Goal: Communication & Community: Answer question/provide support

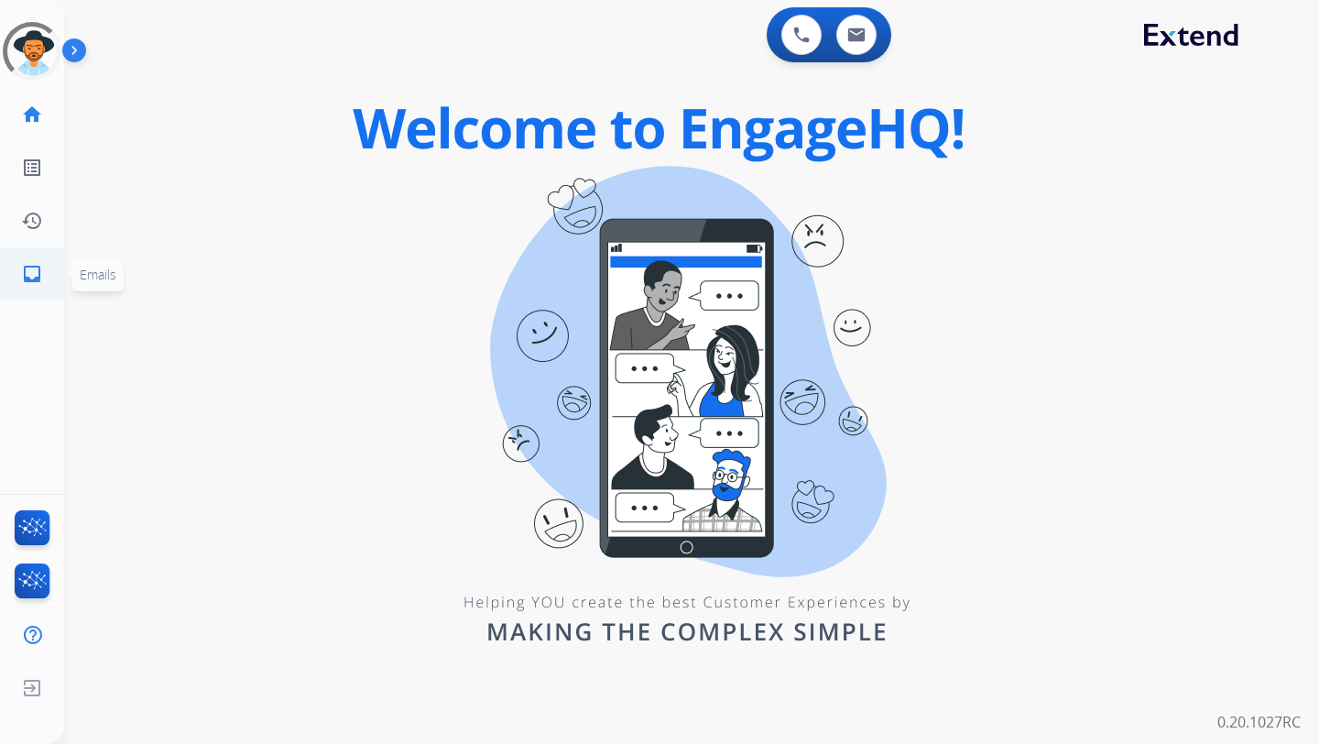
click at [36, 284] on mat-icon "inbox" at bounding box center [32, 274] width 22 height 22
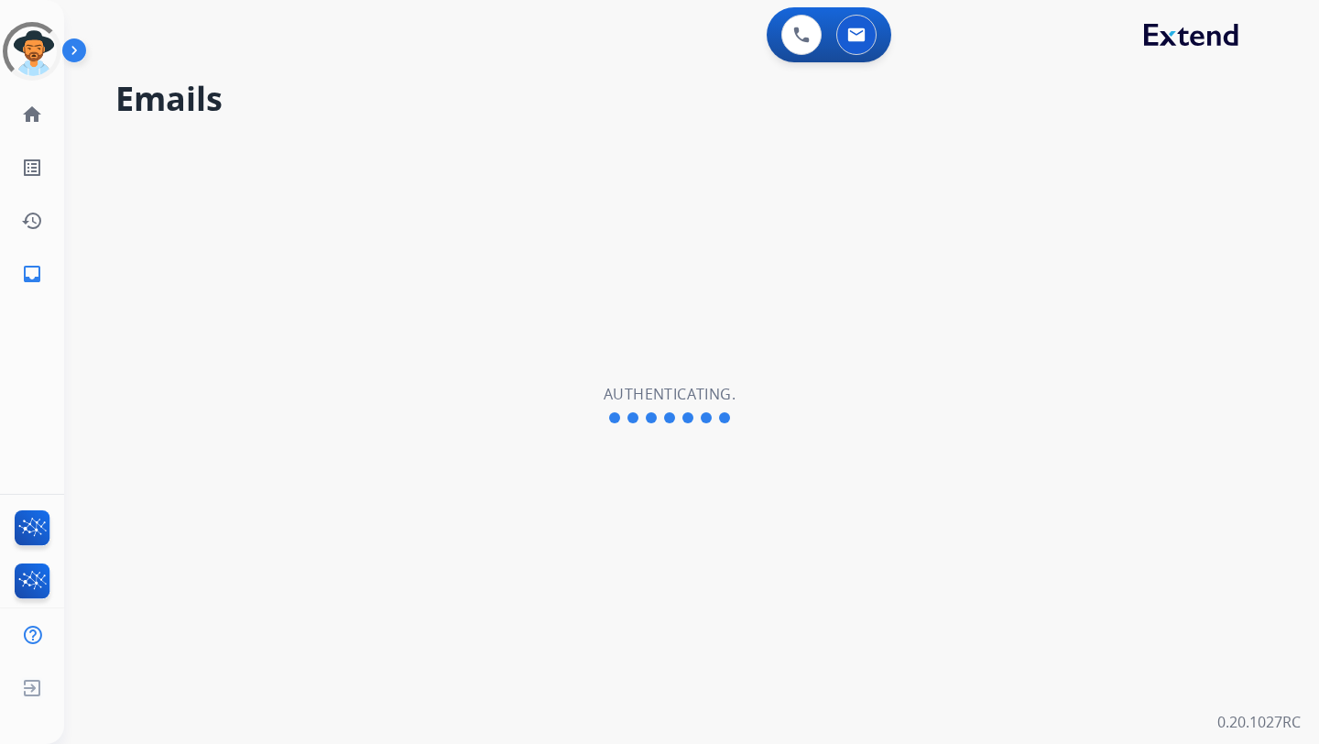
select select "**********"
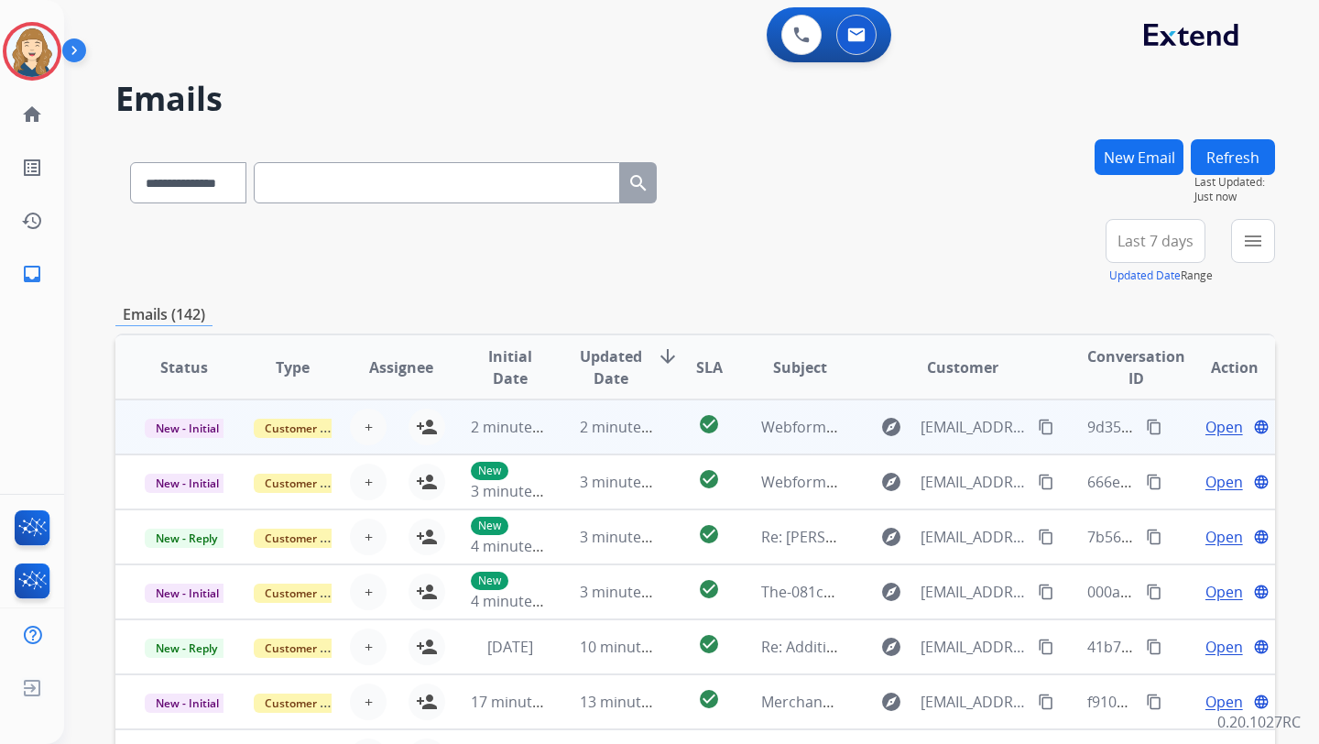
click at [1206, 422] on span "Open" at bounding box center [1225, 427] width 38 height 22
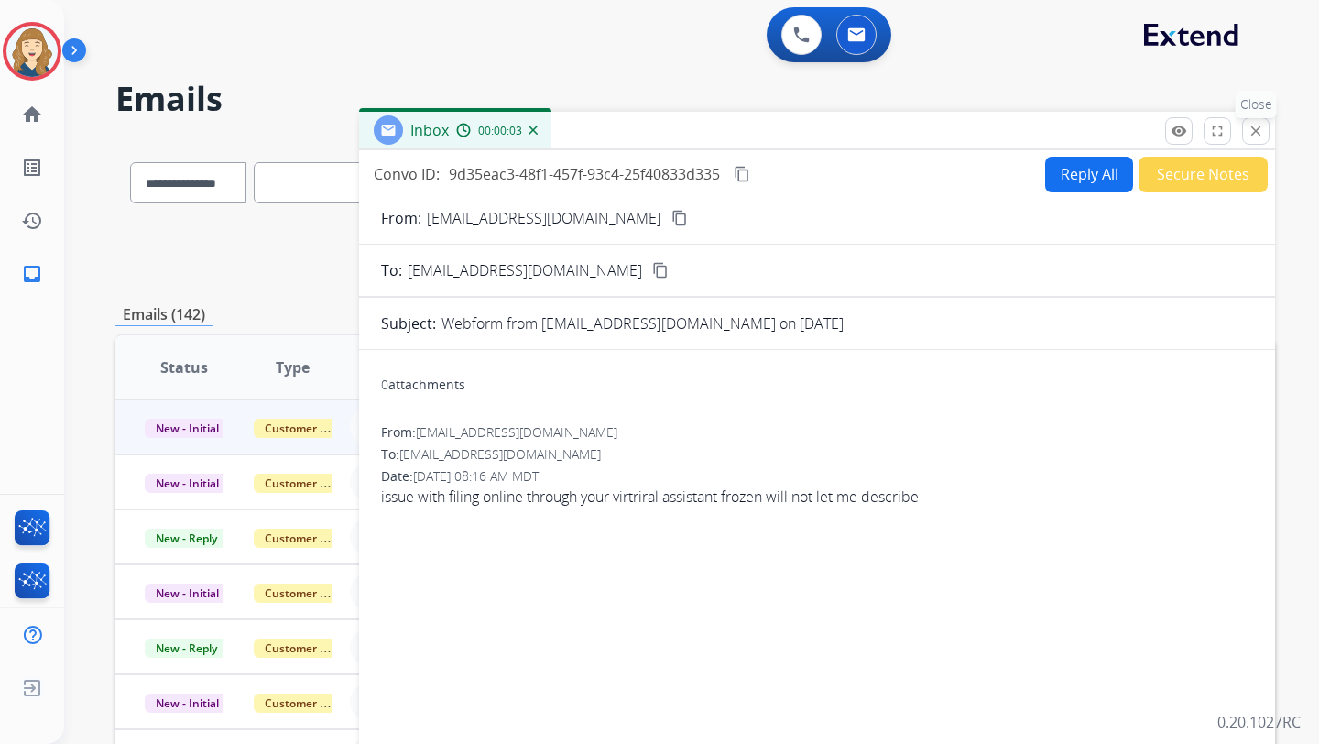
click at [1247, 136] on button "close Close" at bounding box center [1255, 130] width 27 height 27
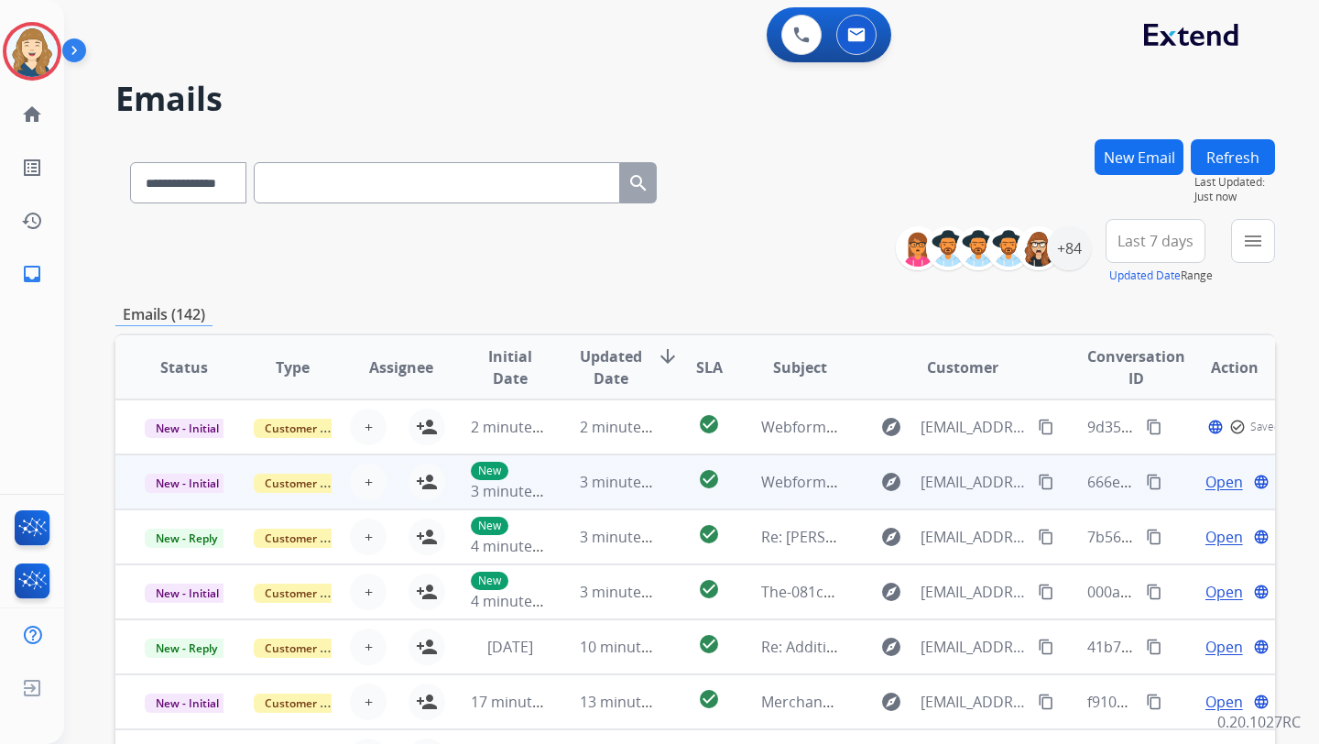
click at [1206, 480] on span "Open" at bounding box center [1225, 482] width 38 height 22
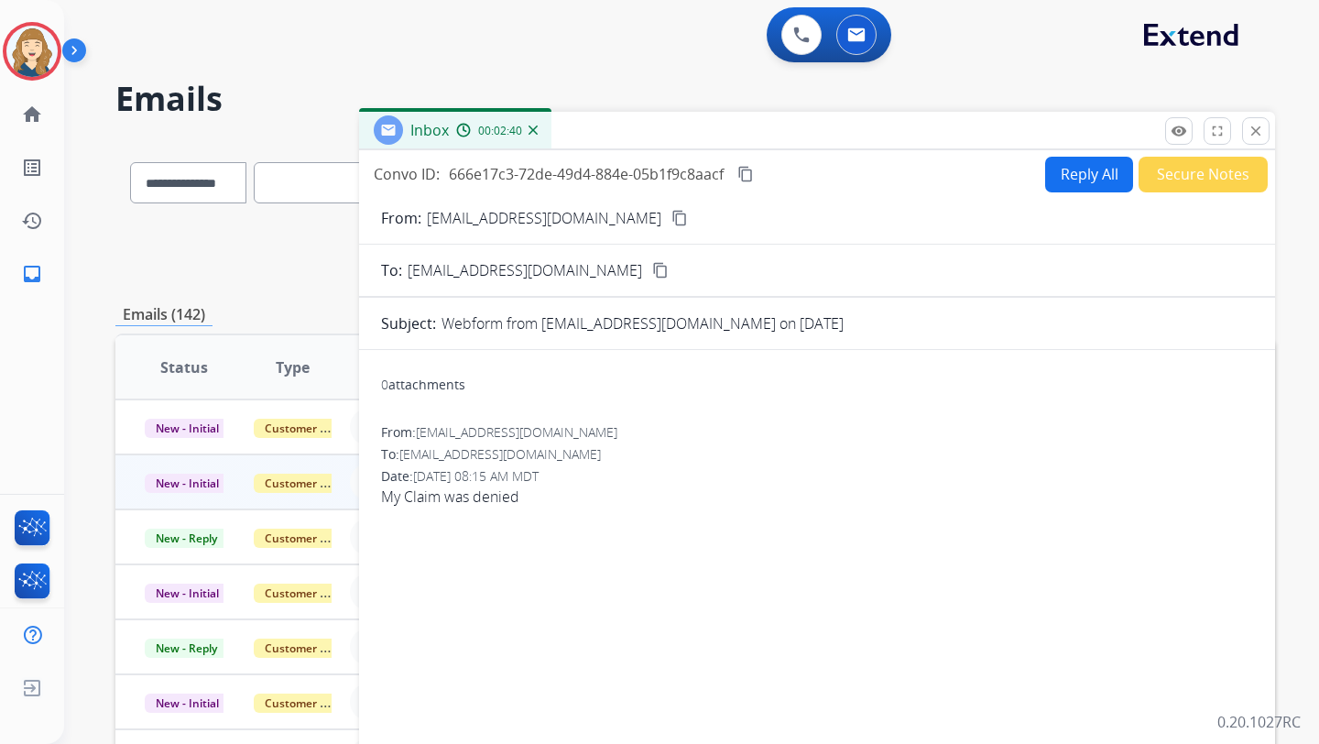
click at [529, 129] on img at bounding box center [533, 130] width 9 height 9
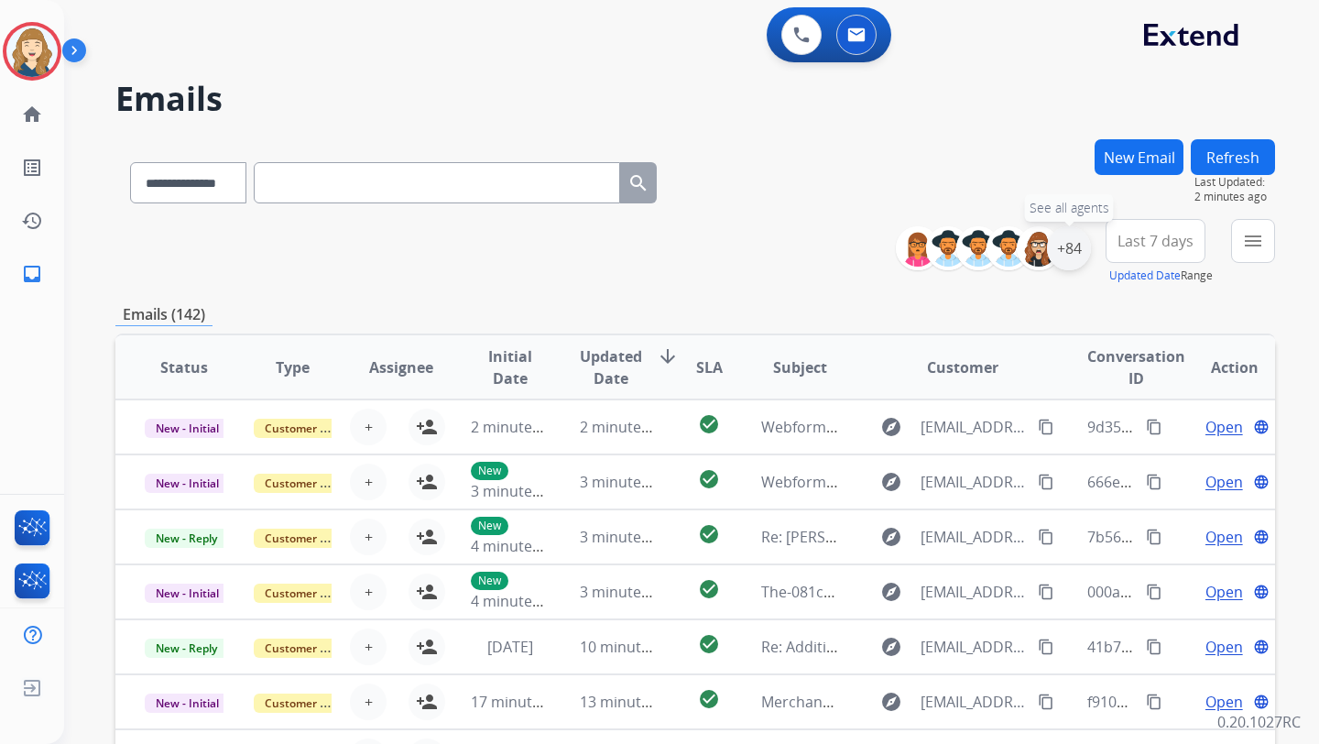
click at [1068, 250] on div "+84" at bounding box center [1069, 248] width 44 height 44
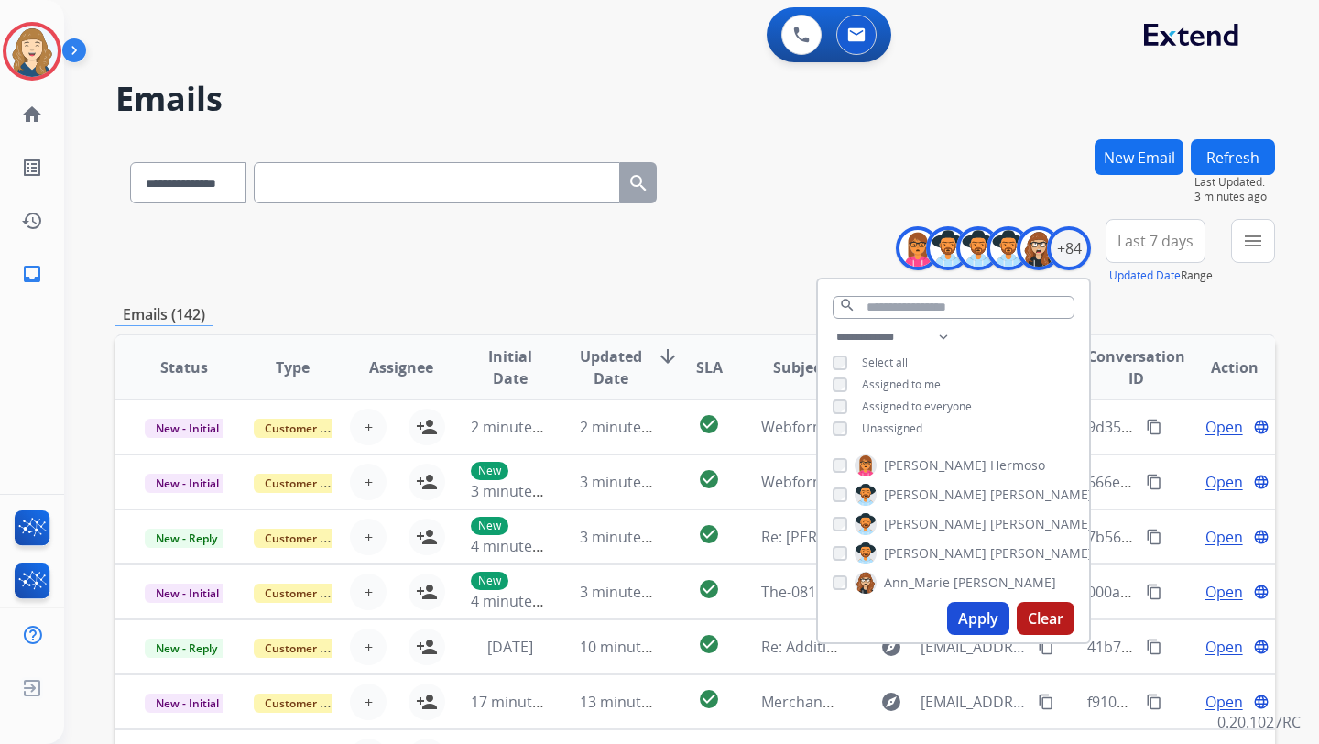
click at [988, 606] on button "Apply" at bounding box center [978, 618] width 62 height 33
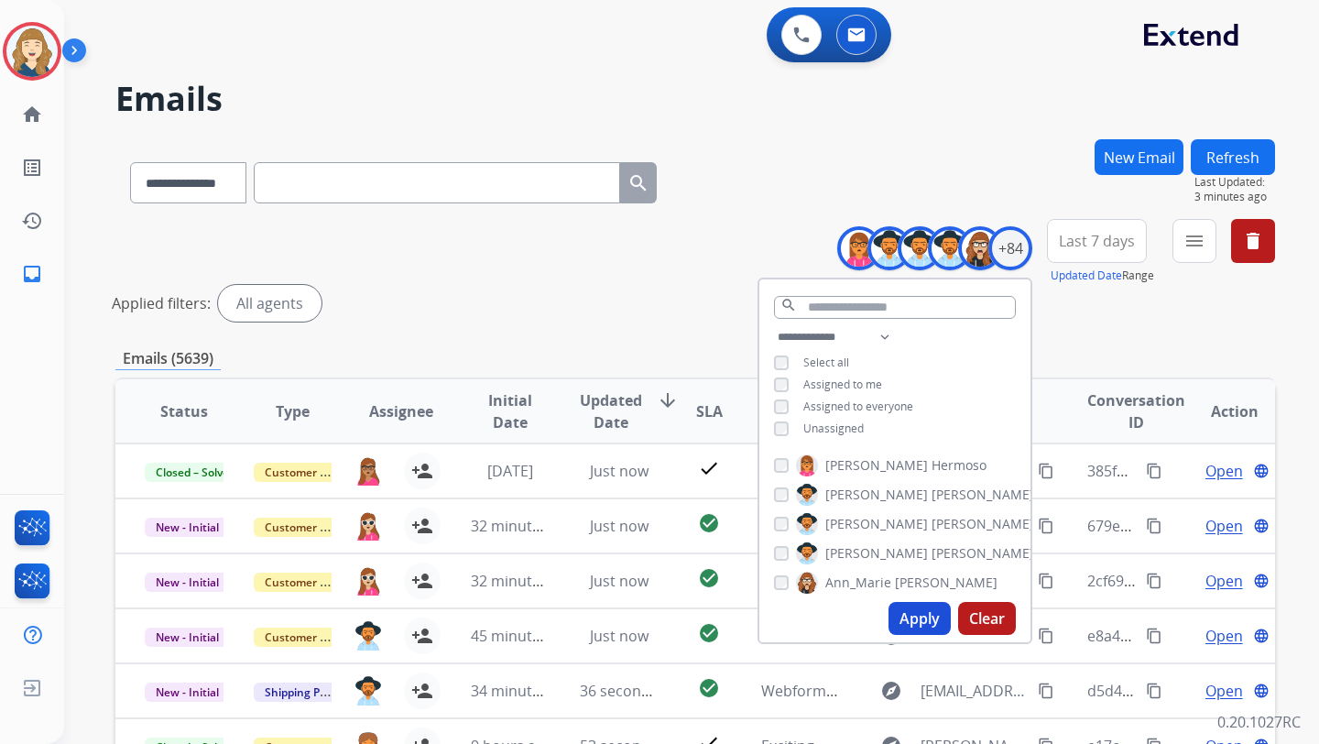
click at [1207, 300] on div "Applied filters: All agents" at bounding box center [692, 303] width 1160 height 37
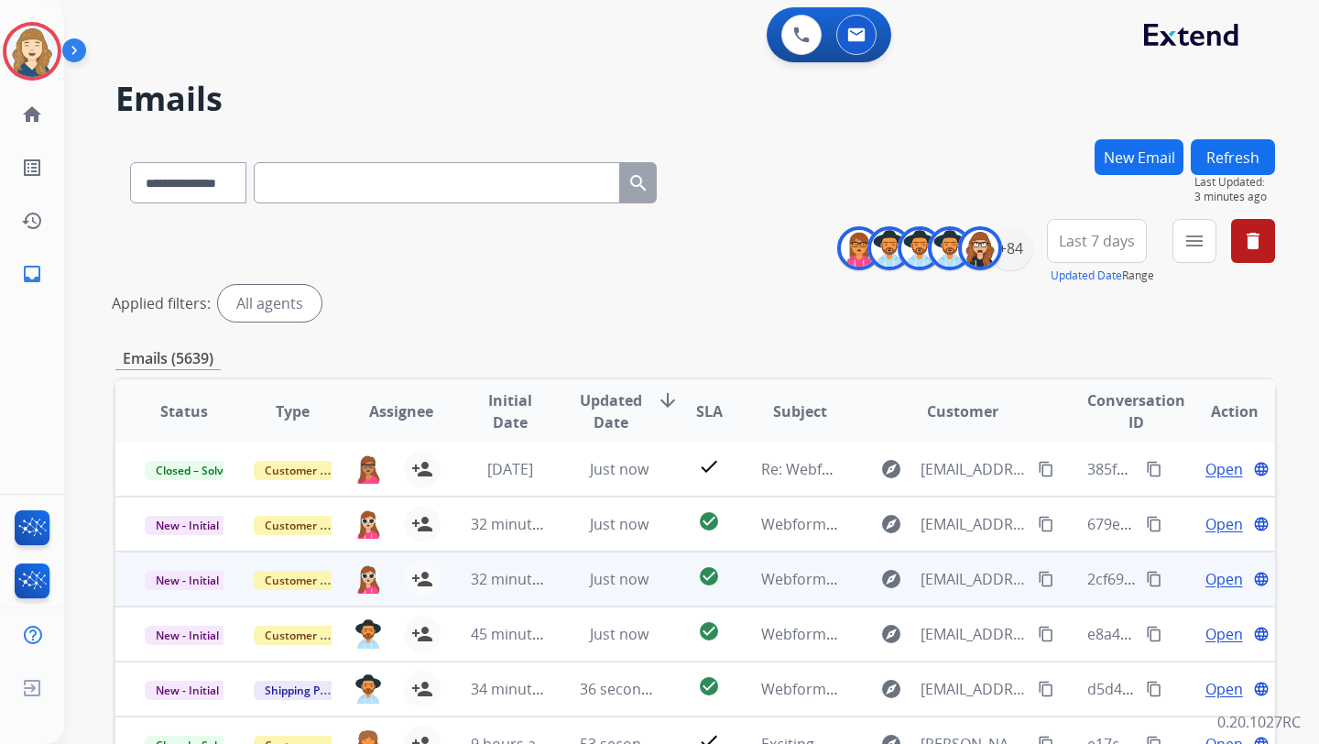
scroll to position [343, 0]
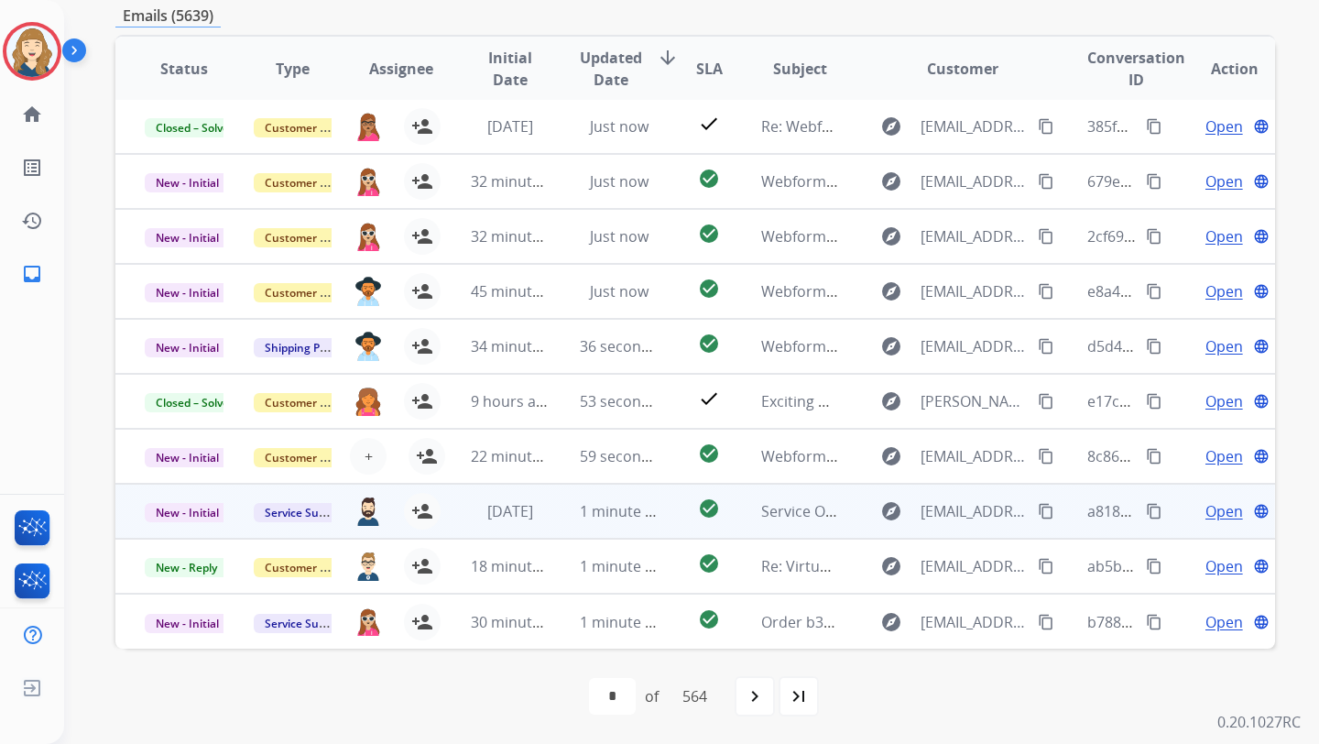
click at [1206, 508] on span "Open" at bounding box center [1225, 511] width 38 height 22
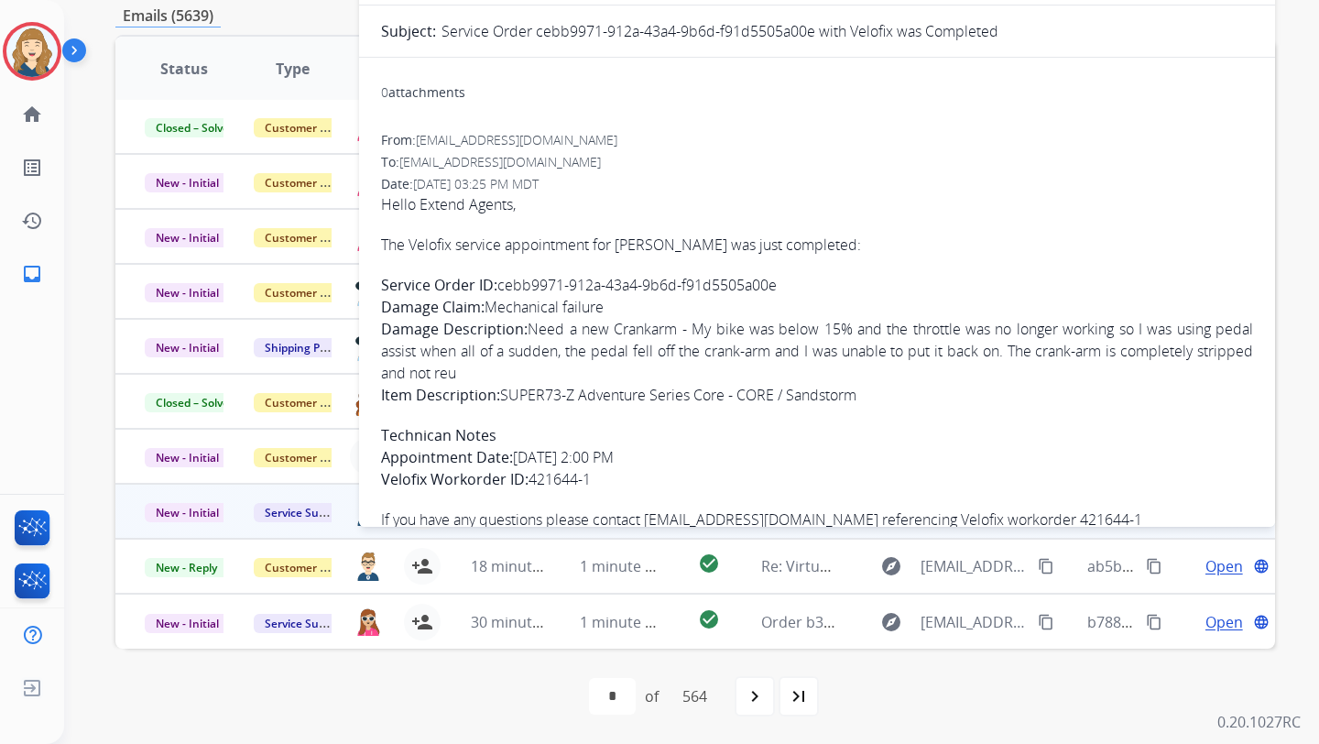
scroll to position [117, 0]
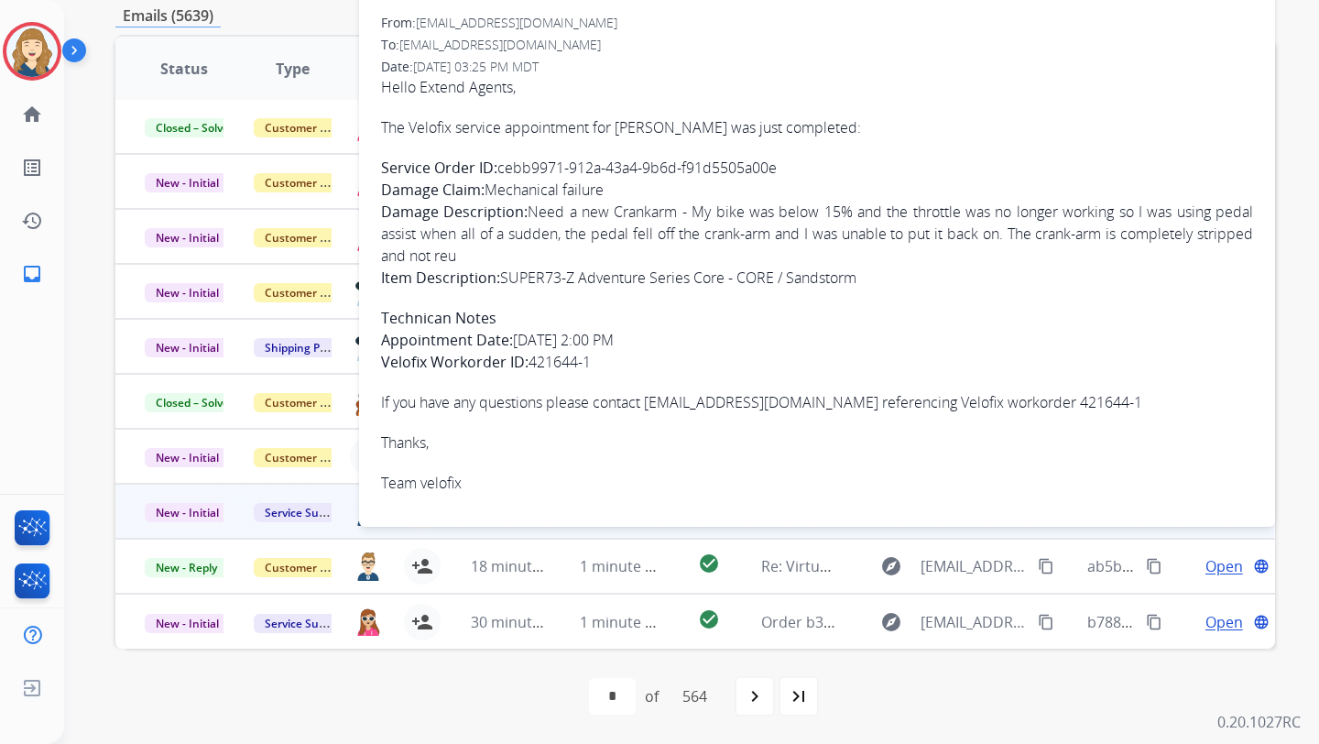
click at [1310, 529] on div "**********" at bounding box center [691, 372] width 1255 height 744
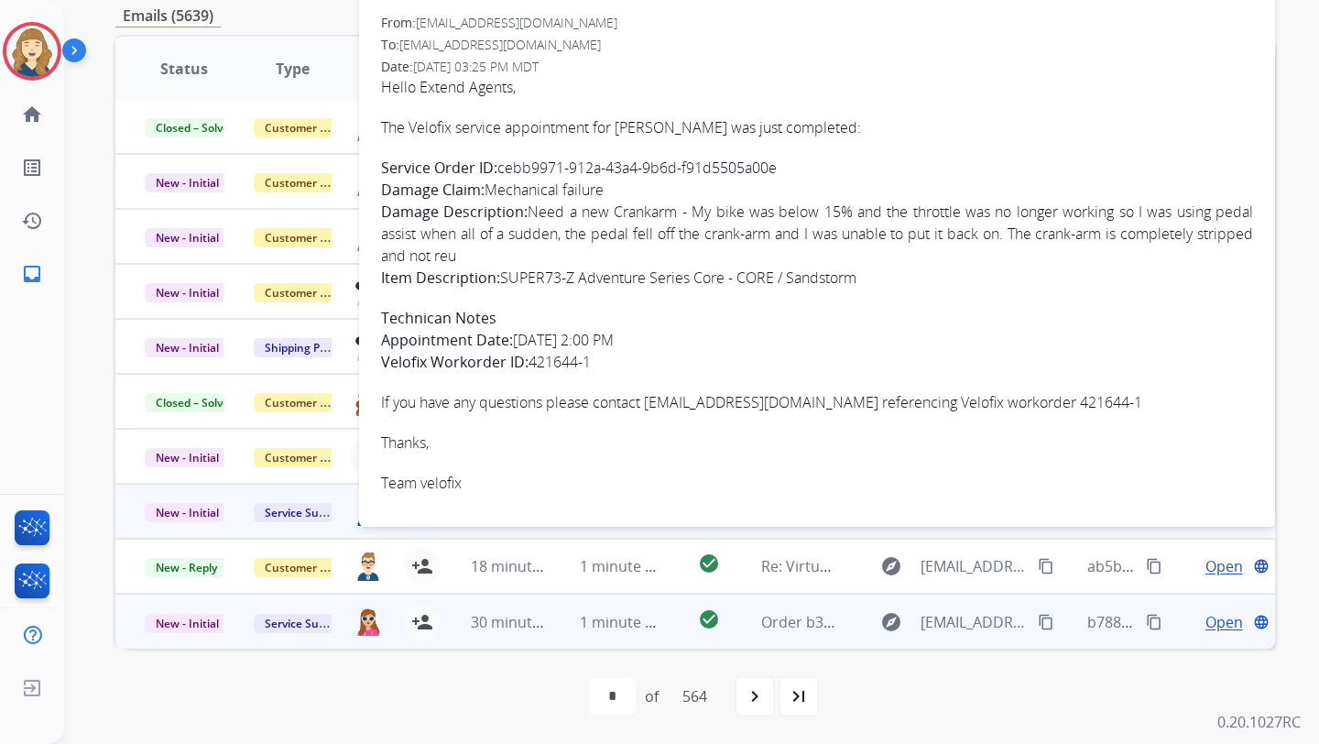
click at [1206, 612] on span "Open" at bounding box center [1225, 622] width 38 height 22
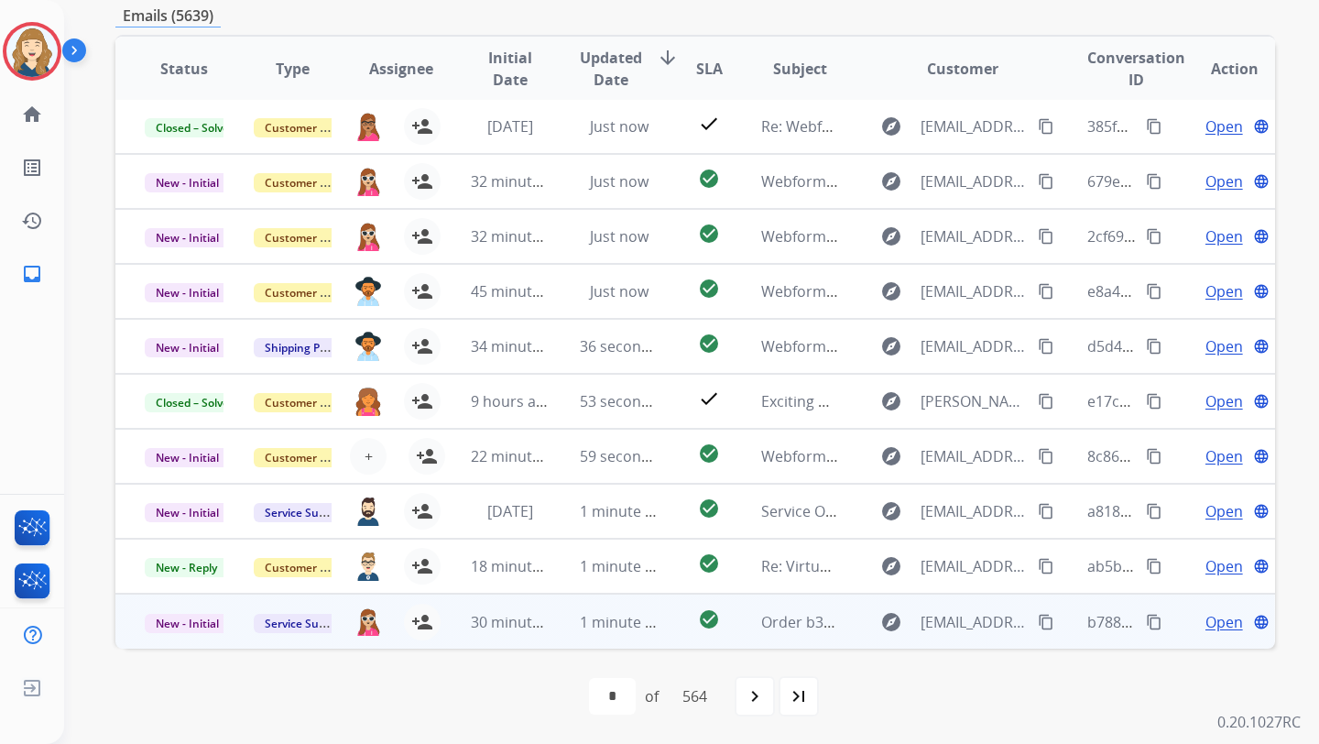
click at [1206, 617] on span "Open" at bounding box center [1225, 622] width 38 height 22
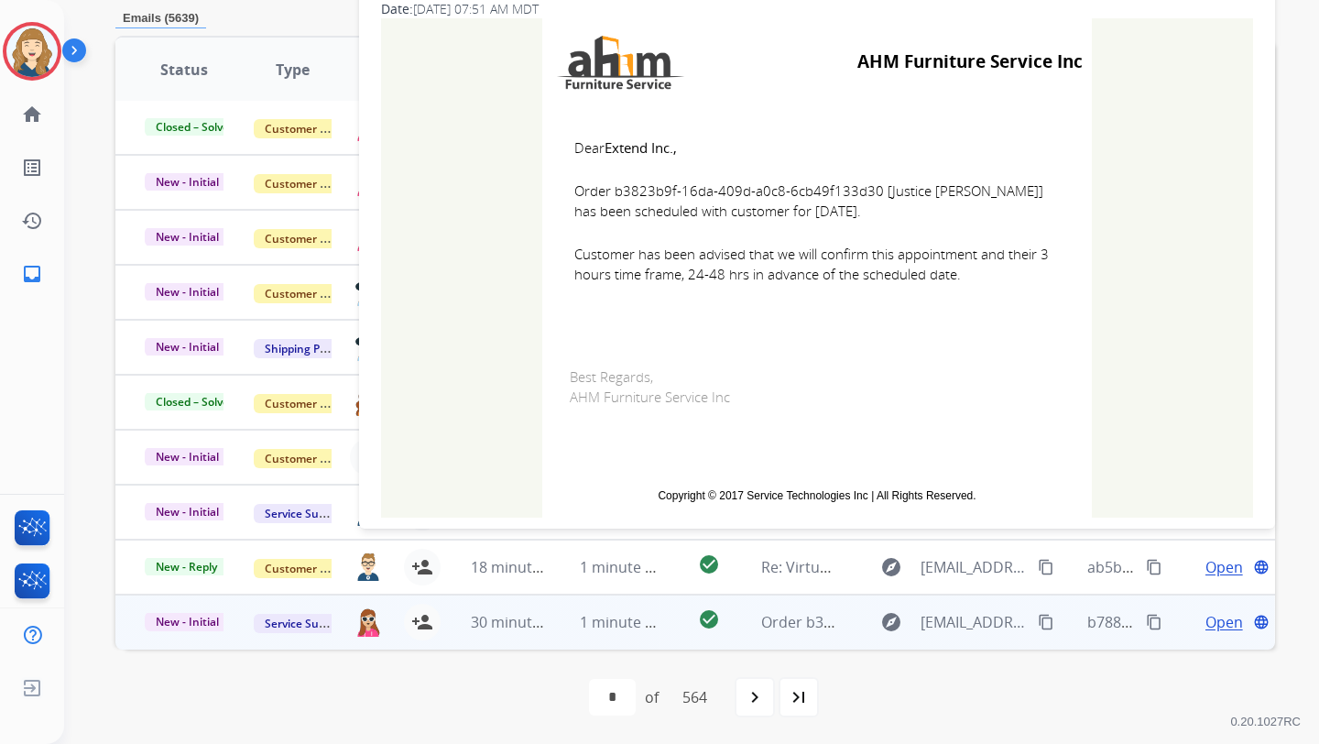
scroll to position [143, 0]
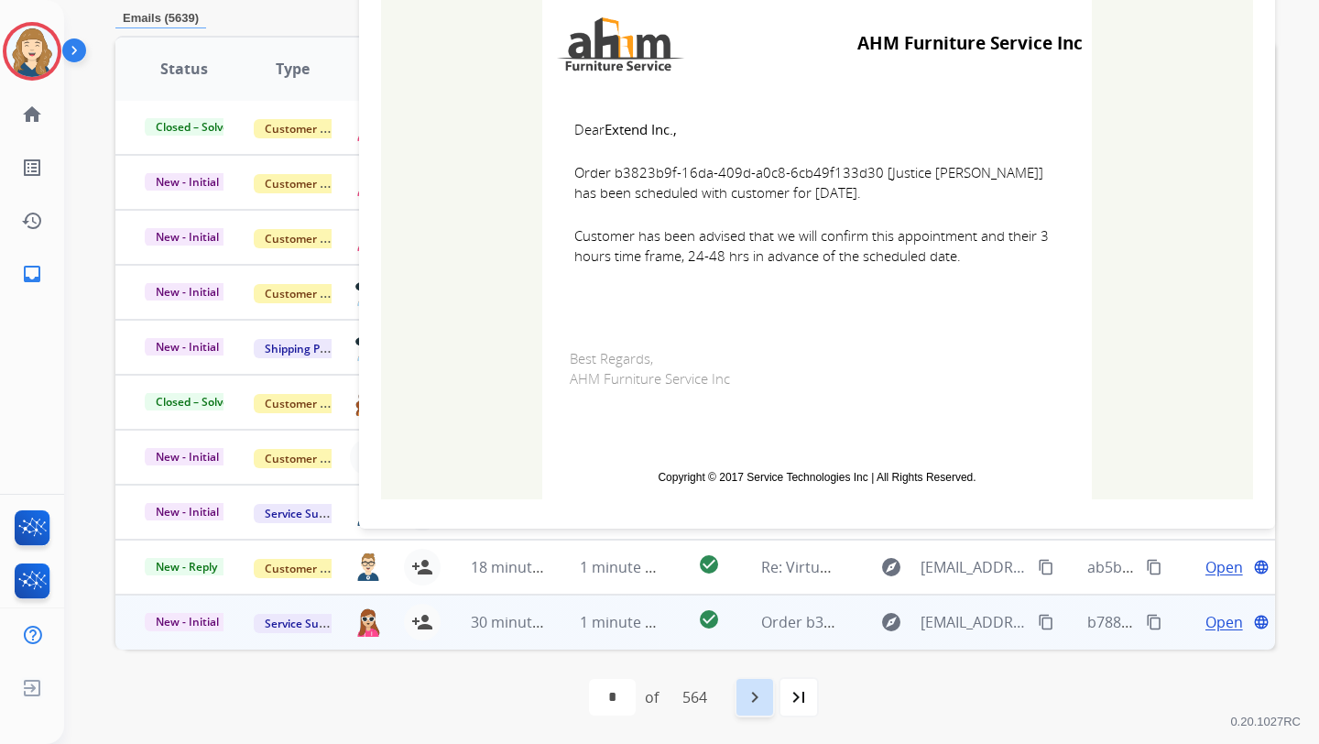
click at [773, 698] on div "navigate_next" at bounding box center [755, 697] width 40 height 40
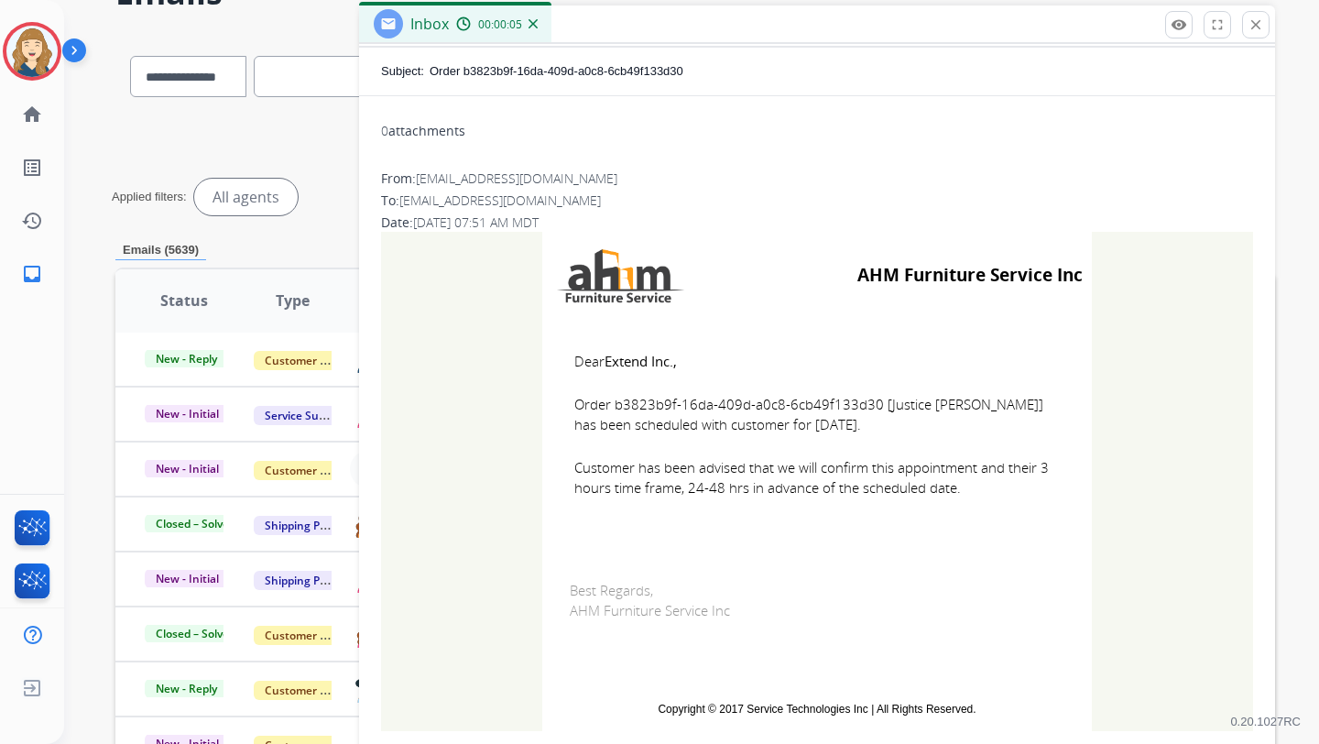
scroll to position [0, 0]
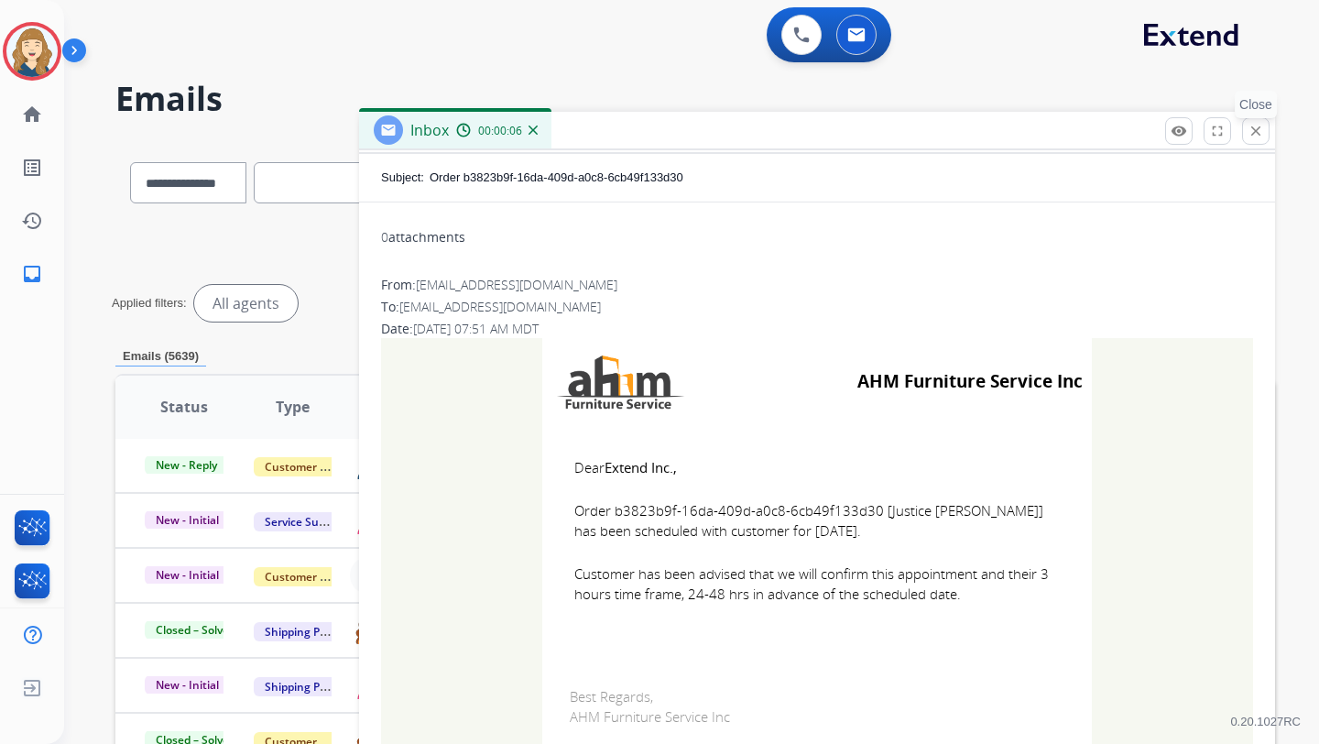
click at [1249, 136] on mat-icon "close" at bounding box center [1256, 131] width 16 height 16
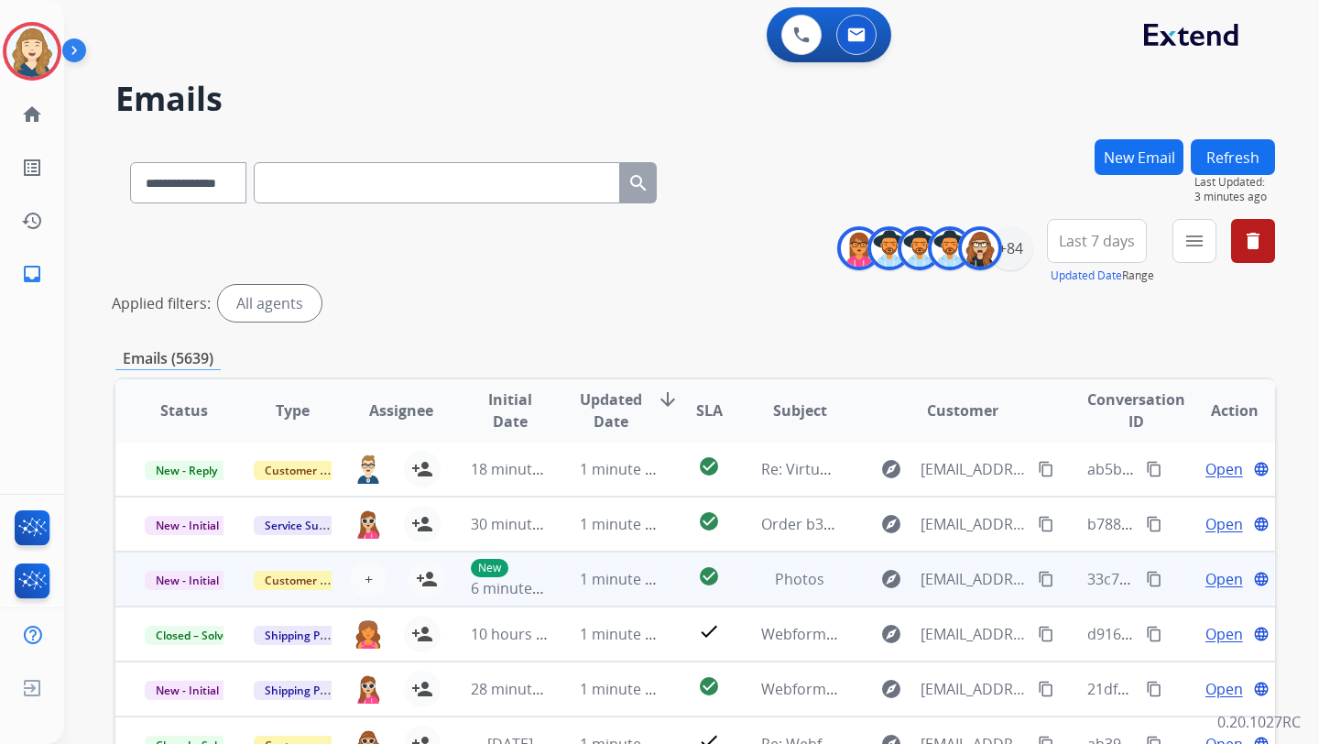
scroll to position [343, 0]
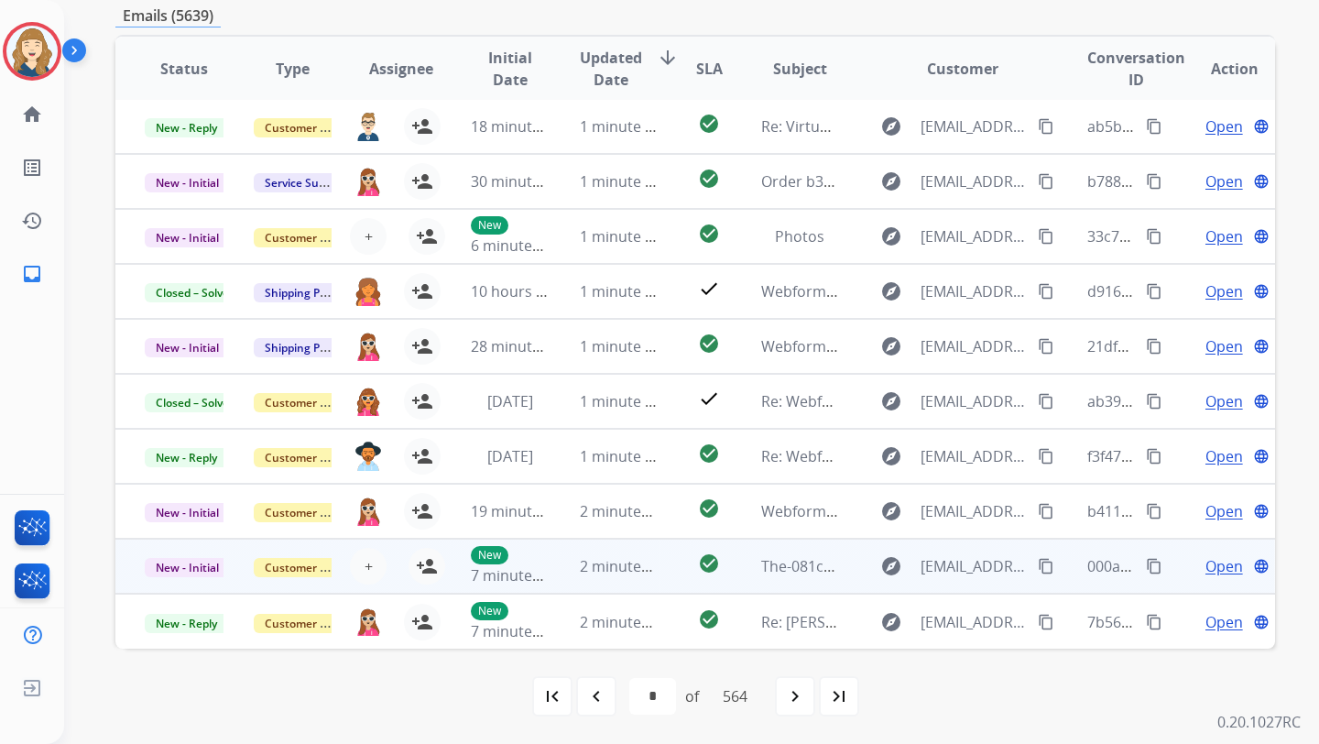
click at [1206, 573] on span "Open" at bounding box center [1225, 566] width 38 height 22
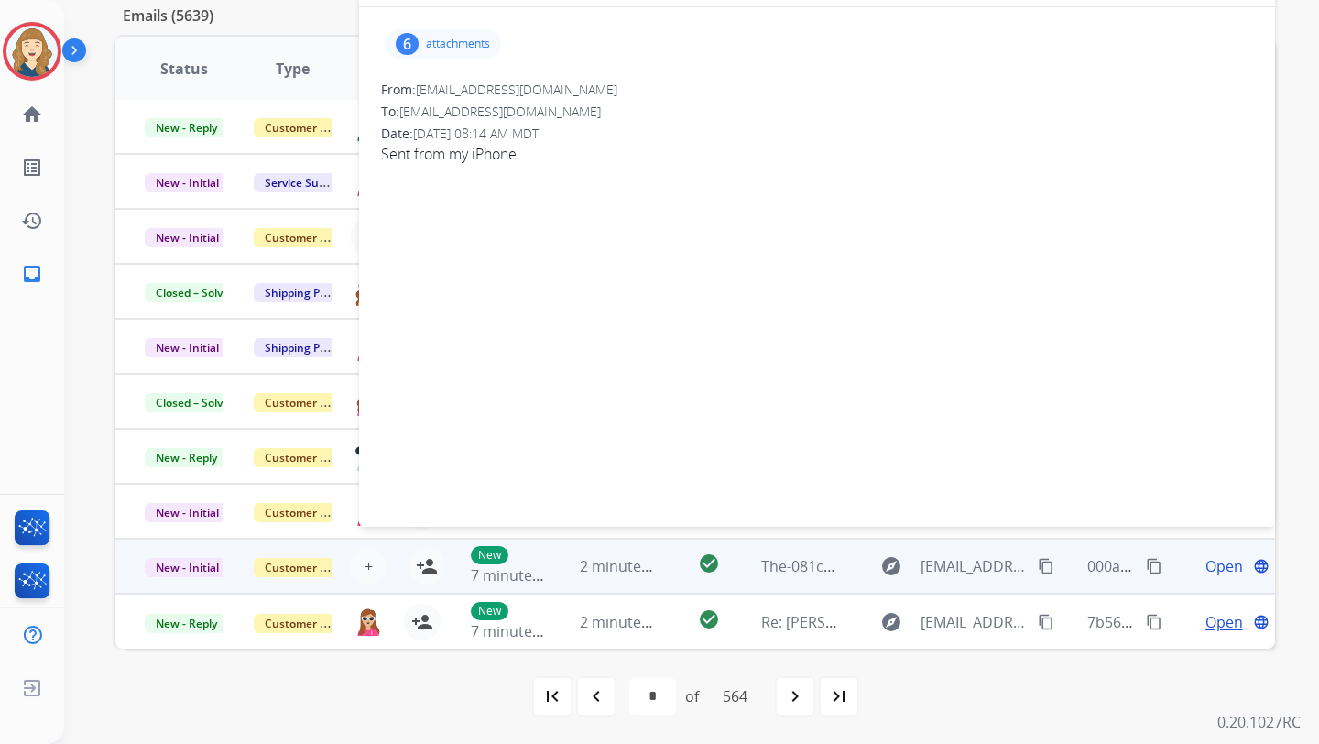
scroll to position [0, 0]
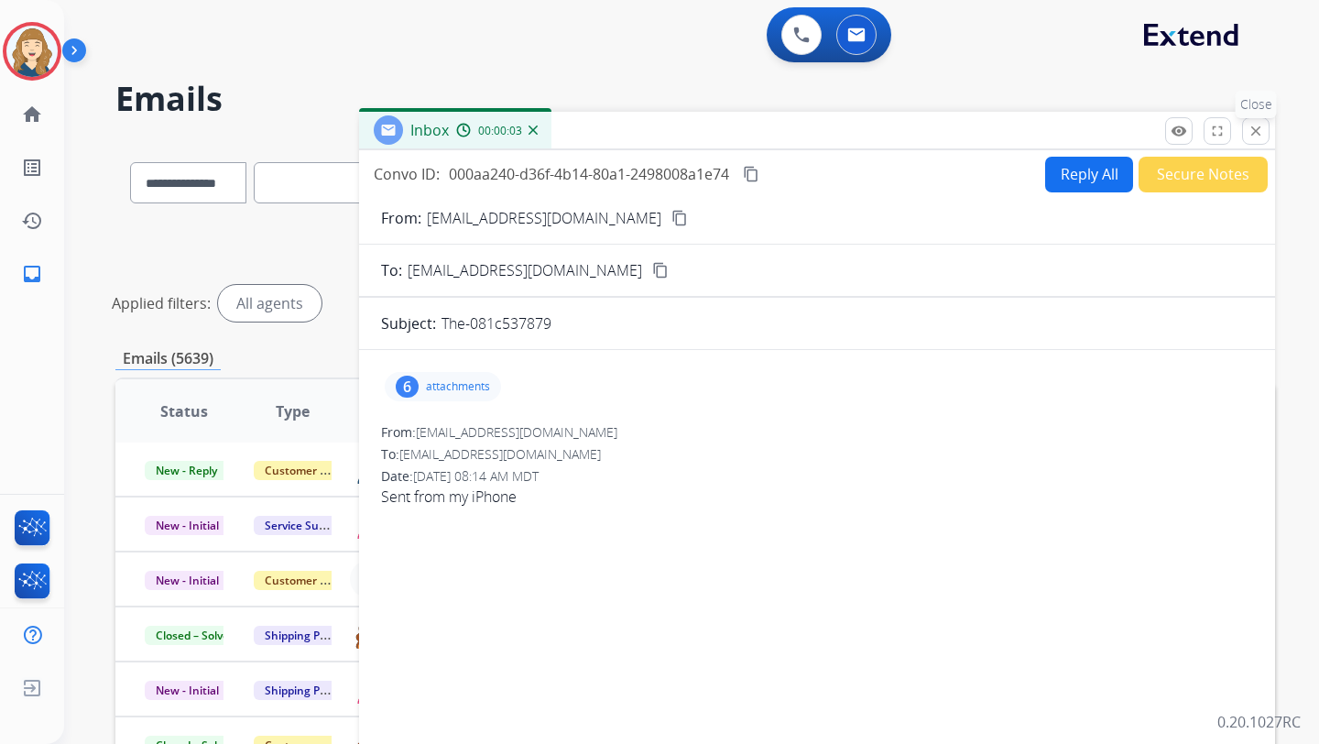
click at [1256, 126] on mat-icon "close" at bounding box center [1256, 131] width 16 height 16
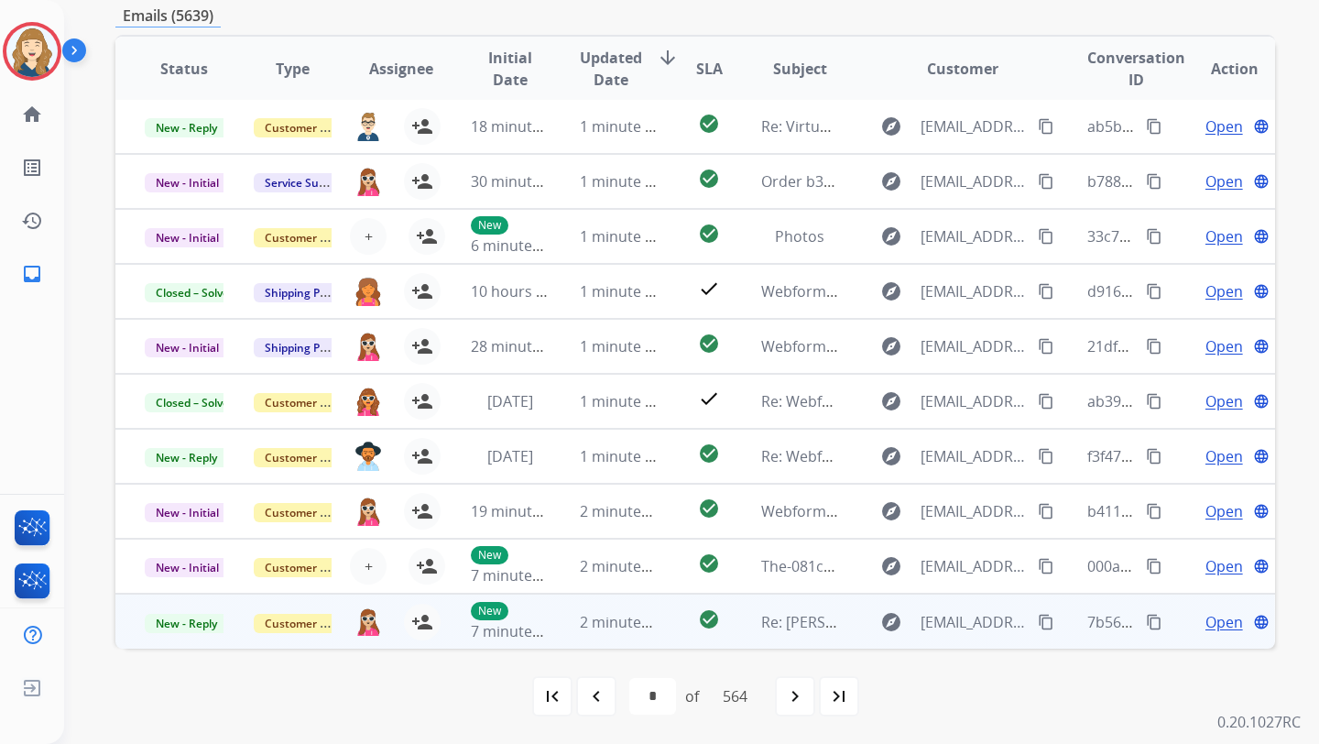
scroll to position [2, 0]
click at [1207, 611] on span "Open" at bounding box center [1225, 622] width 38 height 22
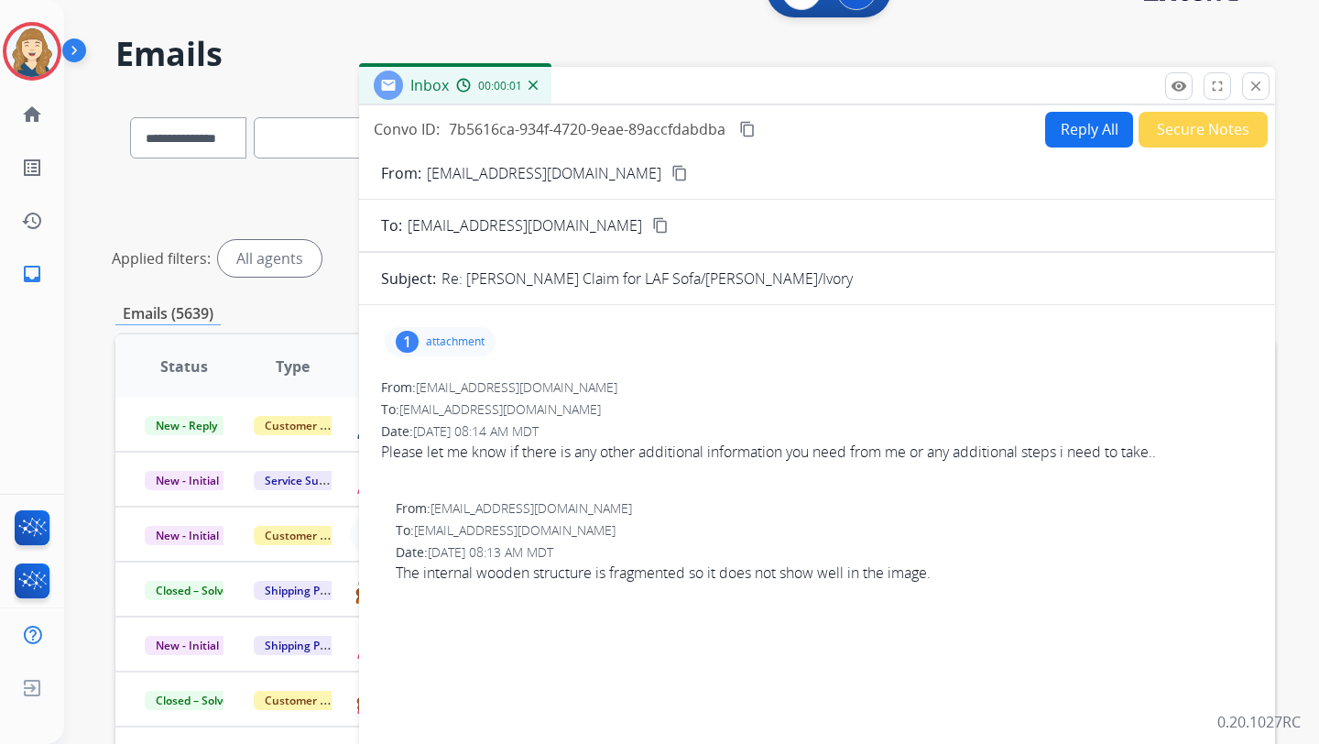
scroll to position [0, 0]
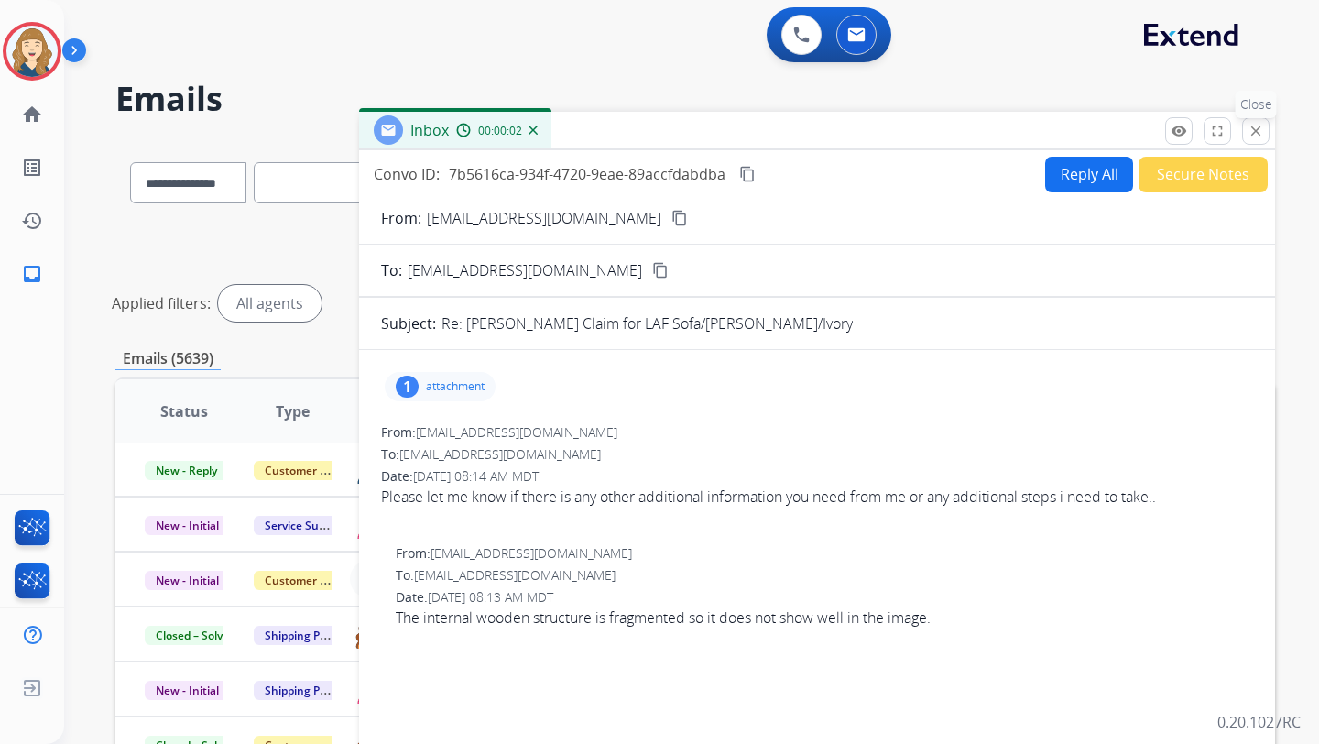
click at [1255, 124] on mat-icon "close" at bounding box center [1256, 131] width 16 height 16
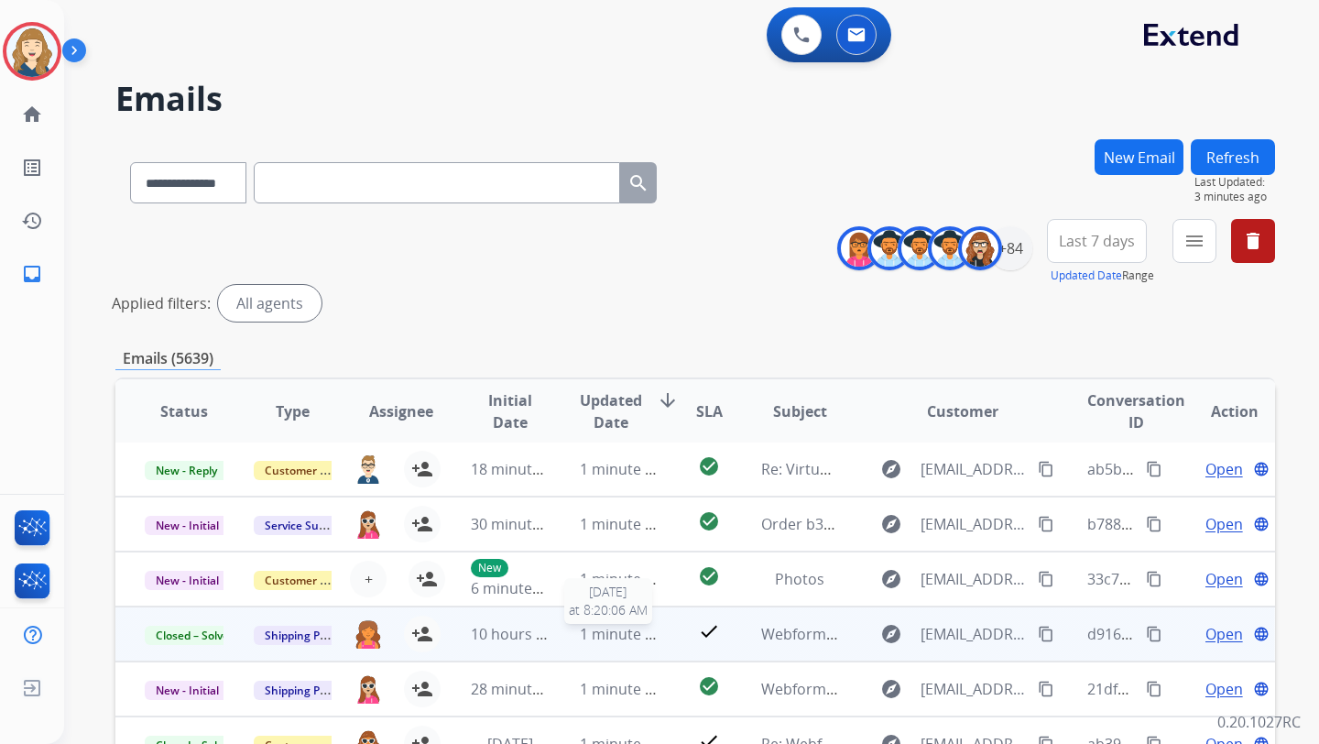
scroll to position [343, 0]
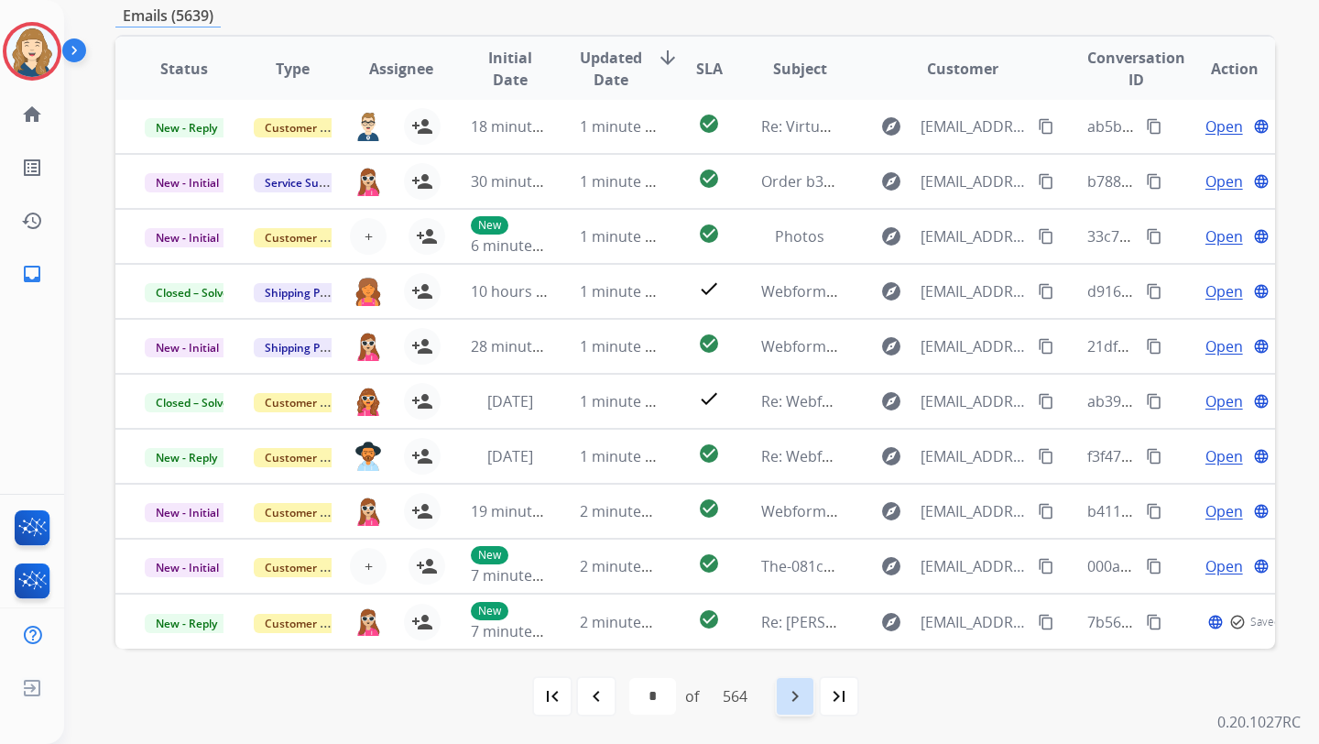
click at [802, 711] on div "navigate_next" at bounding box center [795, 696] width 40 height 40
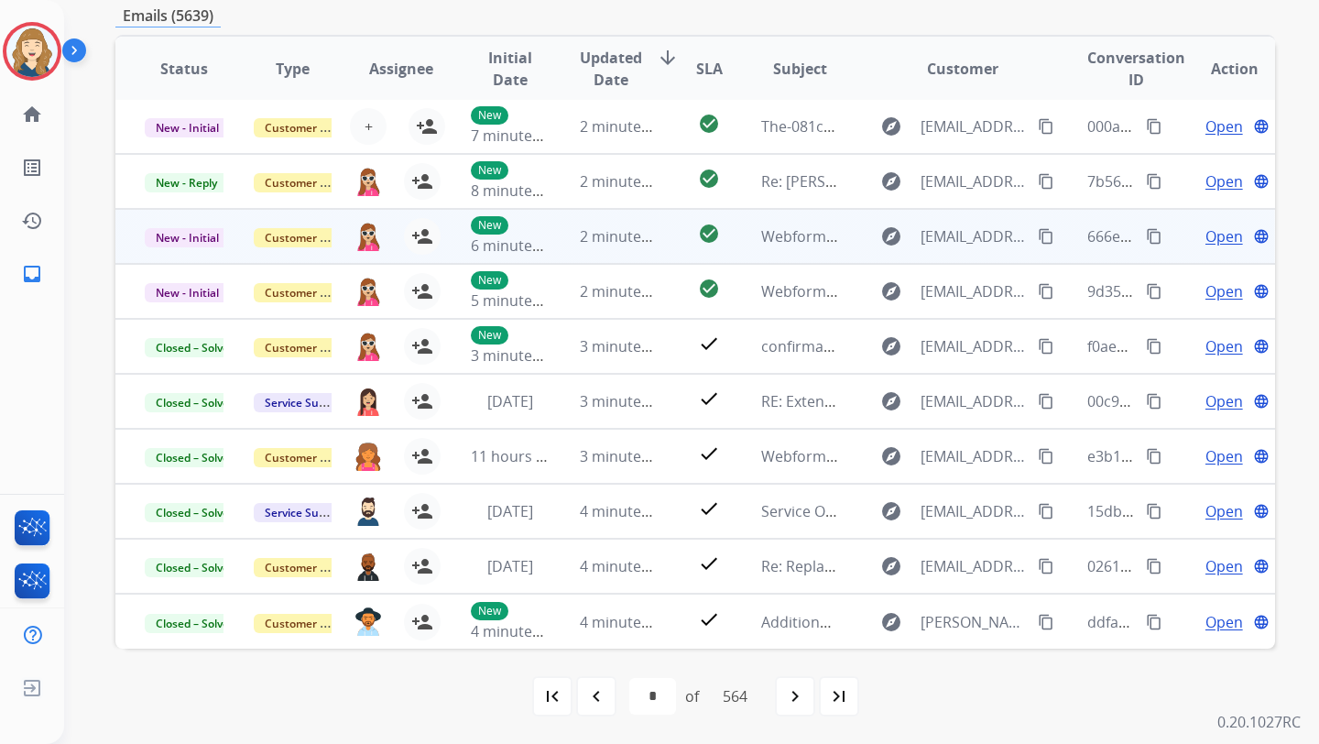
click at [1206, 241] on span "Open" at bounding box center [1225, 236] width 38 height 22
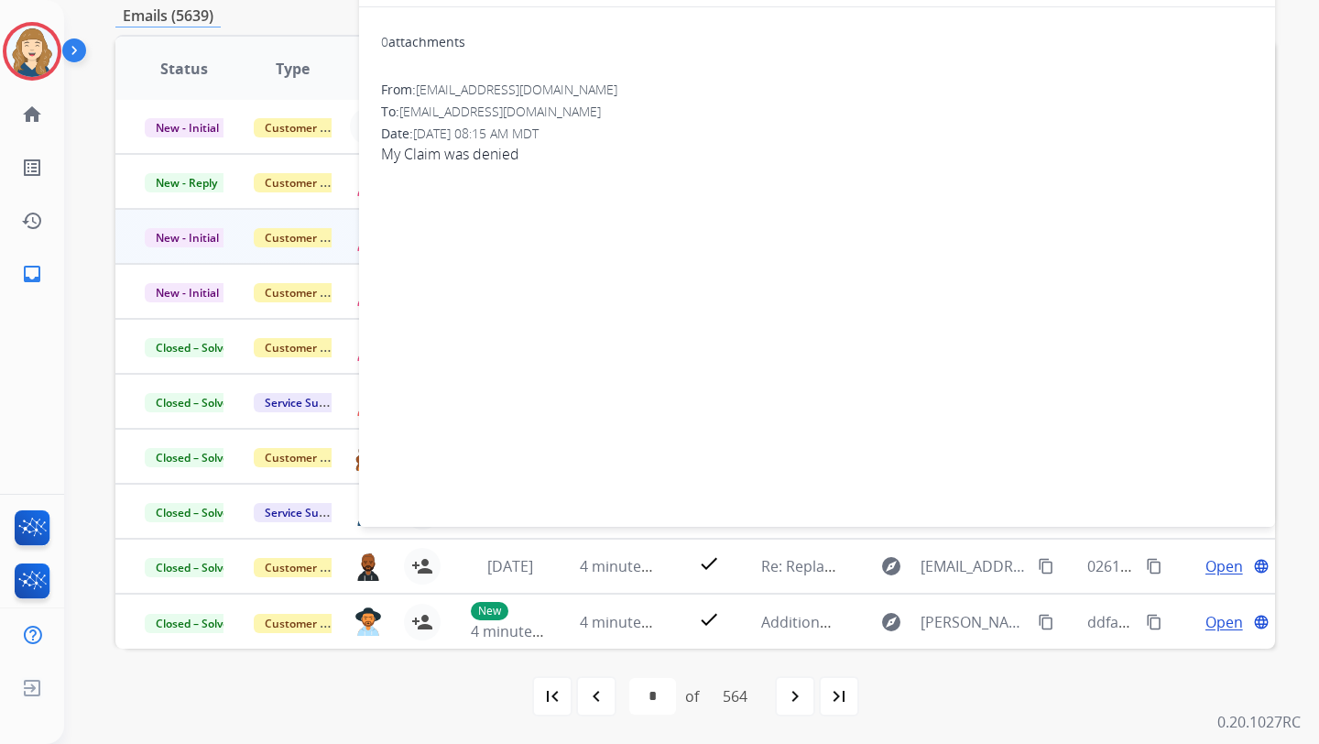
scroll to position [0, 0]
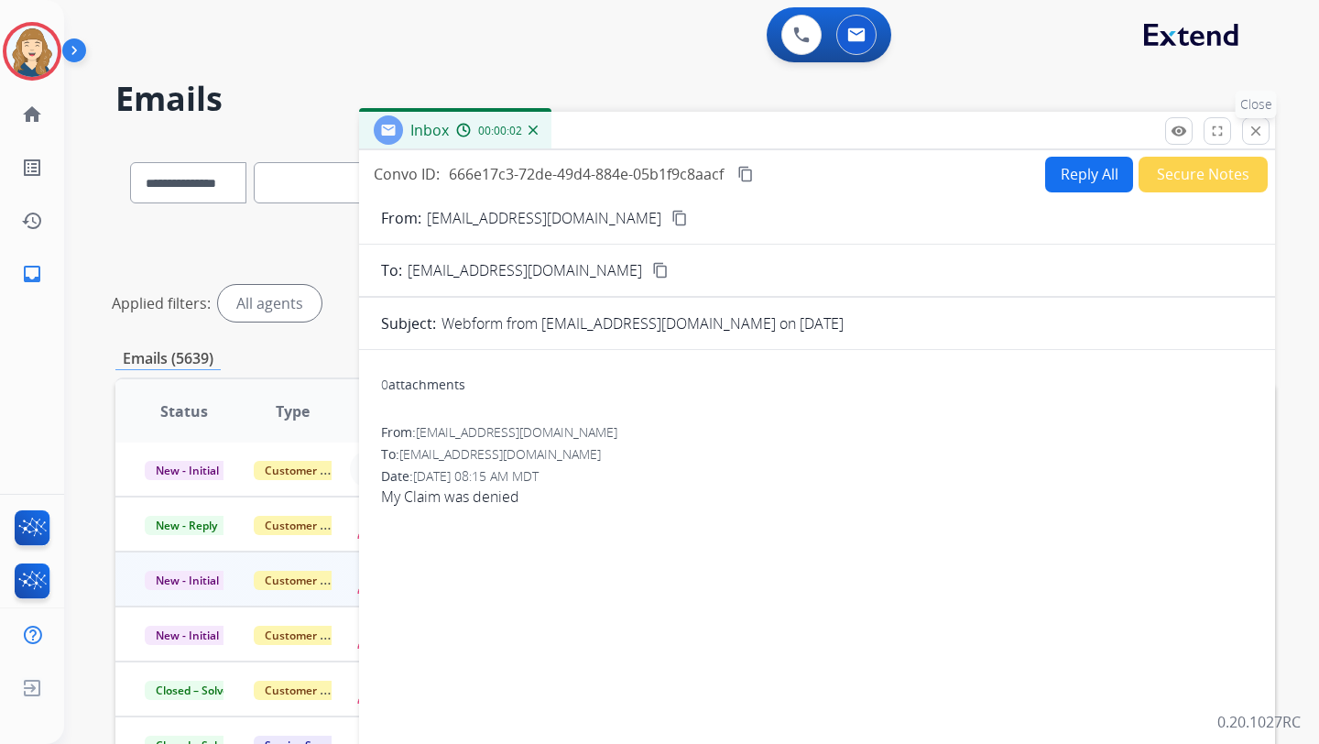
click at [1259, 139] on button "close Close" at bounding box center [1255, 130] width 27 height 27
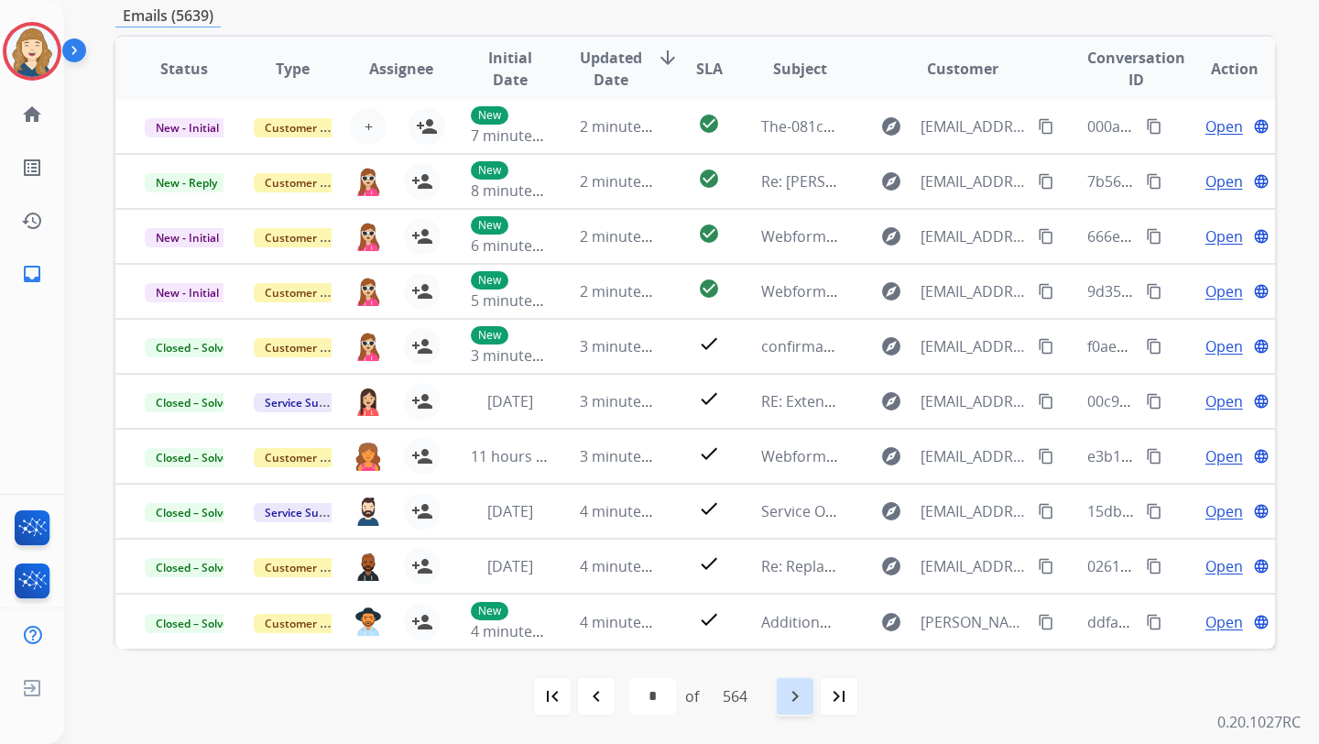
click at [806, 694] on mat-icon "navigate_next" at bounding box center [795, 696] width 22 height 22
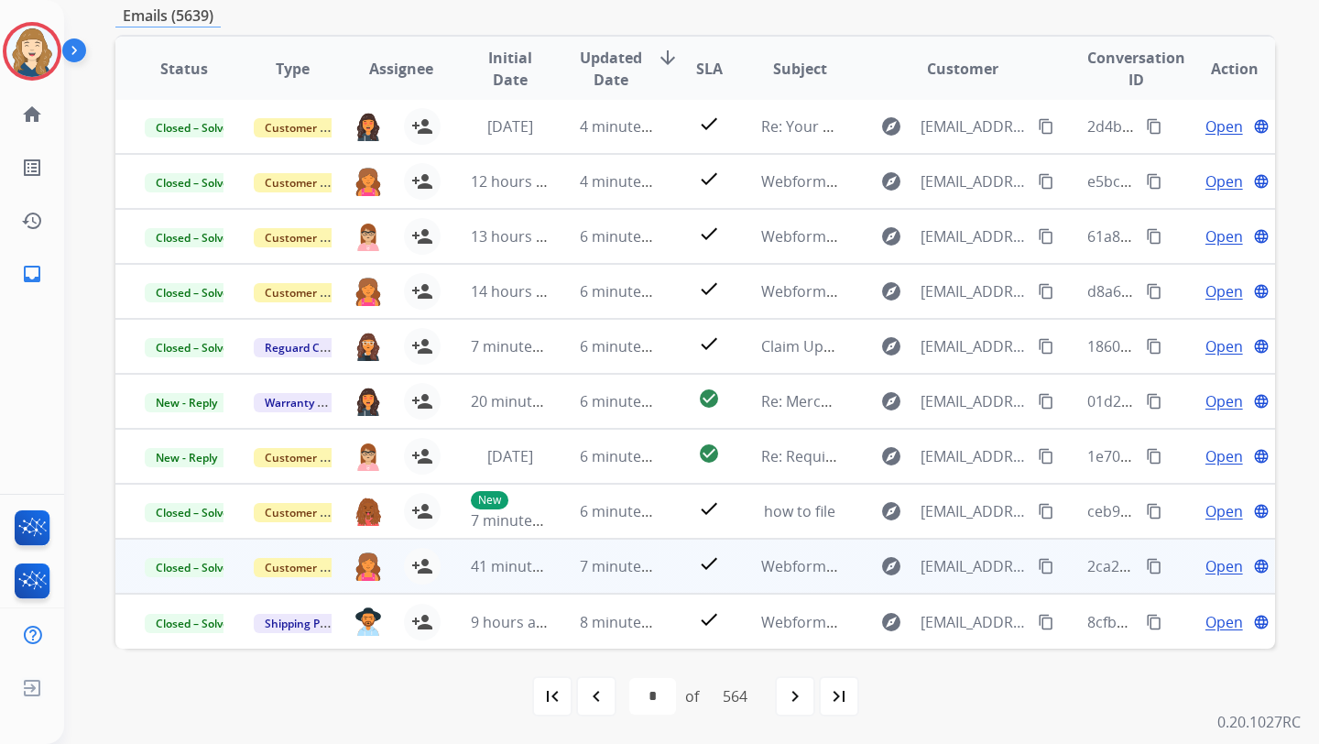
click at [1207, 575] on span "Open" at bounding box center [1225, 566] width 38 height 22
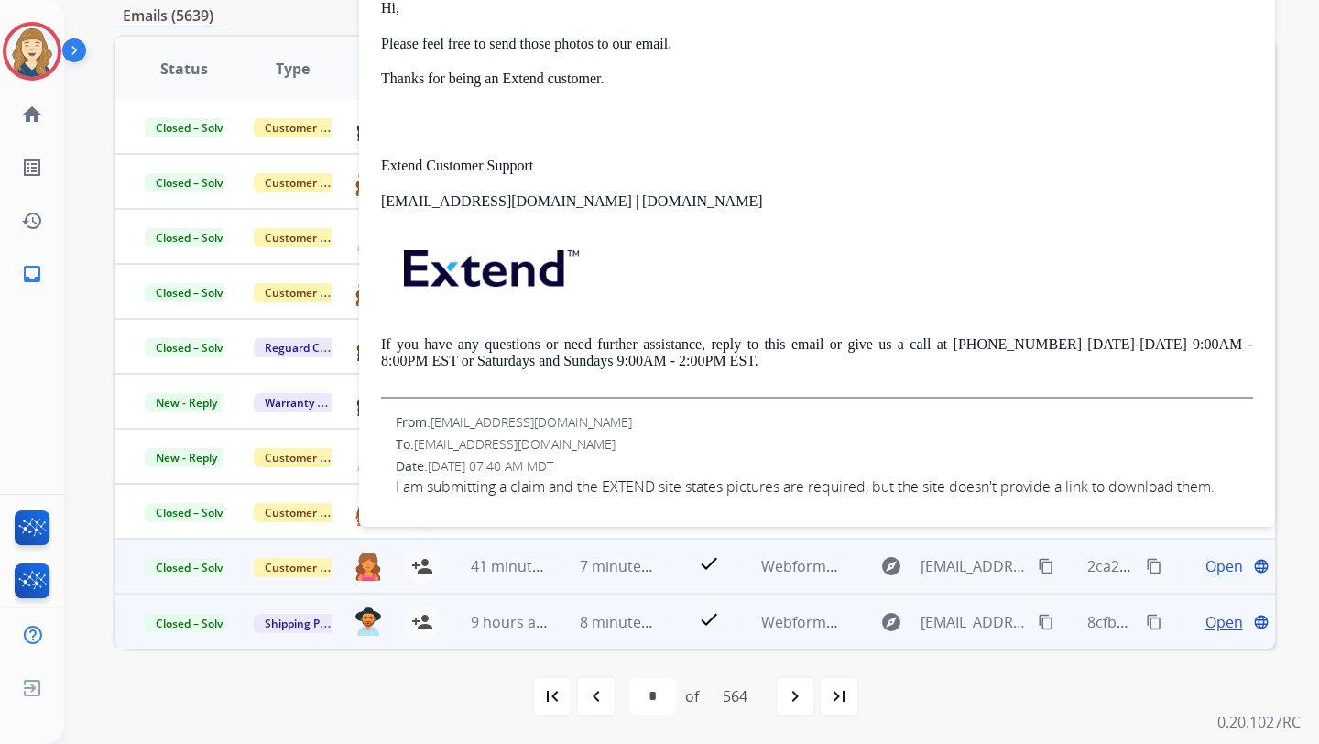
click at [1216, 621] on span "Open" at bounding box center [1225, 622] width 38 height 22
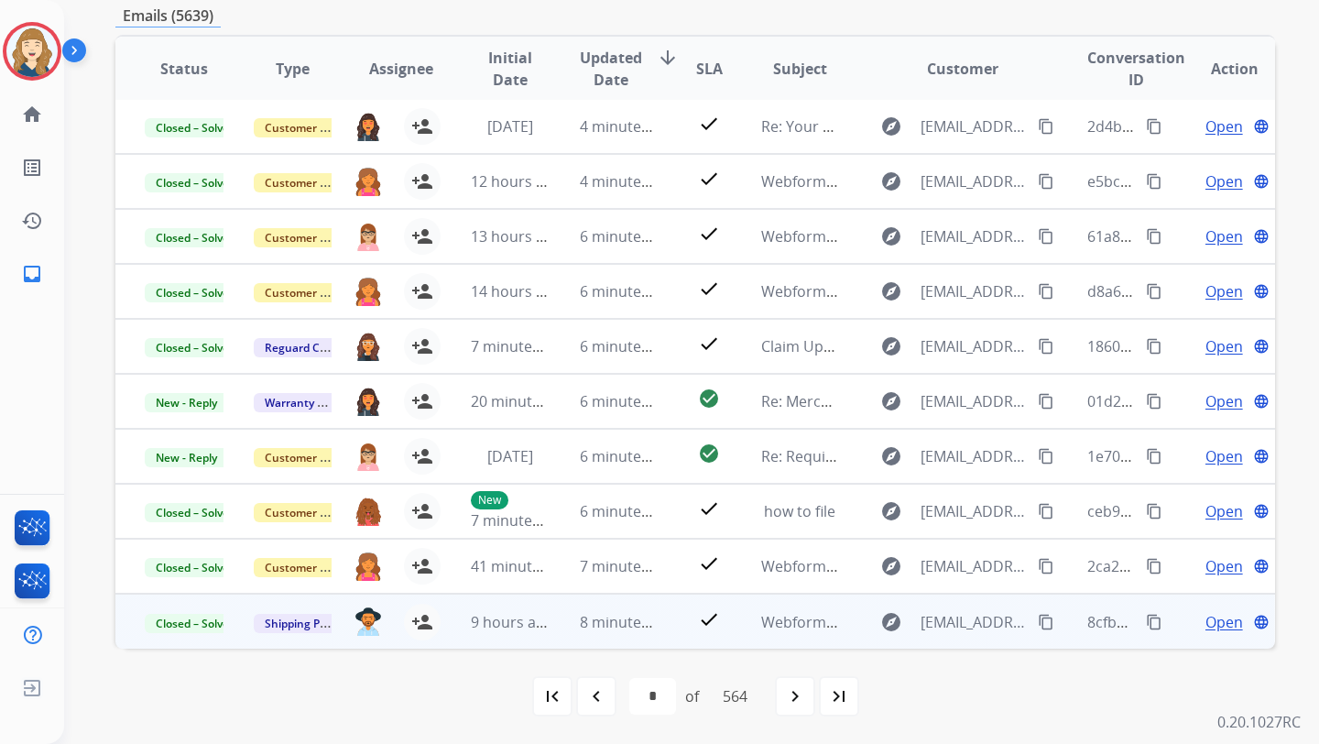
click at [1216, 621] on span "Open" at bounding box center [1225, 622] width 38 height 22
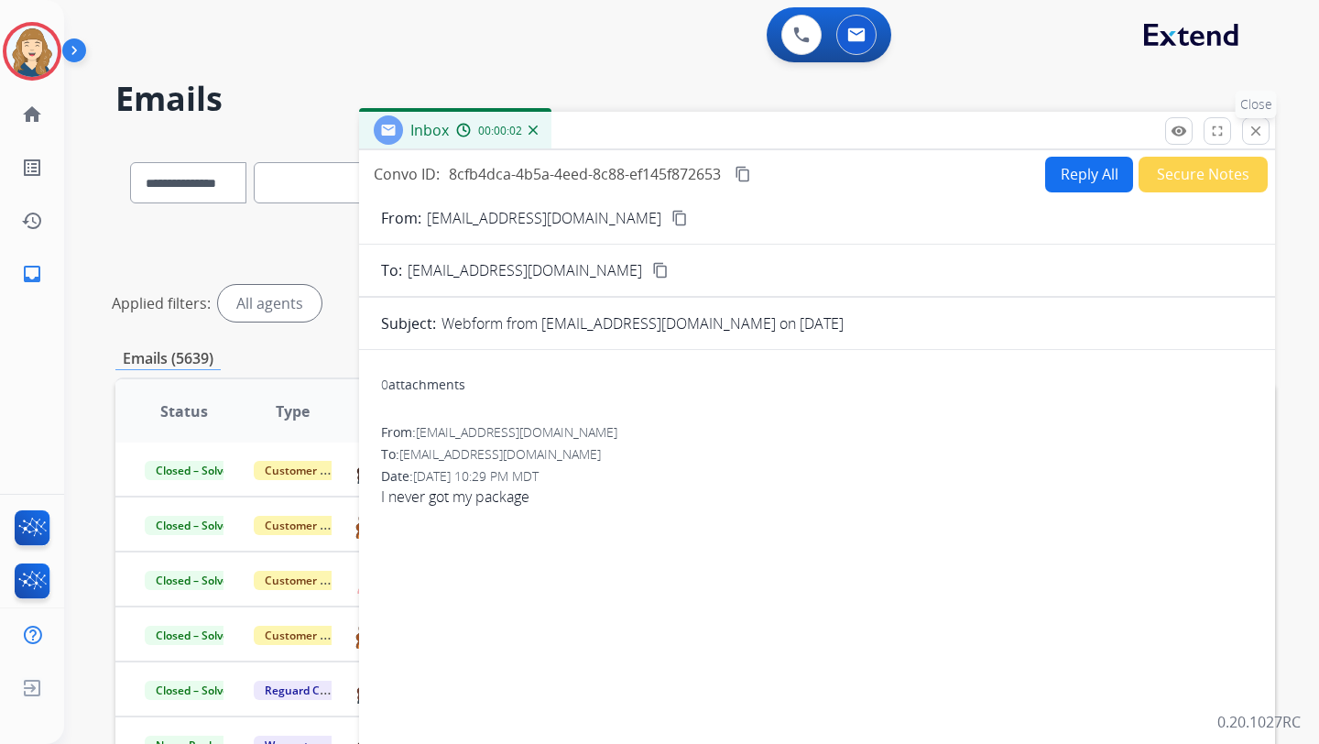
click at [1261, 126] on mat-icon "close" at bounding box center [1256, 131] width 16 height 16
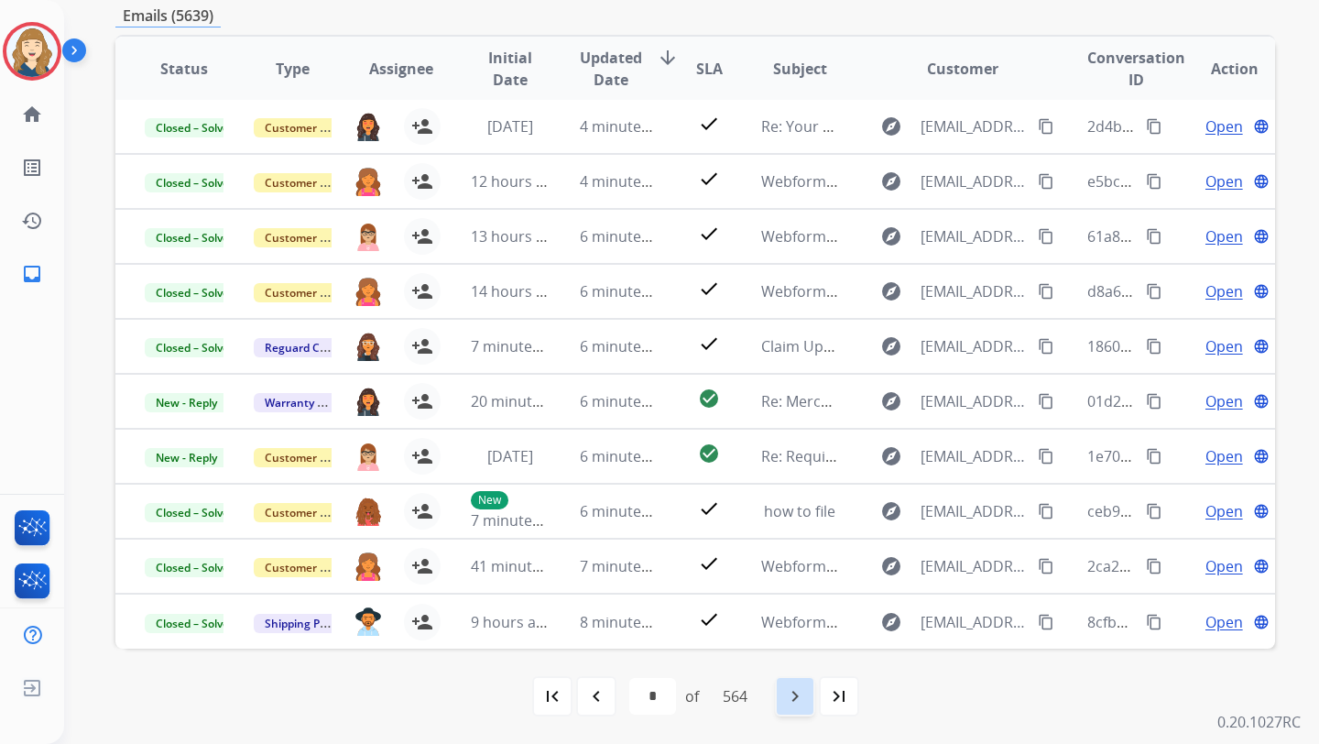
click at [802, 701] on mat-icon "navigate_next" at bounding box center [795, 696] width 22 height 22
select select "*"
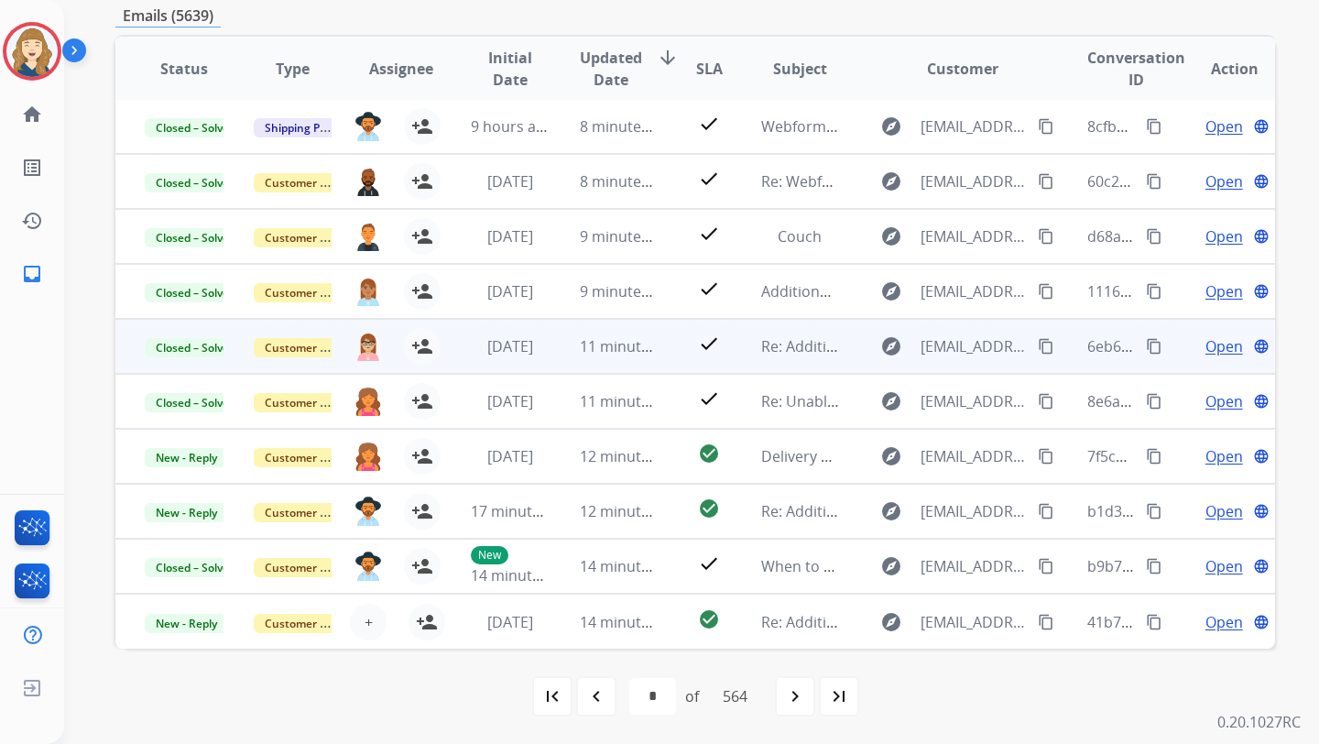
click at [1214, 346] on span "Open" at bounding box center [1225, 346] width 38 height 22
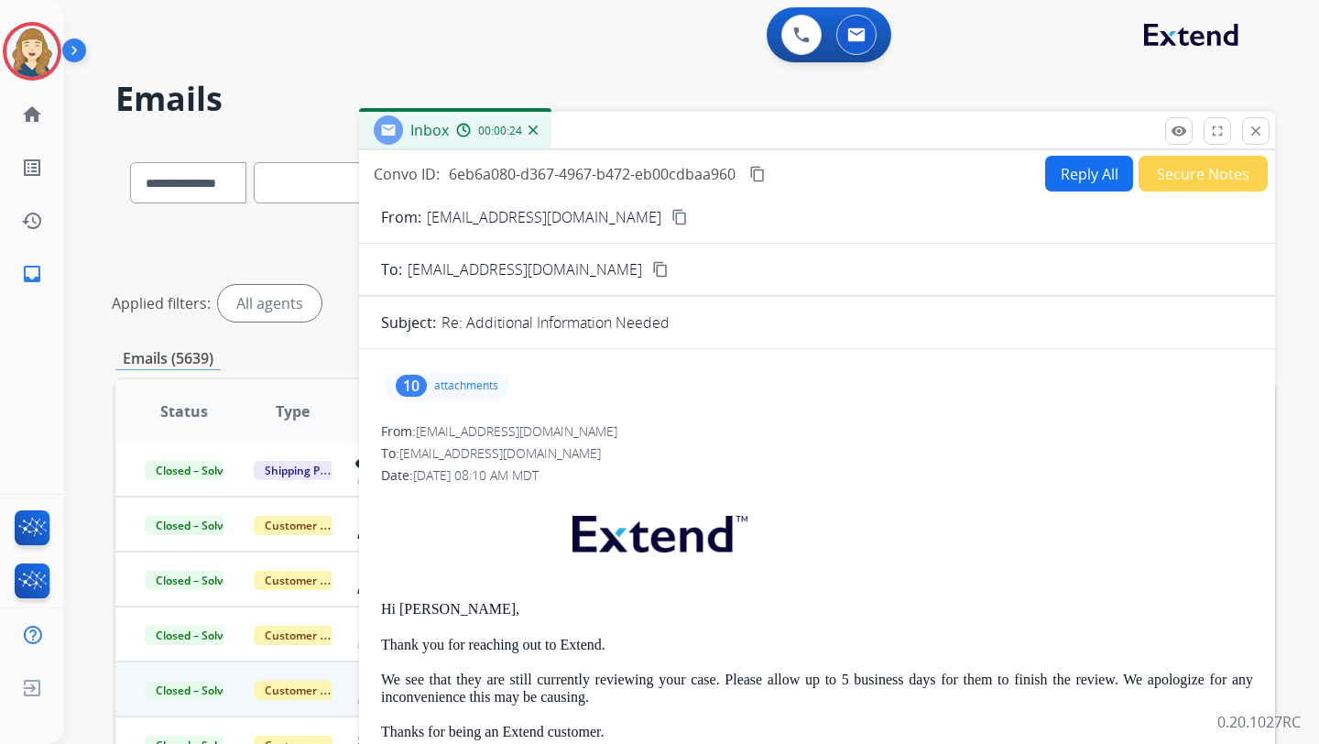
click at [1053, 180] on button "Reply All" at bounding box center [1089, 174] width 88 height 36
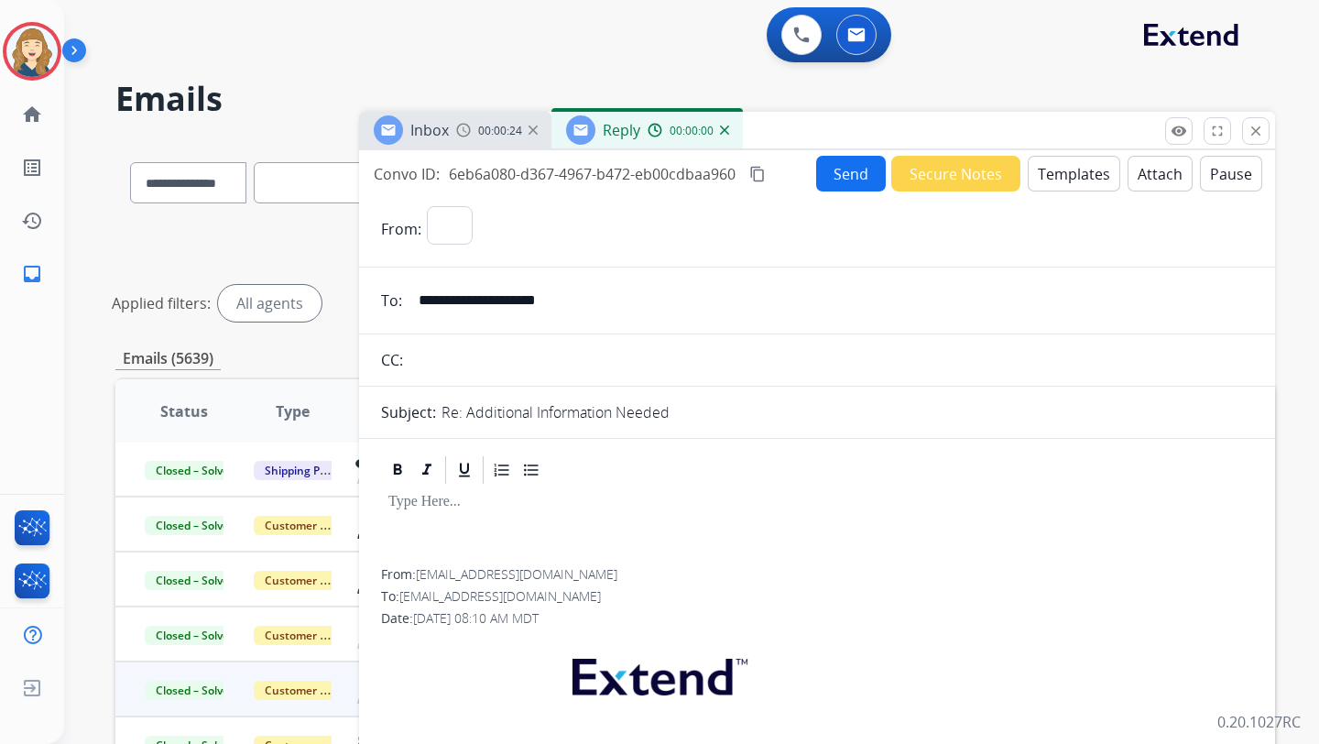
select select "**********"
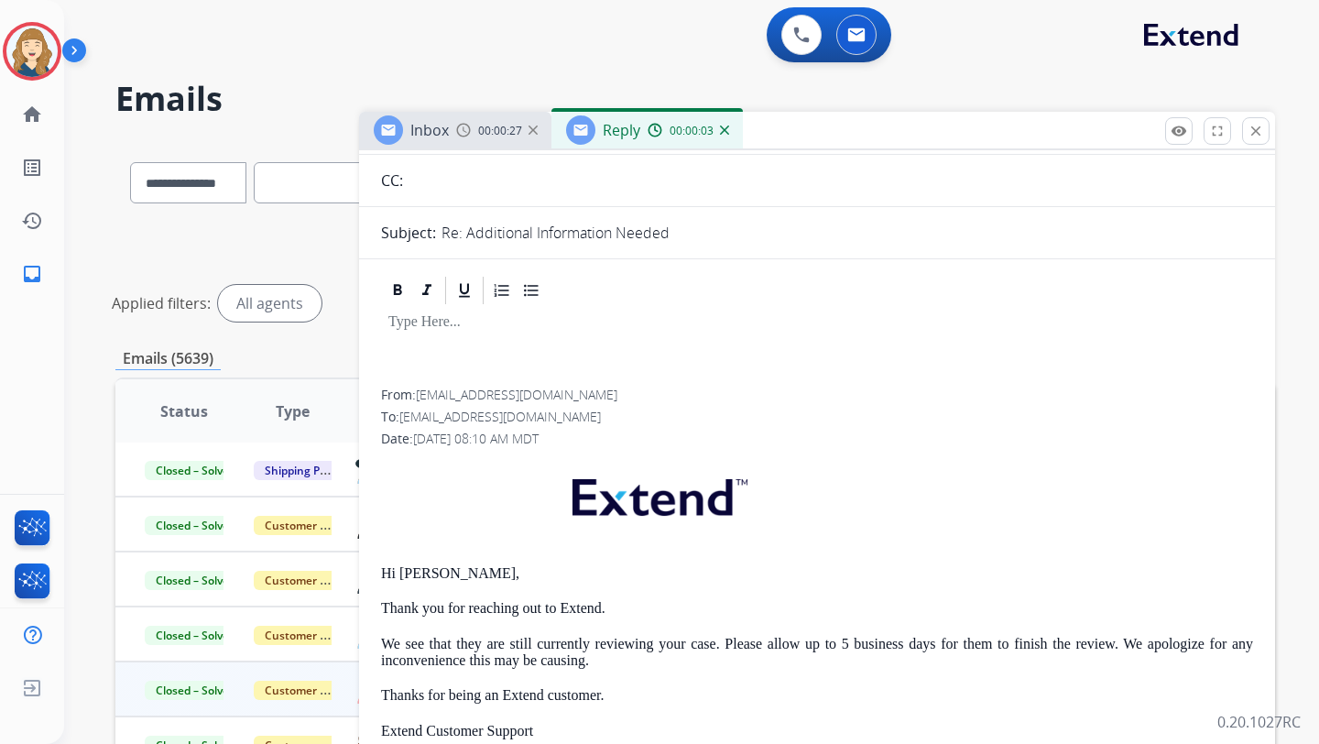
scroll to position [15, 0]
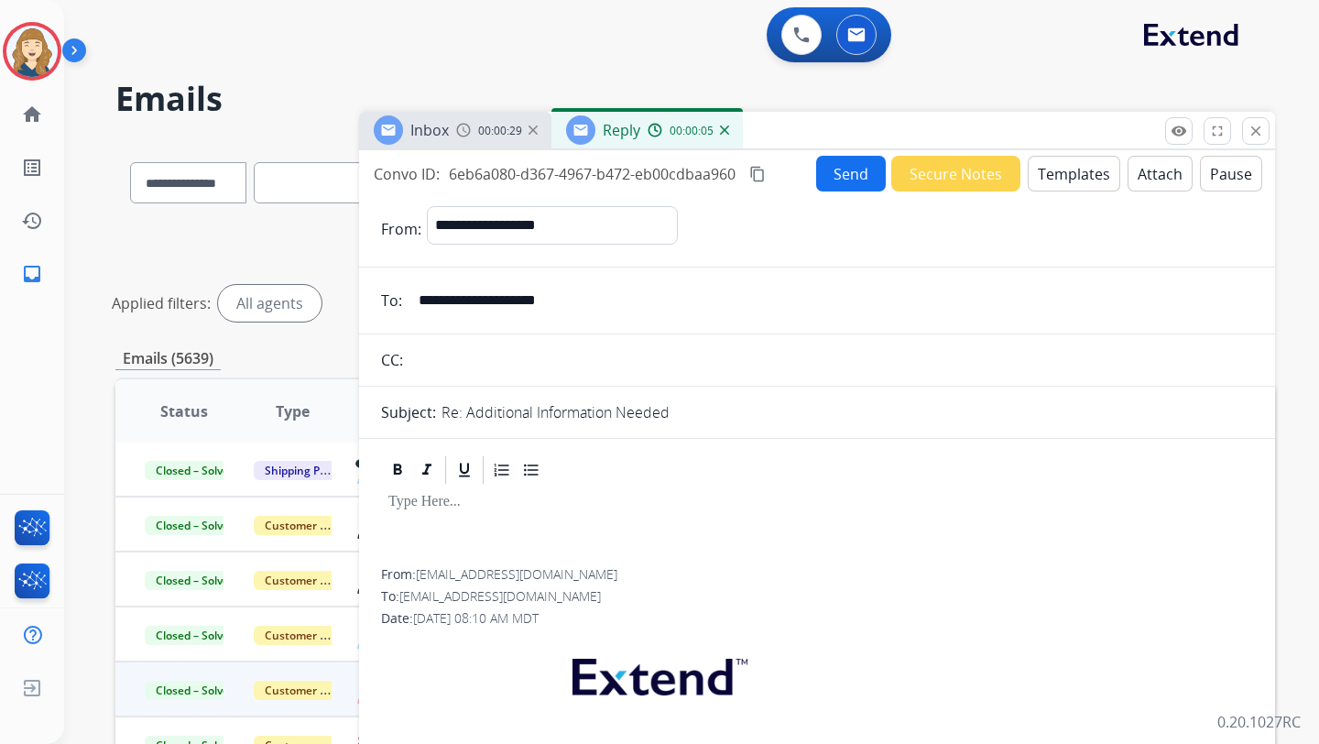
click at [440, 512] on div at bounding box center [817, 527] width 872 height 82
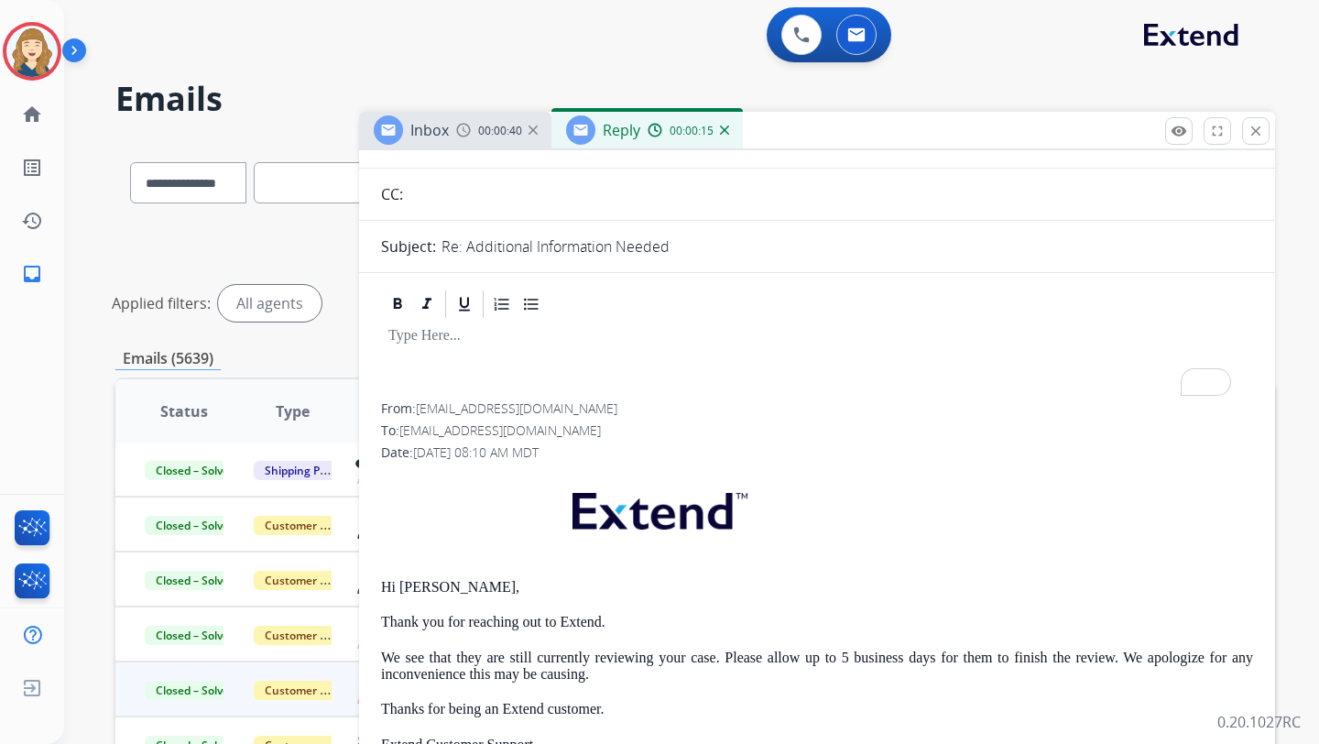
scroll to position [0, 0]
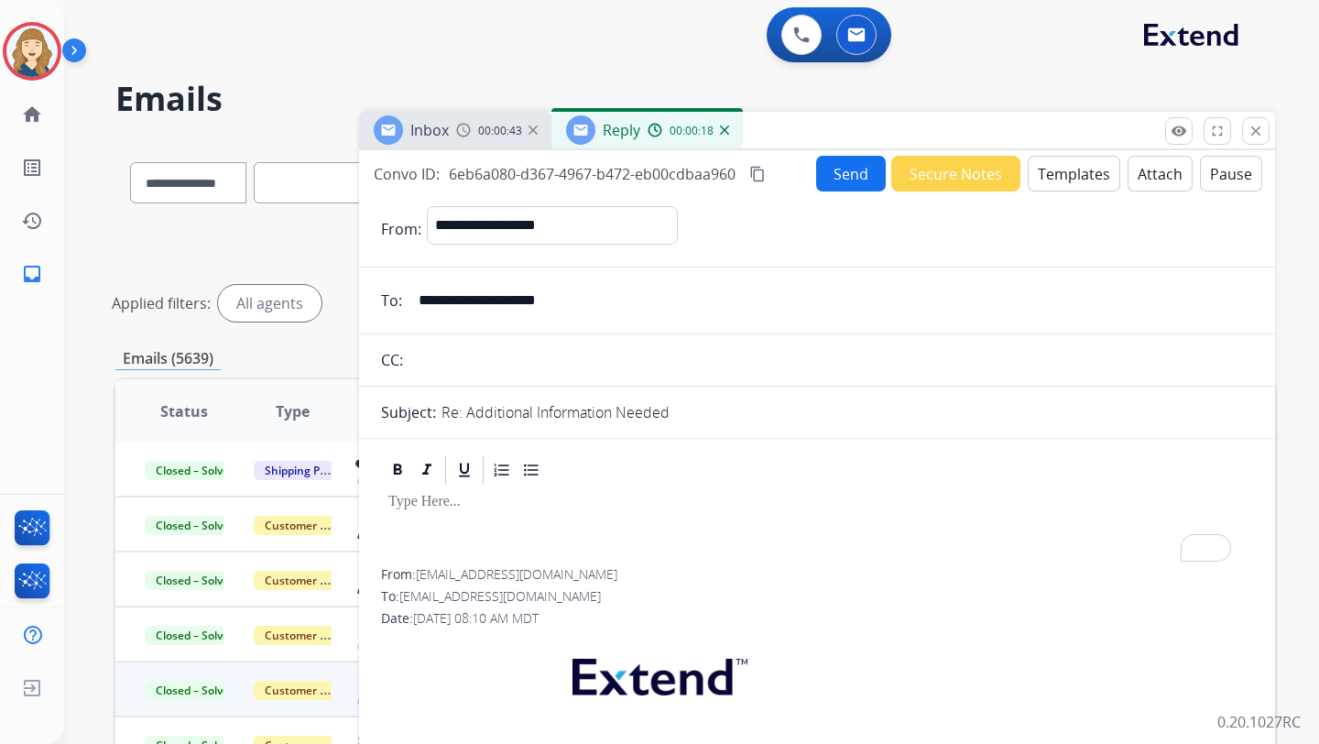
click at [472, 136] on div "00:00:43" at bounding box center [496, 130] width 81 height 16
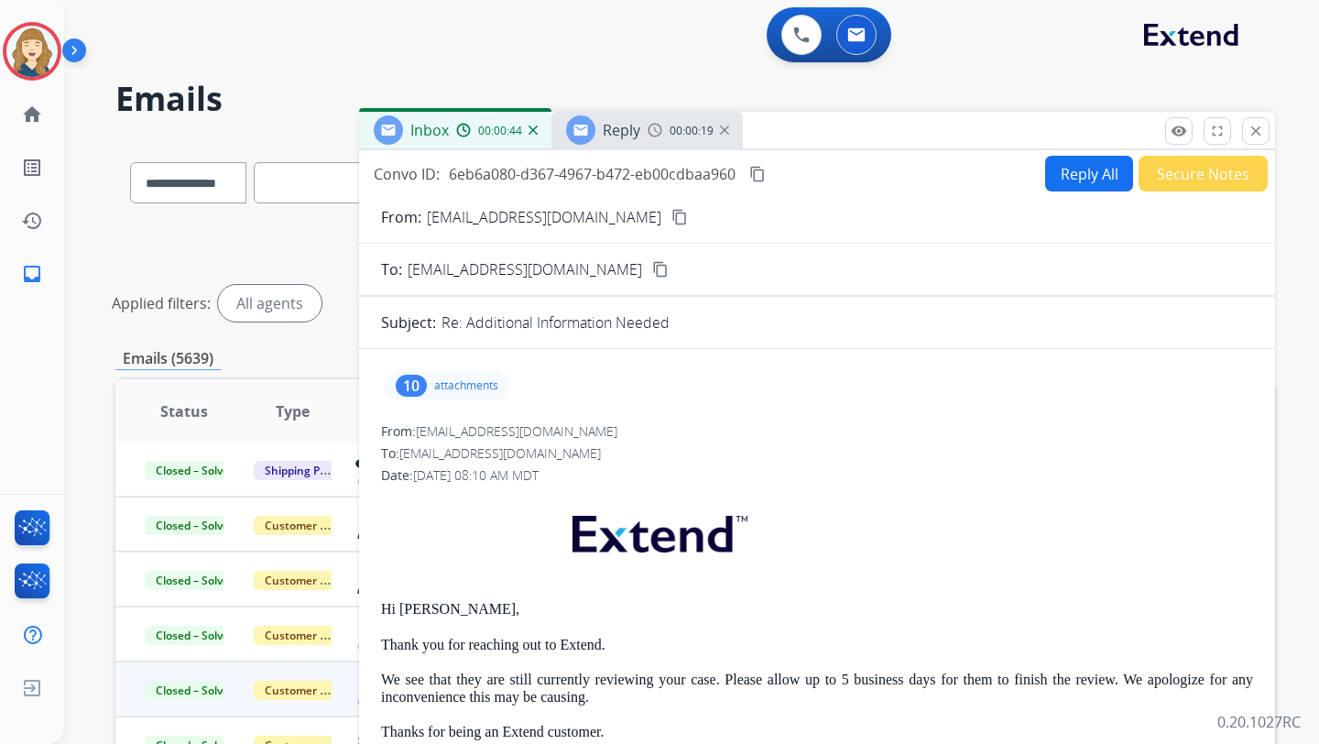
click at [624, 129] on span "Reply" at bounding box center [622, 130] width 38 height 20
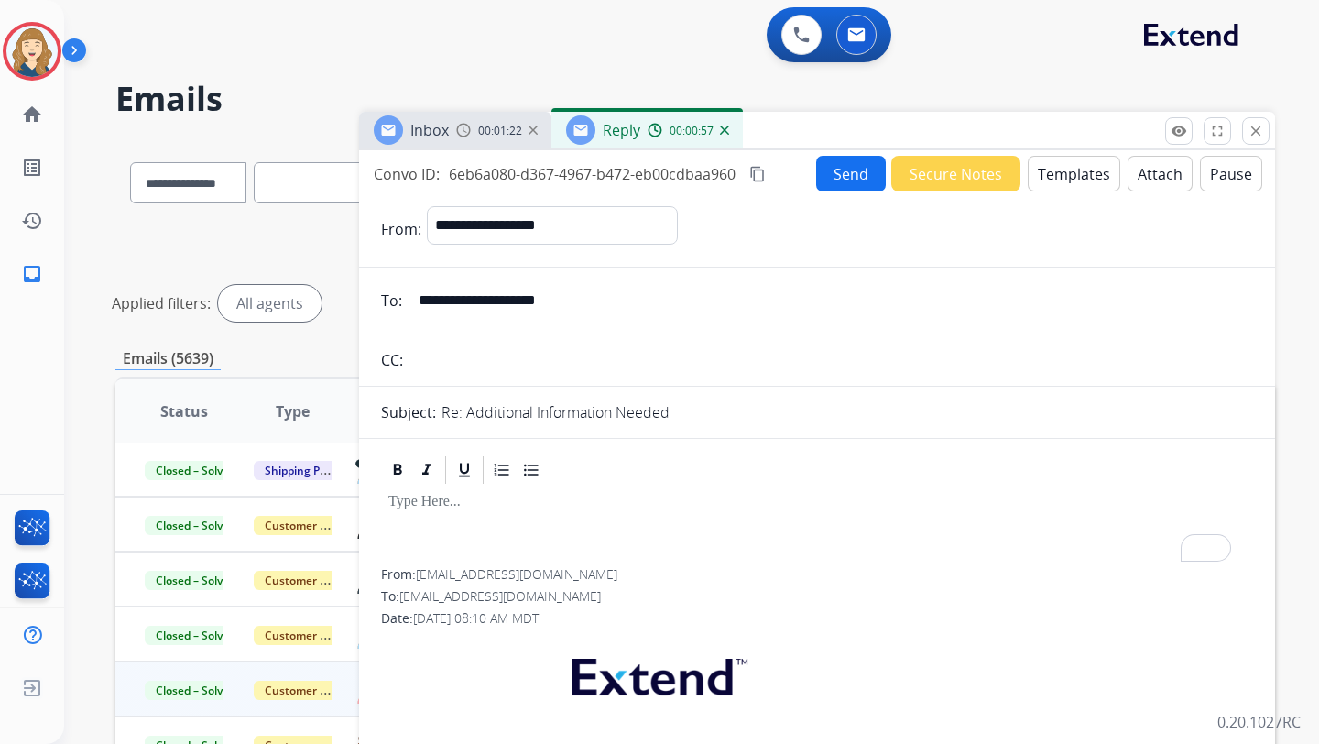
click at [426, 514] on div "To enrich screen reader interactions, please activate Accessibility in Grammarl…" at bounding box center [817, 527] width 872 height 82
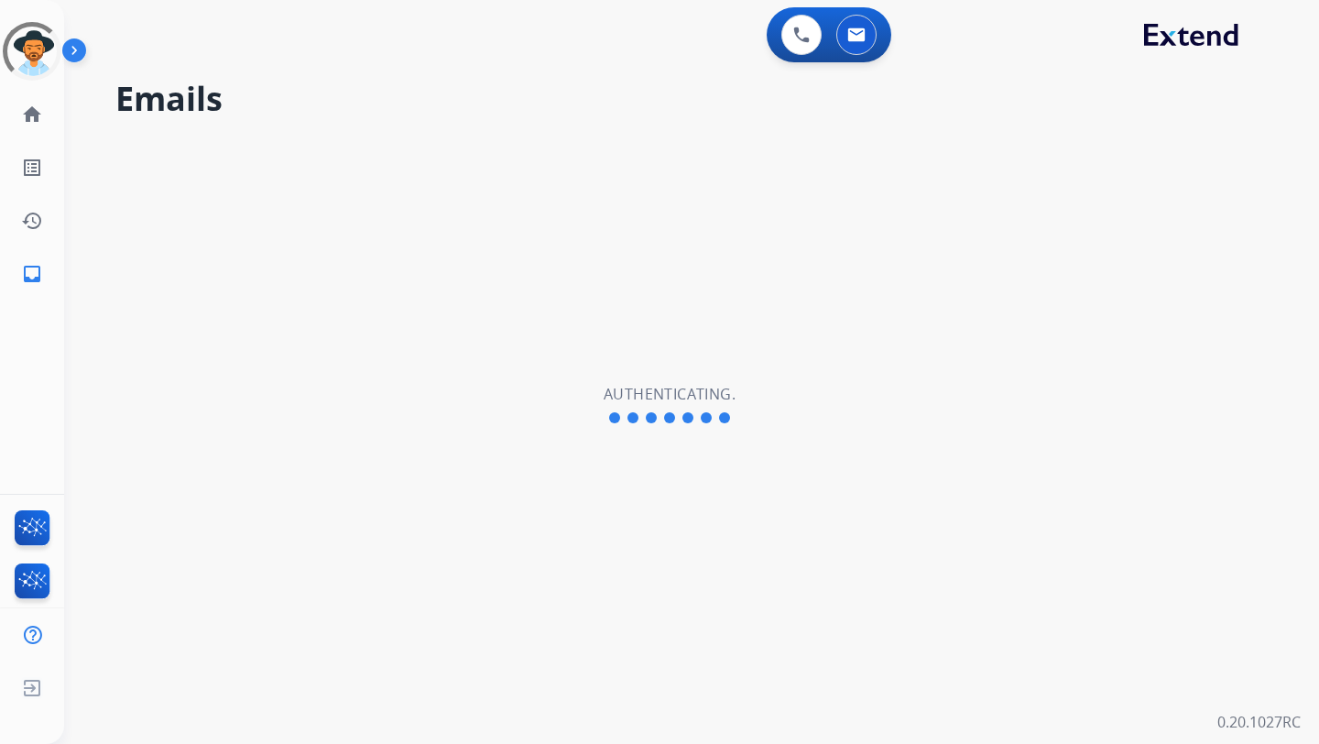
select select "**********"
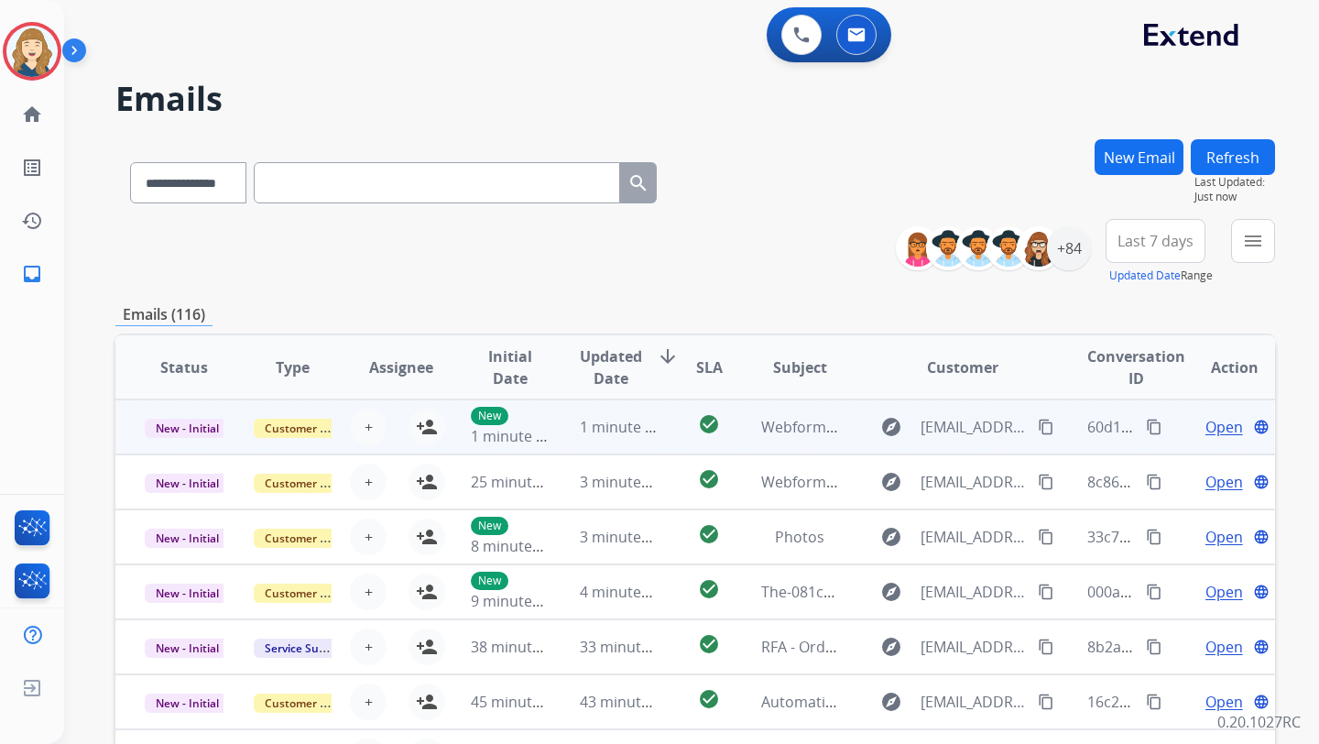
click at [1215, 426] on span "Open" at bounding box center [1225, 427] width 38 height 22
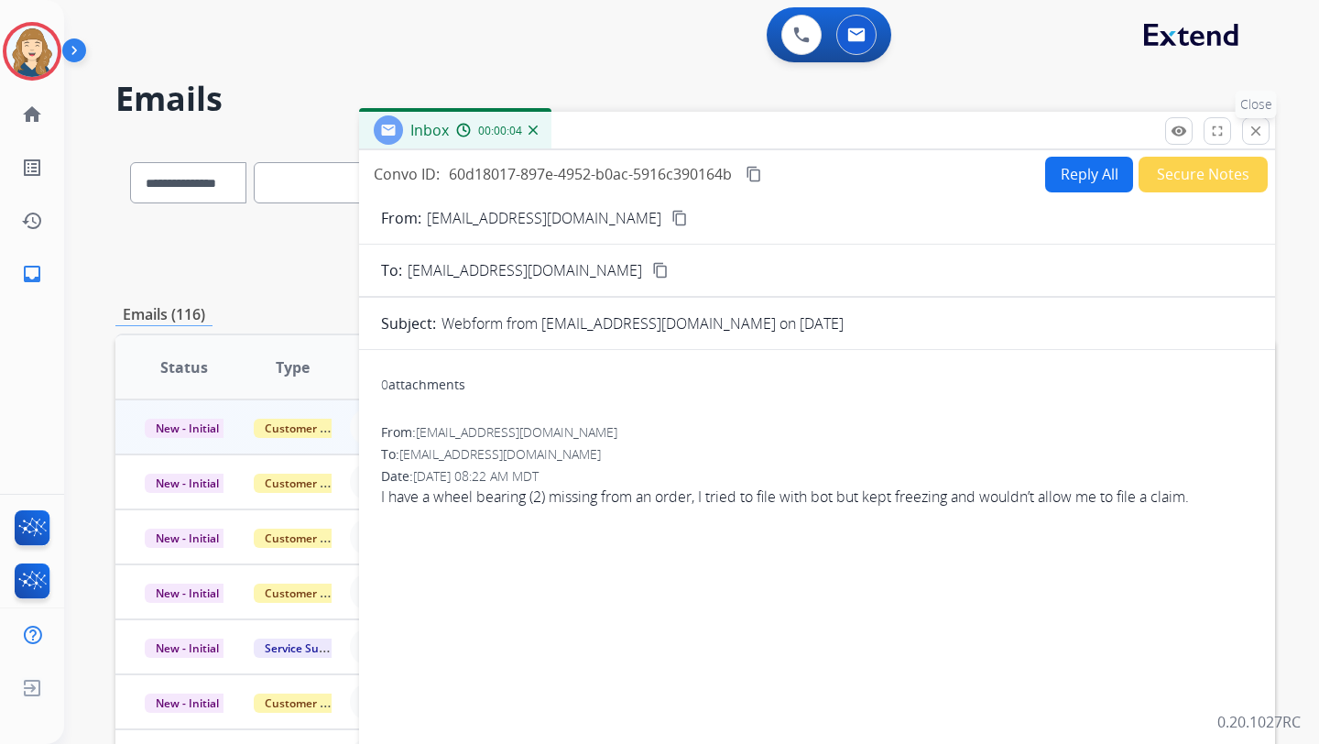
click at [1243, 134] on button "close Close" at bounding box center [1255, 130] width 27 height 27
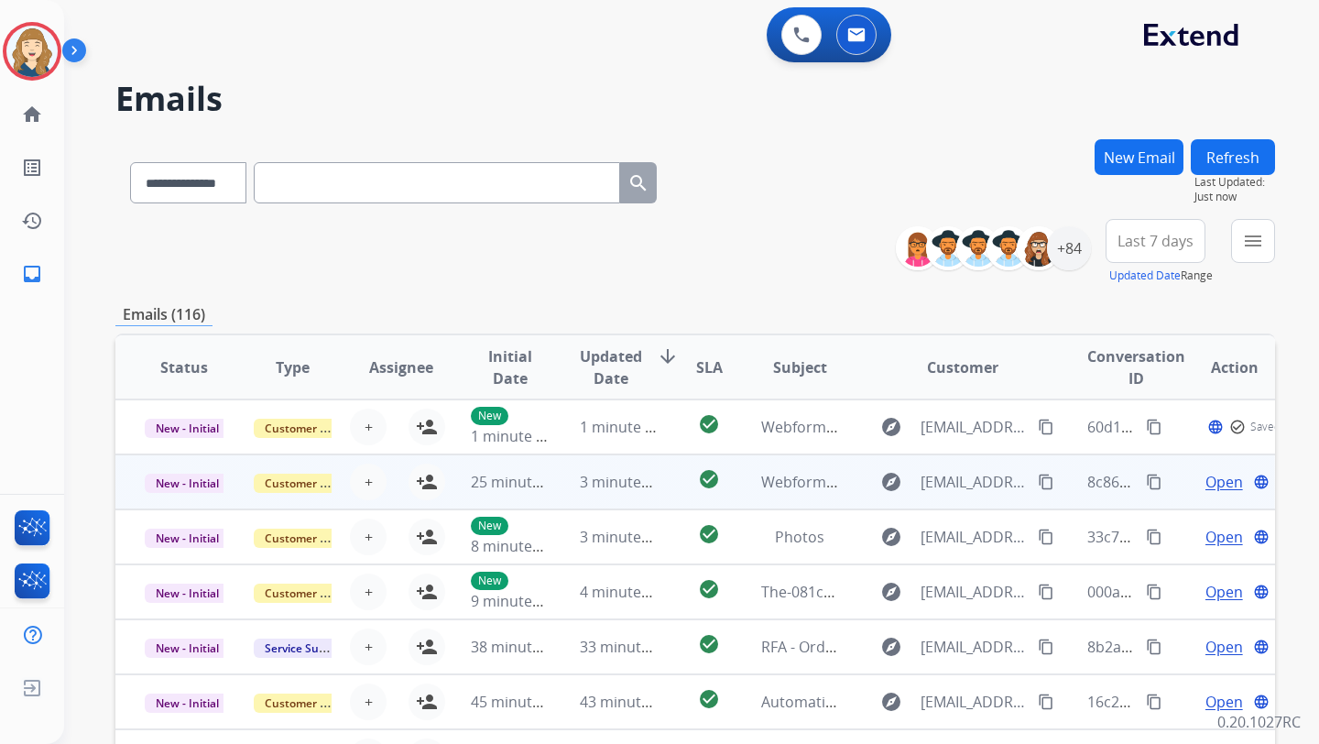
click at [1212, 489] on span "Open" at bounding box center [1225, 482] width 38 height 22
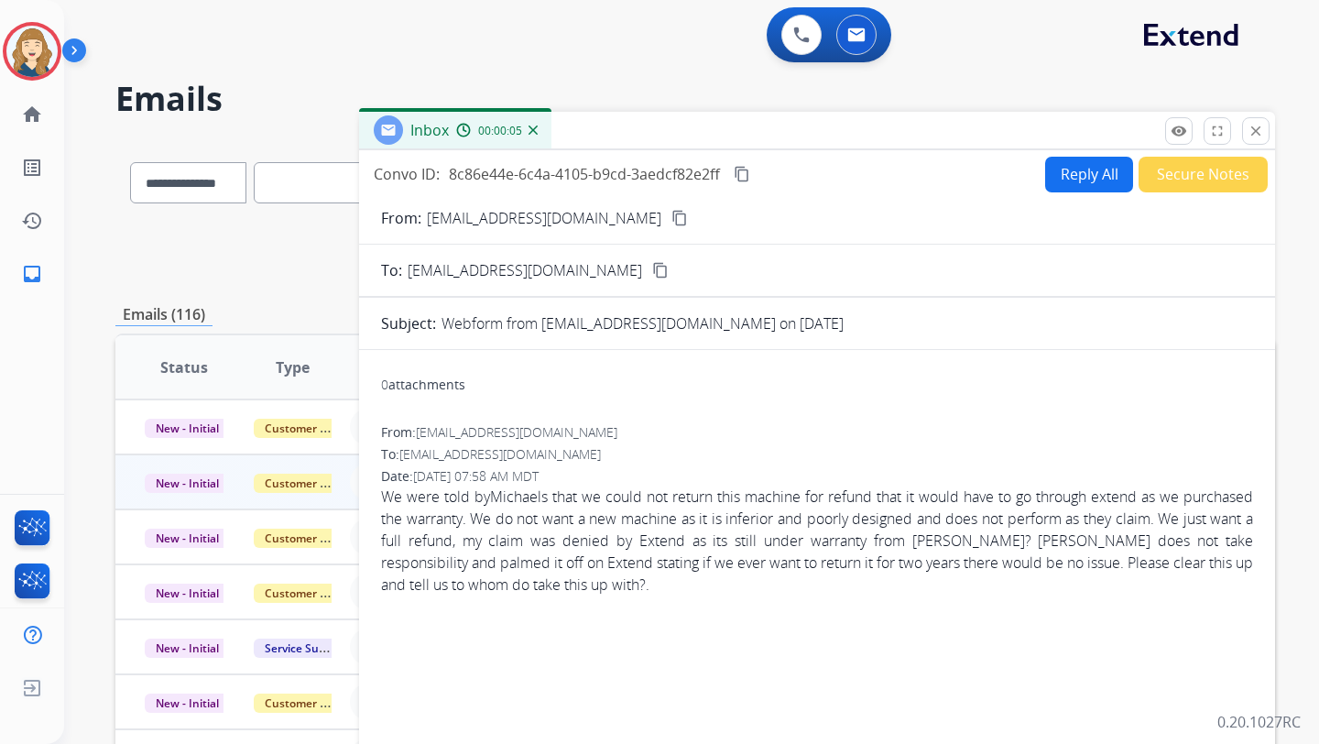
click at [1077, 166] on button "Reply All" at bounding box center [1089, 175] width 88 height 36
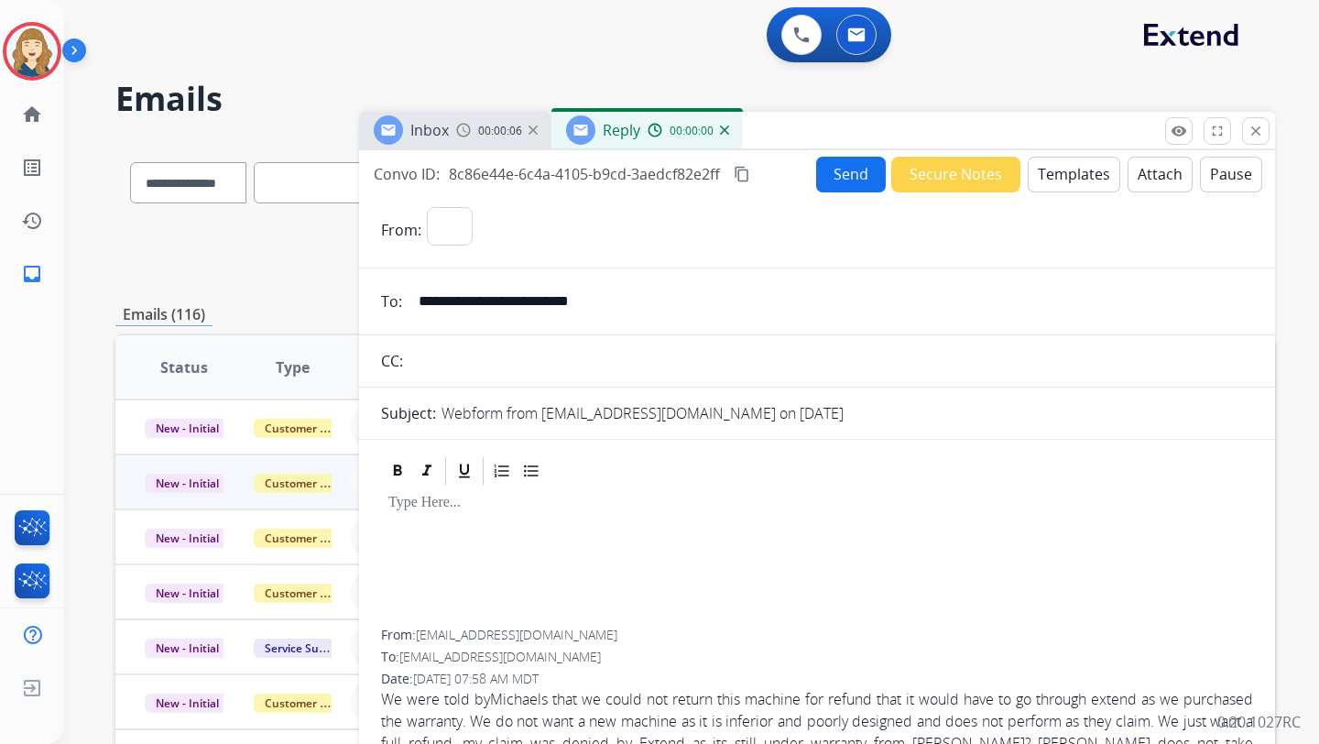
select select "**********"
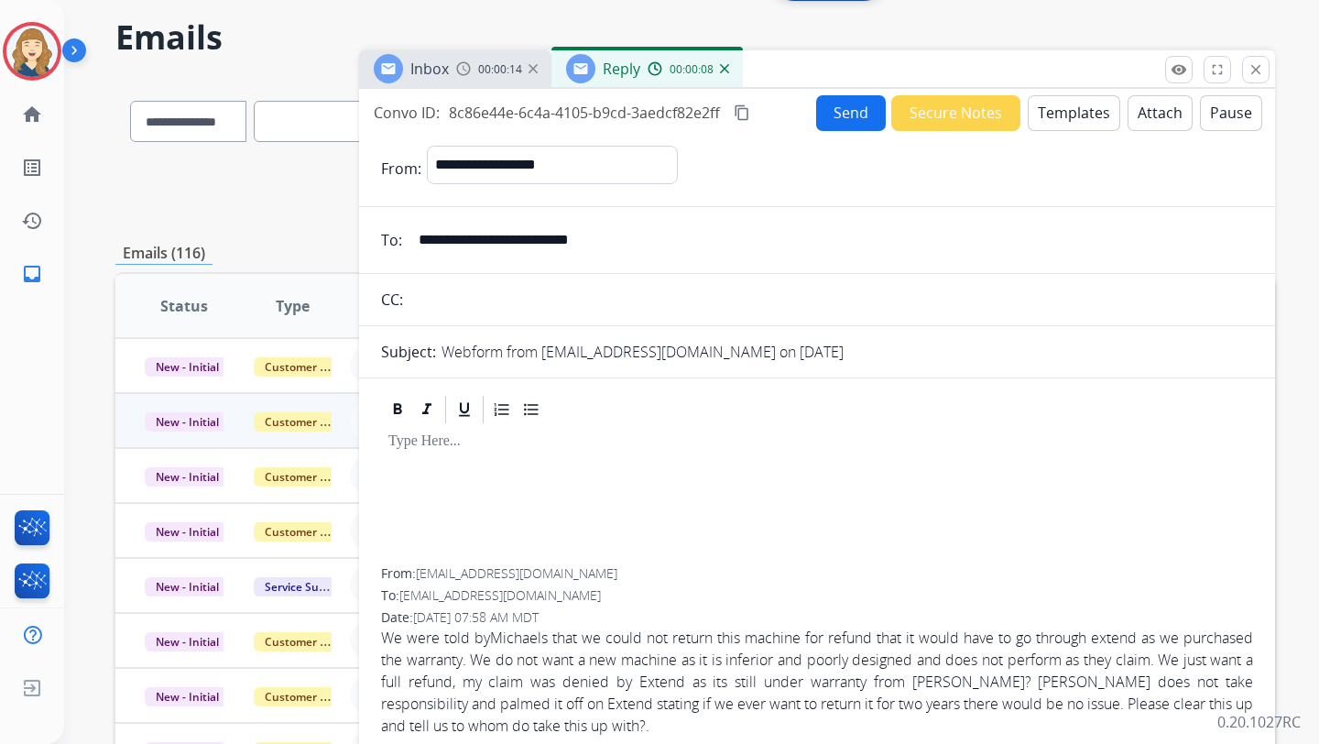
scroll to position [32, 0]
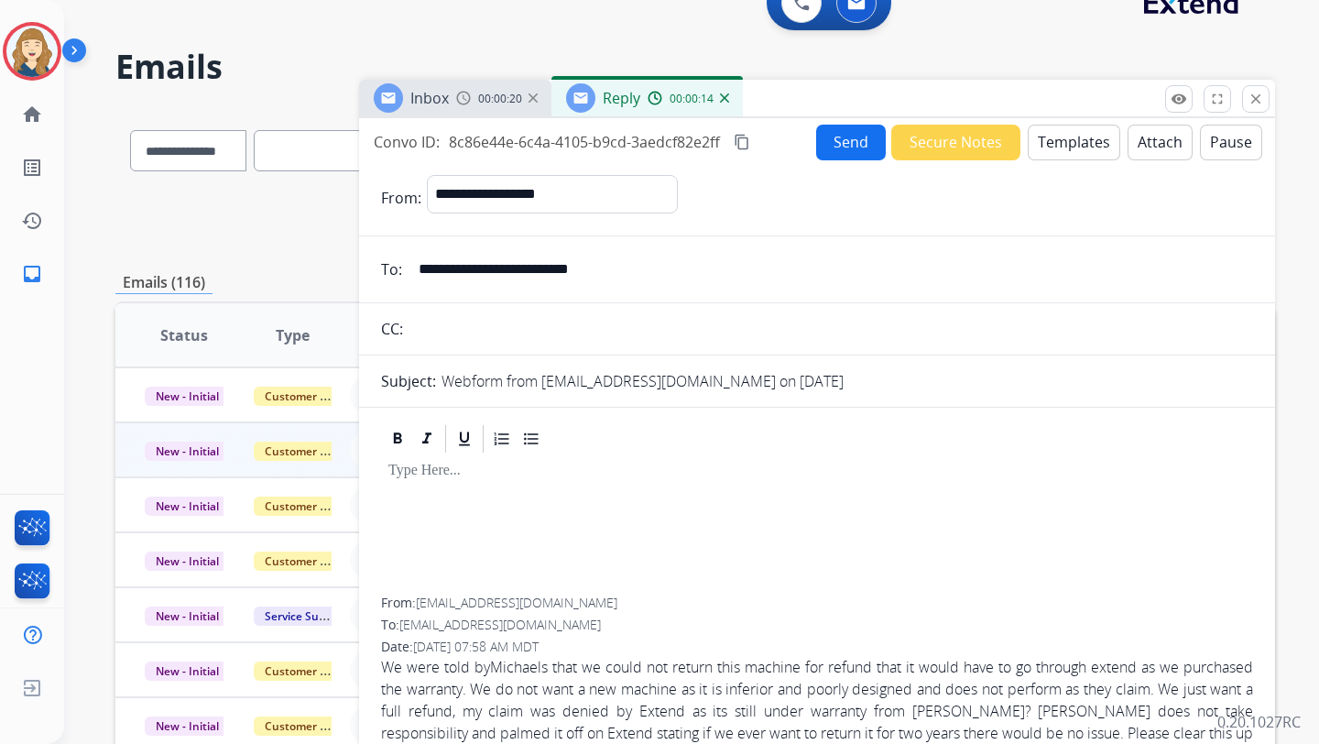
click at [297, 273] on div "Emails (116)" at bounding box center [695, 282] width 1160 height 23
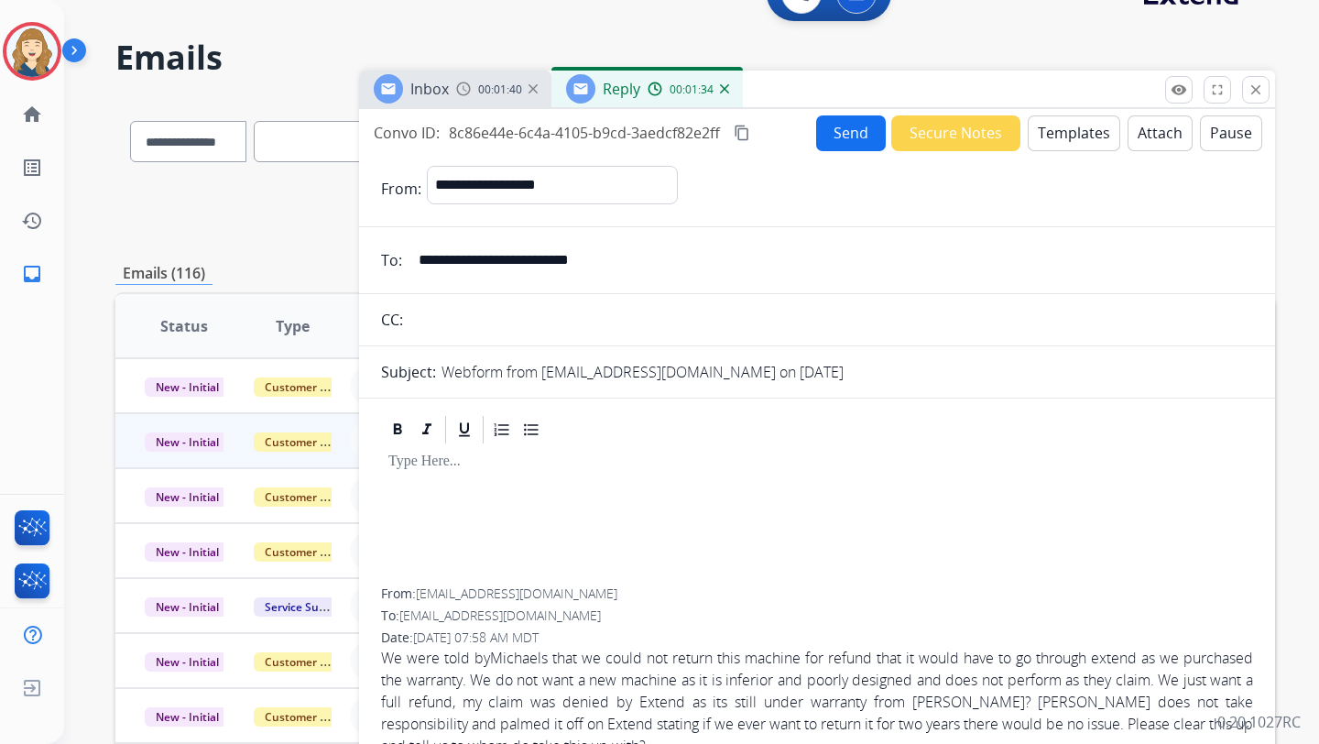
scroll to position [0, 0]
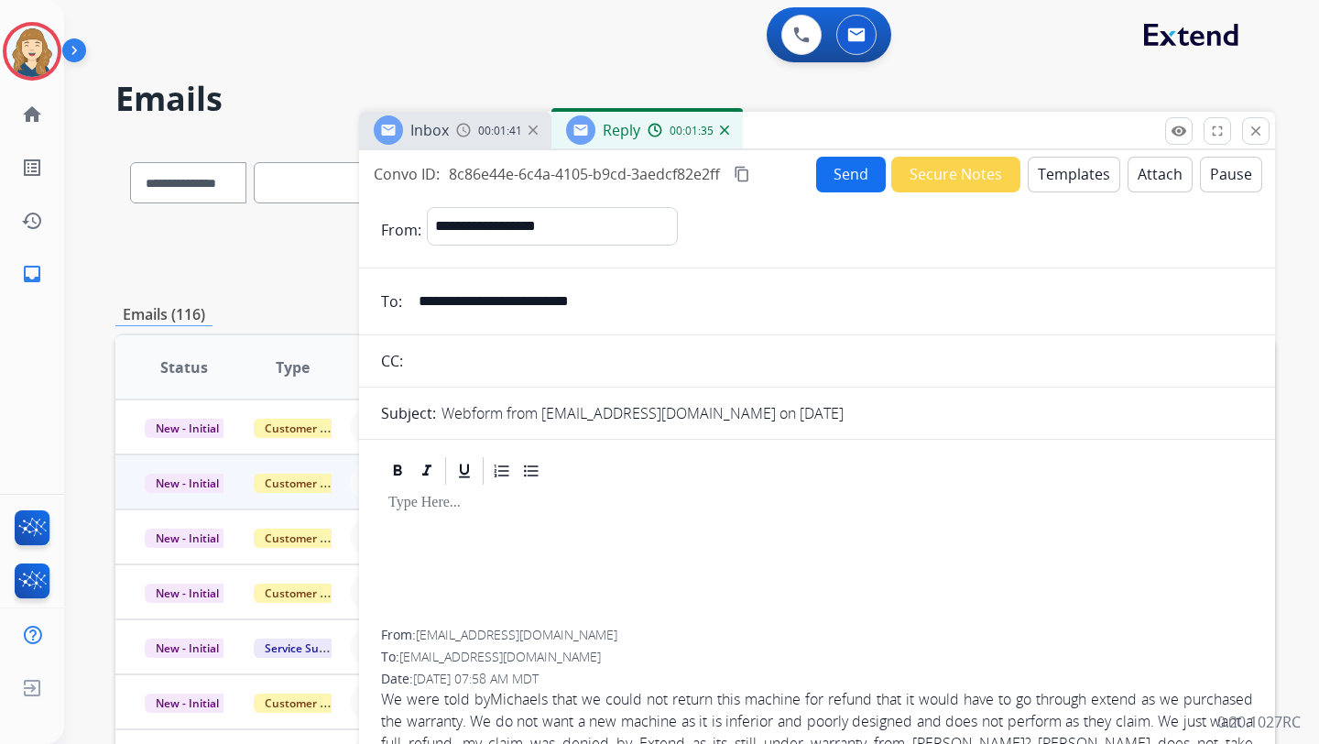
click at [407, 500] on p at bounding box center [816, 503] width 857 height 16
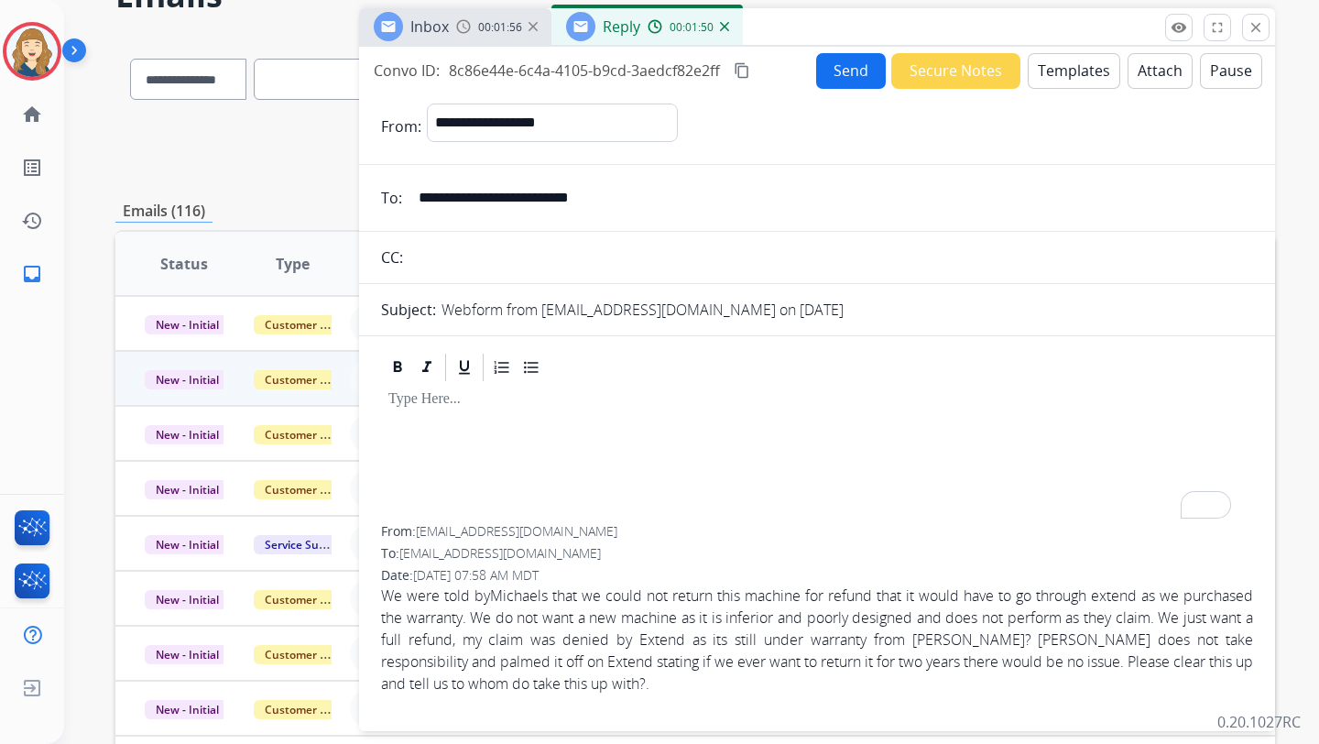
scroll to position [103, 0]
click at [1262, 17] on button "close Close" at bounding box center [1255, 28] width 27 height 27
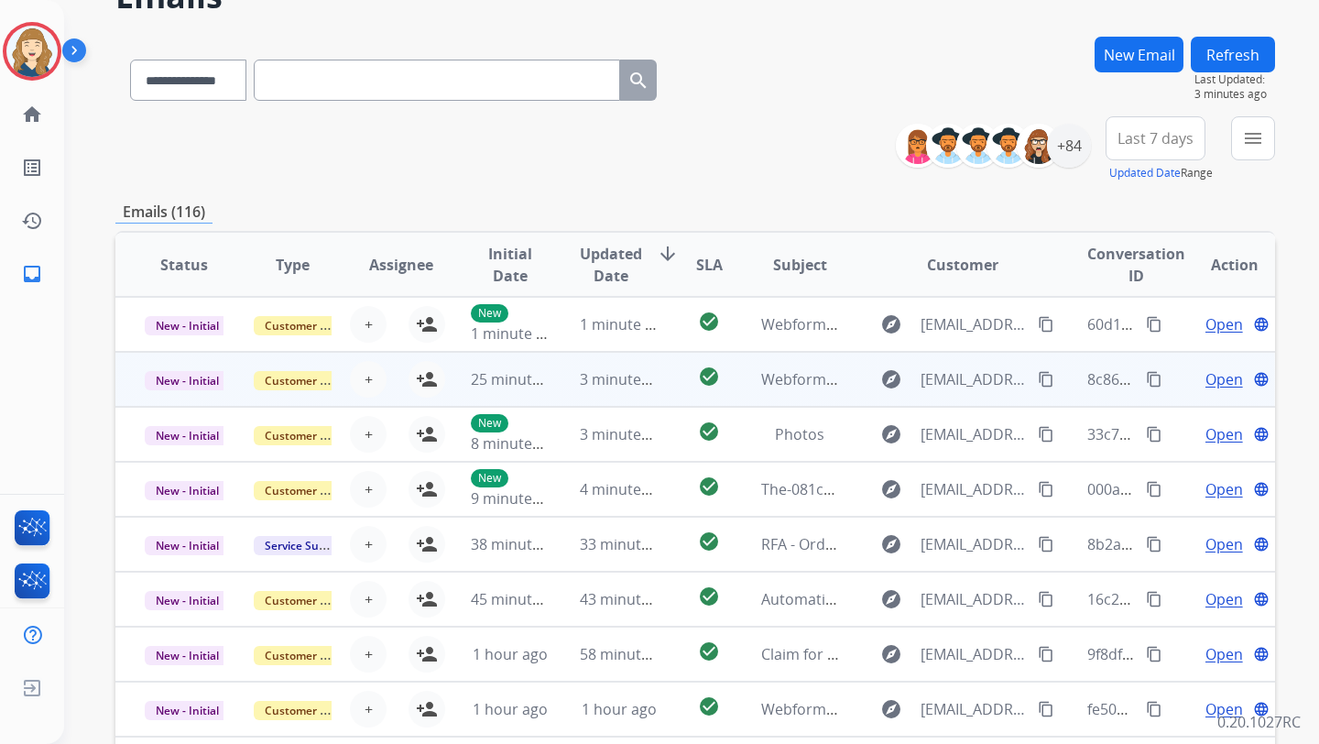
click at [1218, 377] on span "Open" at bounding box center [1225, 379] width 38 height 22
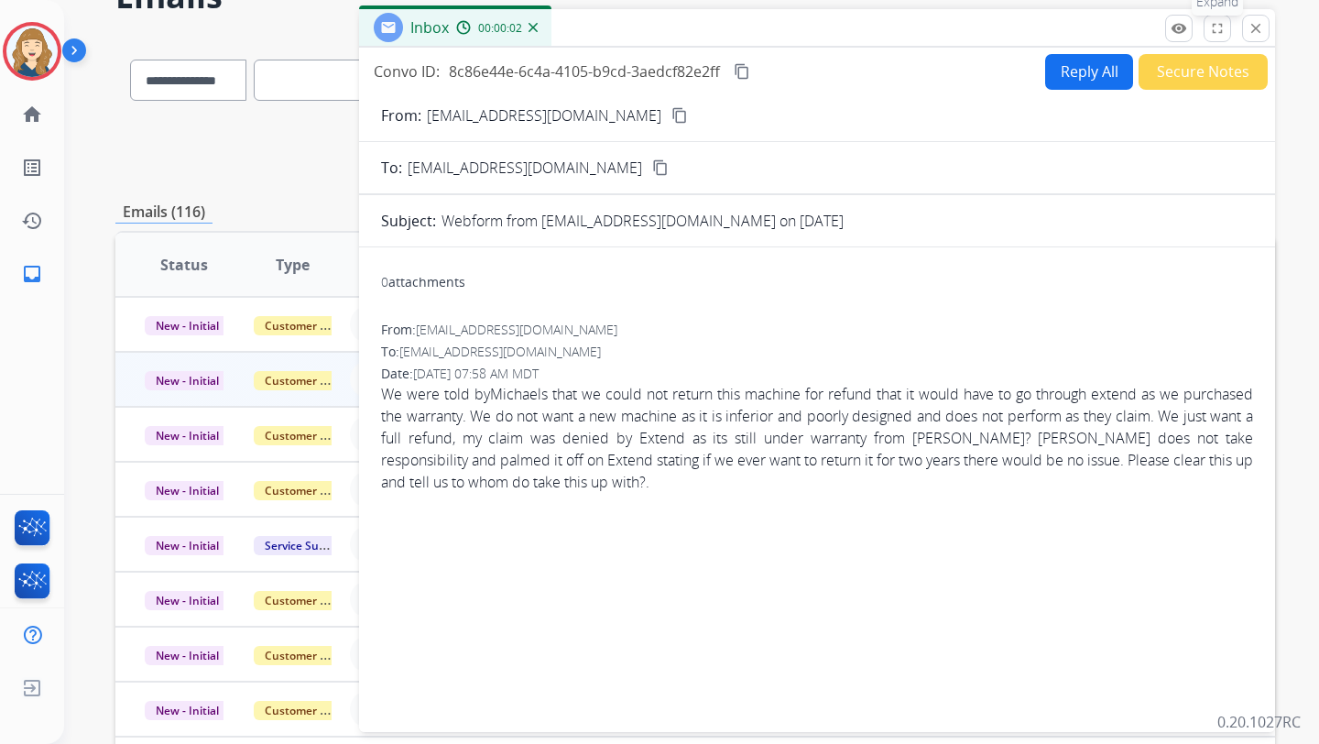
click at [1210, 27] on mat-icon "fullscreen" at bounding box center [1217, 28] width 16 height 16
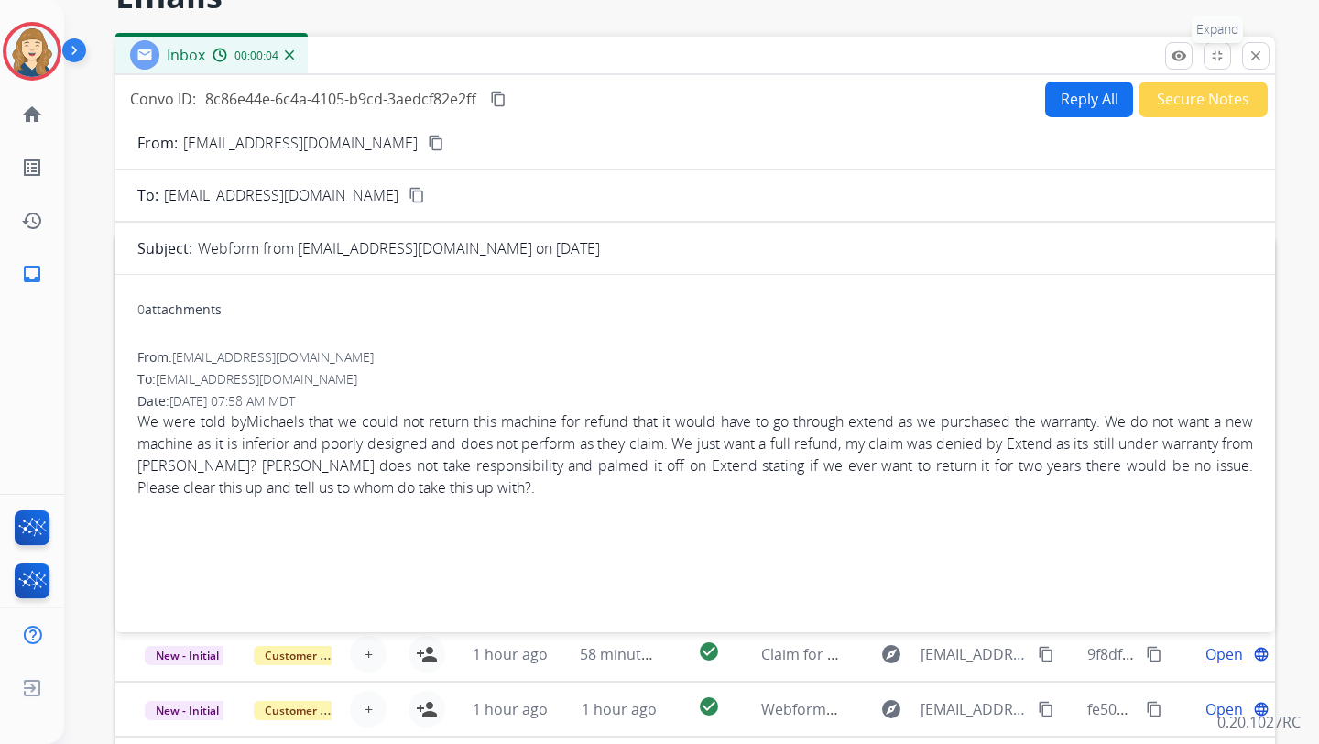
click at [1206, 60] on button "fullscreen_exit Expand" at bounding box center [1217, 55] width 27 height 27
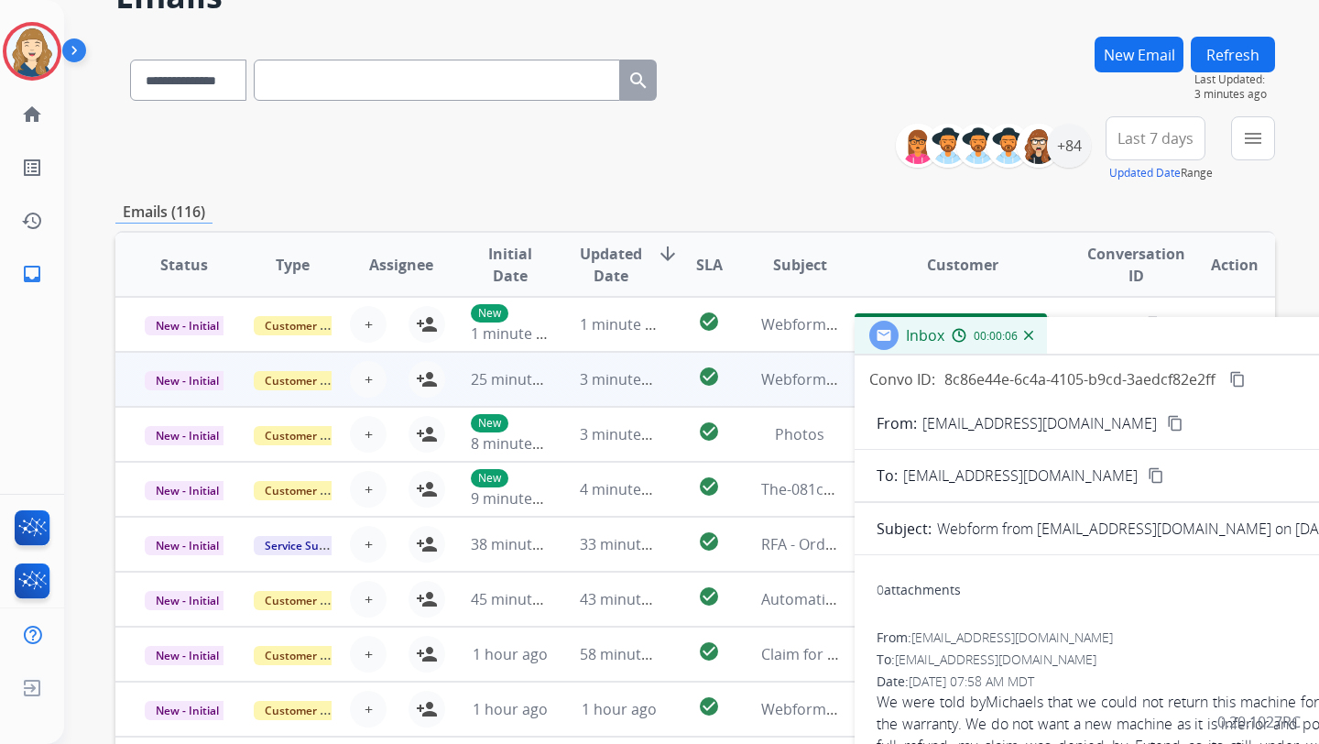
drag, startPoint x: 799, startPoint y: 17, endPoint x: 1318, endPoint y: 321, distance: 601.4
click at [1315, 324] on div "Inbox 00:00:06" at bounding box center [1313, 336] width 916 height 38
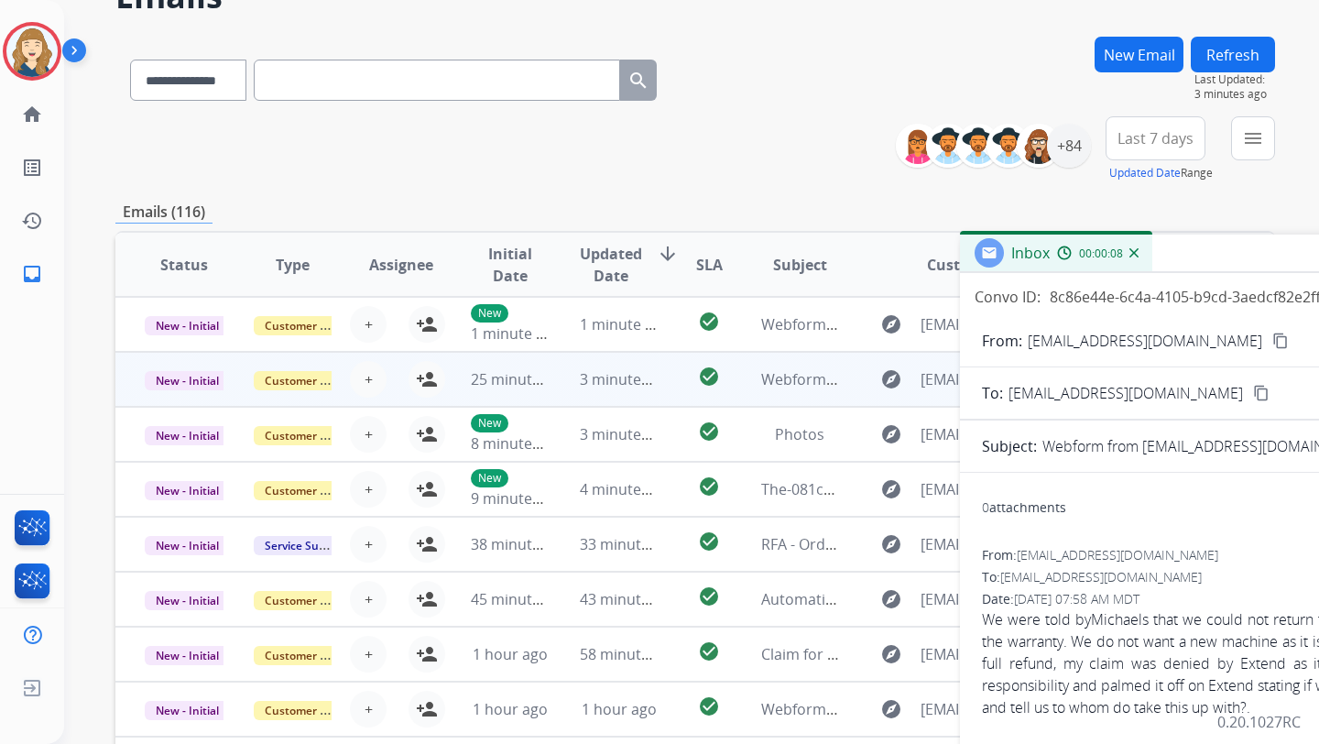
drag, startPoint x: 1233, startPoint y: 329, endPoint x: 1318, endPoint y: 247, distance: 117.9
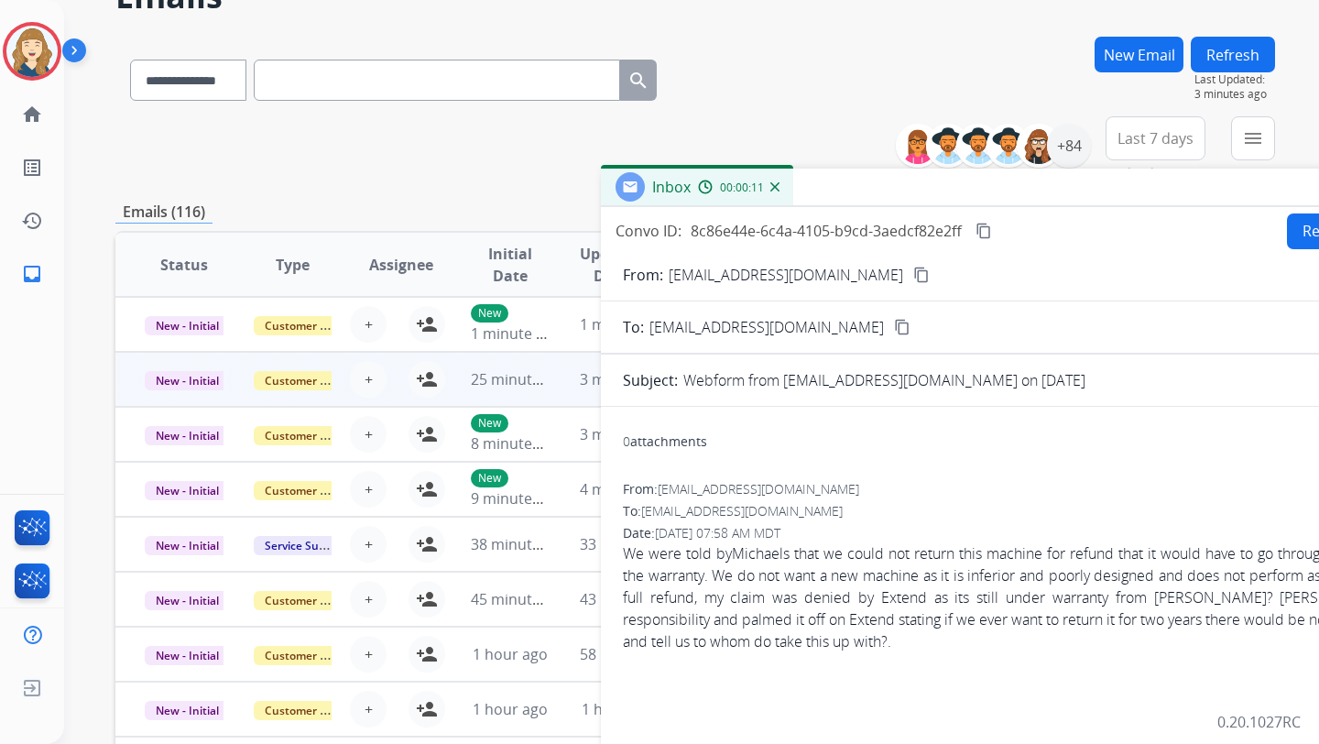
drag, startPoint x: 1224, startPoint y: 251, endPoint x: 863, endPoint y: 185, distance: 366.9
click at [863, 185] on div "Inbox 00:00:11" at bounding box center [1059, 188] width 916 height 38
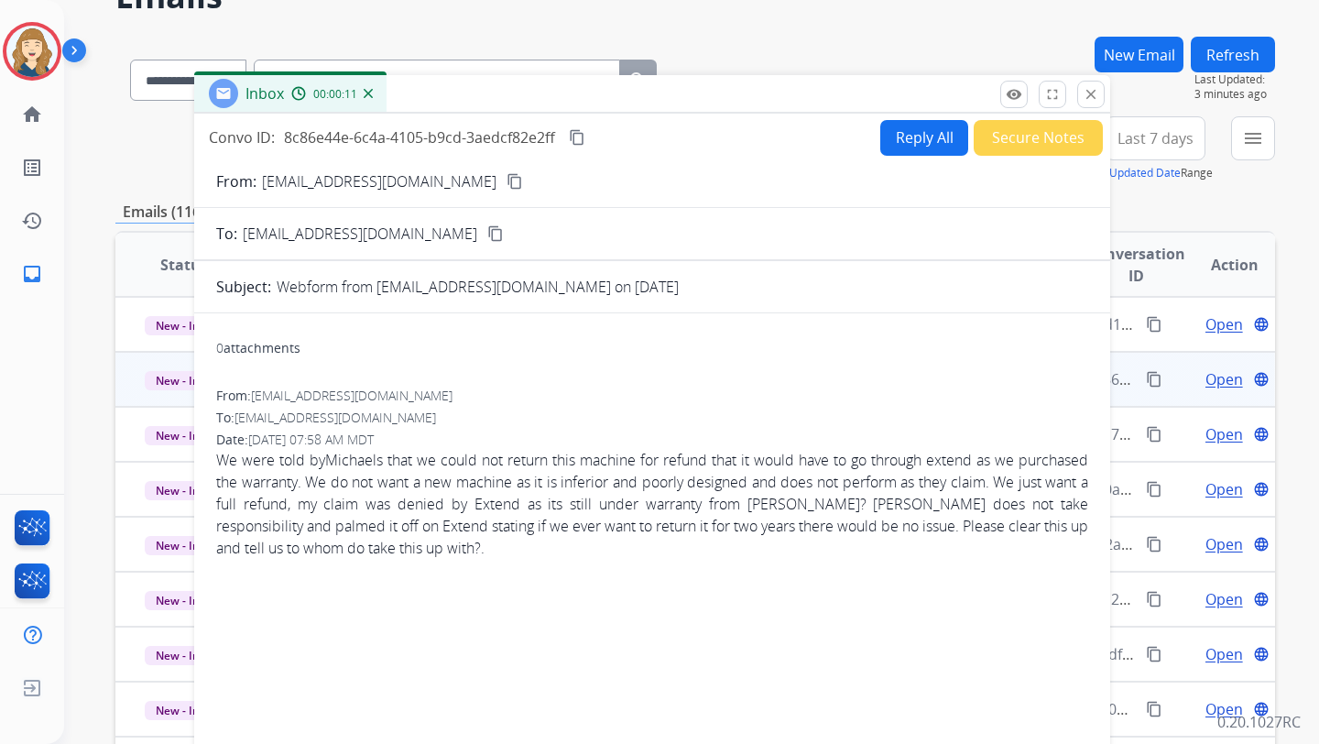
drag, startPoint x: 863, startPoint y: 185, endPoint x: 444, endPoint y: 86, distance: 430.2
click at [444, 86] on div "Inbox 00:00:11" at bounding box center [652, 94] width 916 height 38
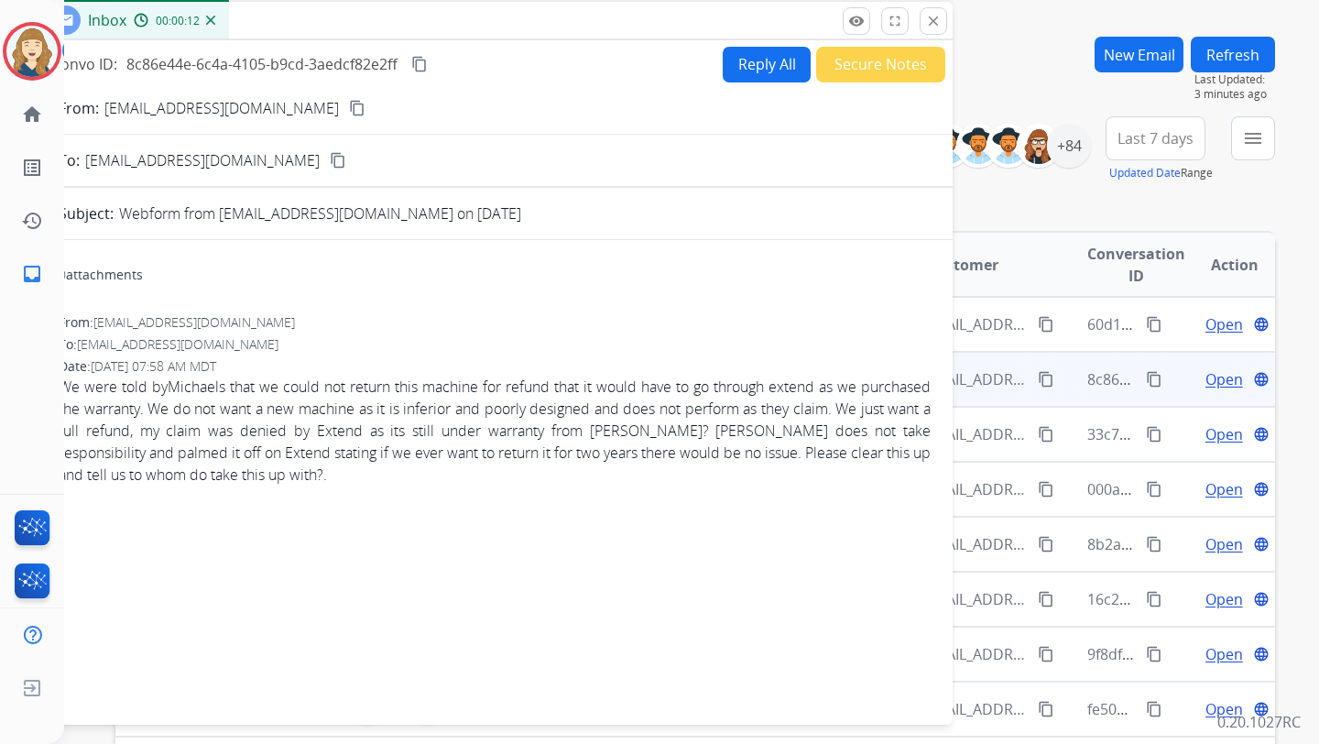
drag, startPoint x: 444, startPoint y: 86, endPoint x: 300, endPoint y: 18, distance: 159.0
click at [300, 18] on div "Inbox 00:00:12" at bounding box center [495, 21] width 916 height 38
click at [1211, 439] on span "Open" at bounding box center [1225, 434] width 38 height 22
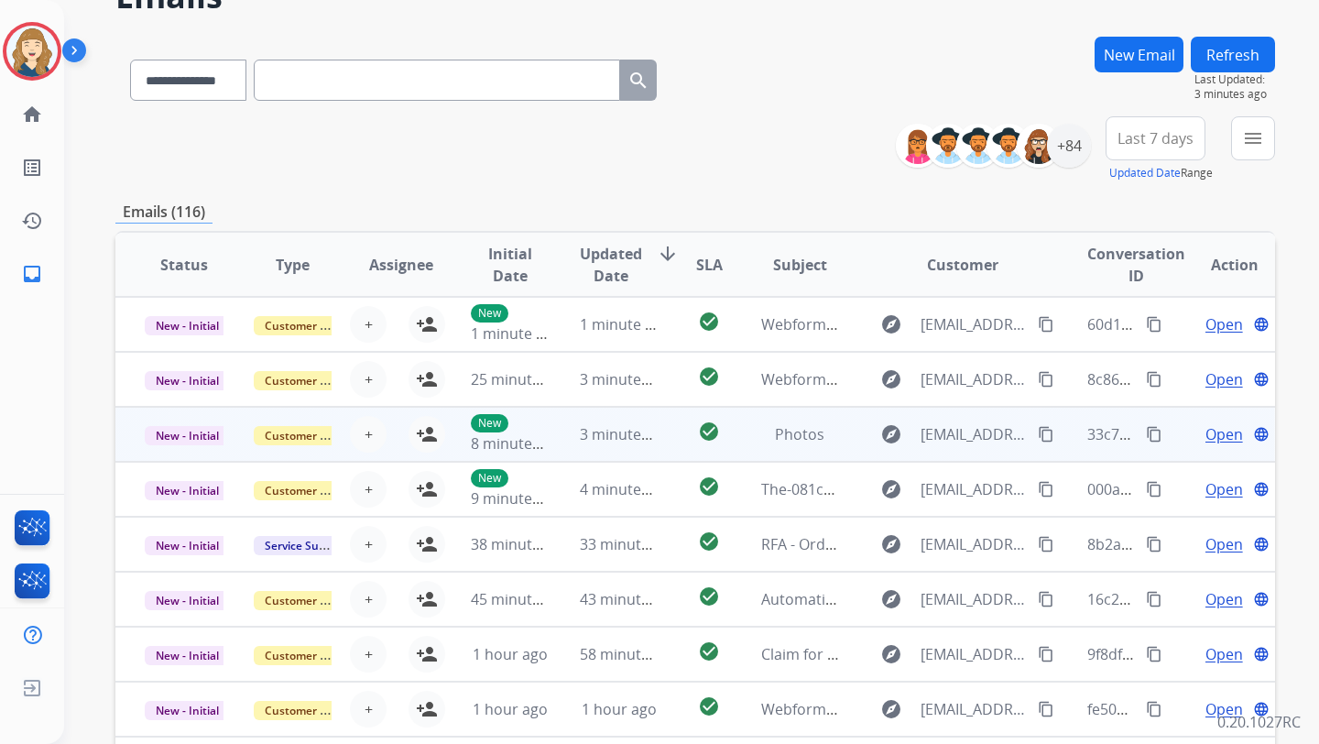
click at [1211, 439] on span "Open" at bounding box center [1225, 434] width 38 height 22
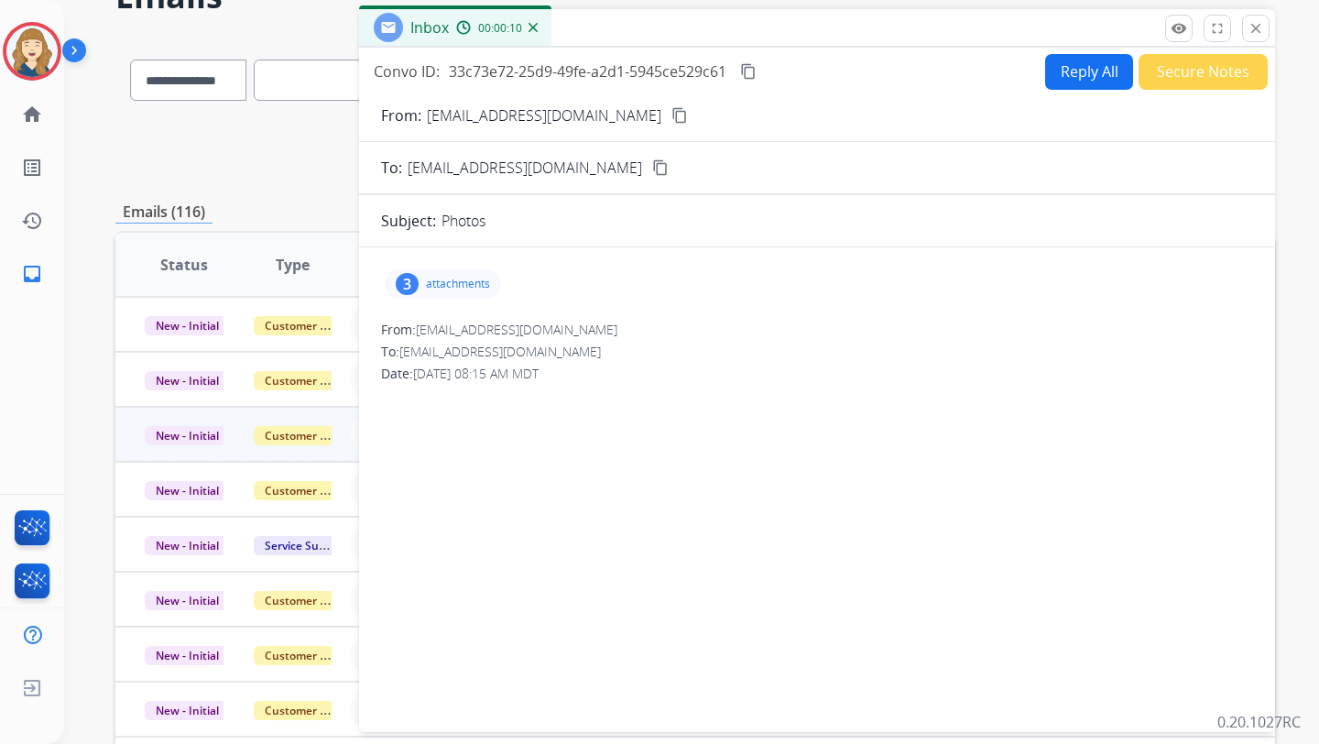
click at [1271, 26] on div "Inbox 00:00:10 Convo ID: 33c73e72-25d9-49fe-a2d1-5945ce529c61 content_copy Repl…" at bounding box center [817, 370] width 916 height 723
click at [1257, 33] on mat-icon "close" at bounding box center [1256, 28] width 16 height 16
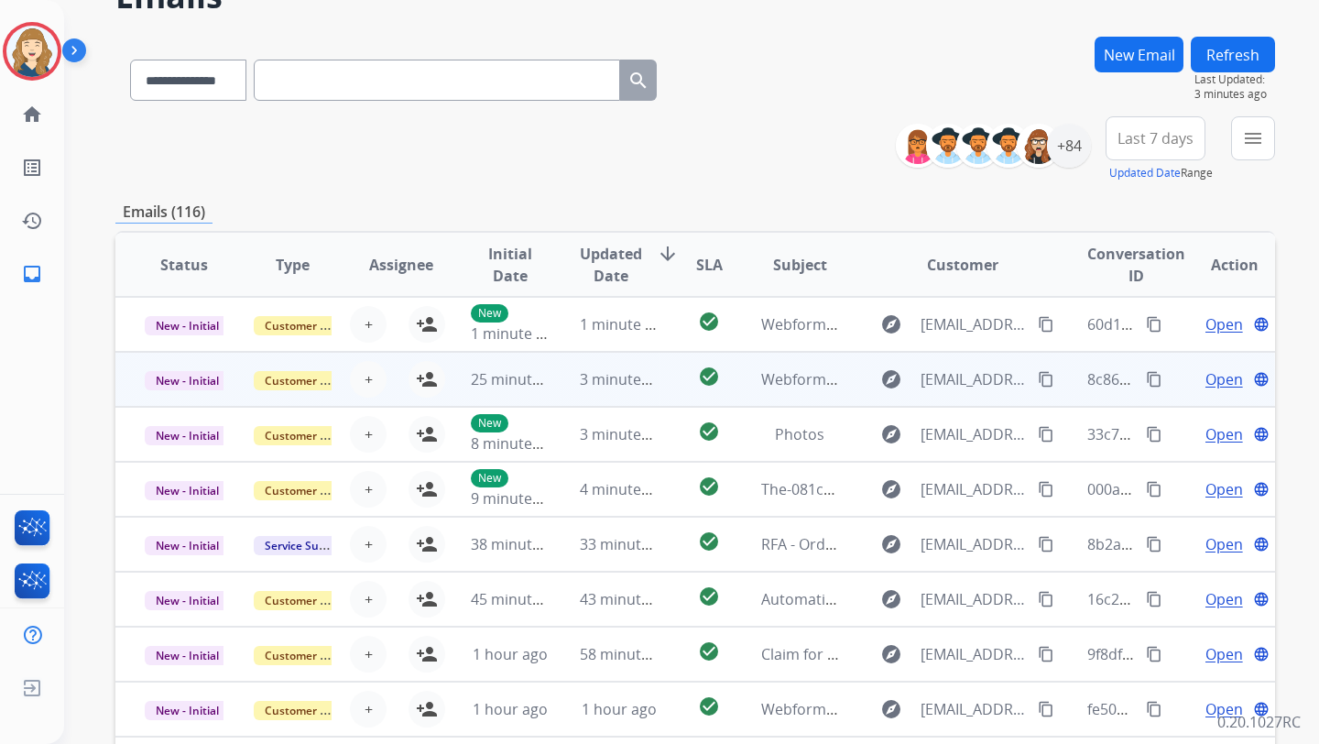
click at [1206, 373] on span "Open" at bounding box center [1225, 379] width 38 height 22
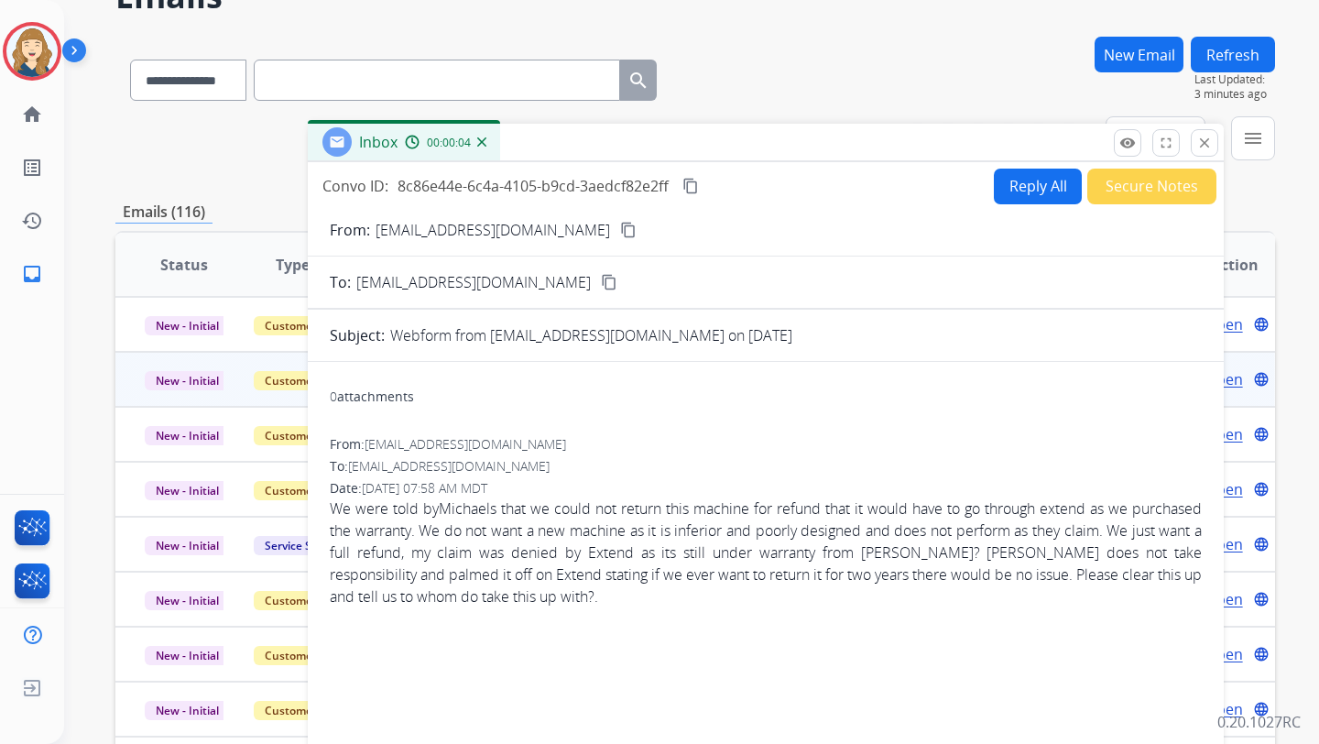
drag, startPoint x: 1070, startPoint y: 24, endPoint x: 990, endPoint y: 144, distance: 144.1
click at [990, 144] on div "Inbox 00:00:04" at bounding box center [766, 143] width 916 height 38
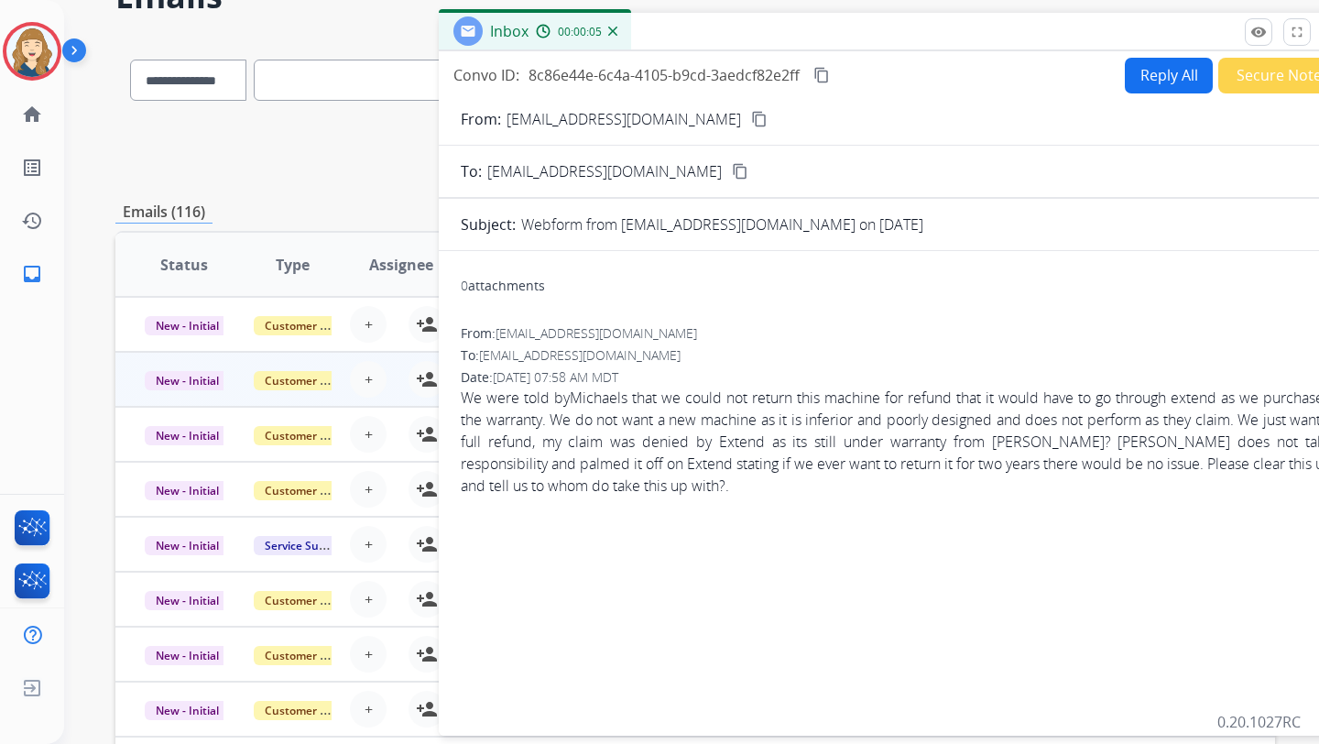
drag, startPoint x: 990, startPoint y: 144, endPoint x: 1145, endPoint y: 27, distance: 194.2
click at [1147, 27] on div "Inbox 00:00:05" at bounding box center [897, 32] width 916 height 38
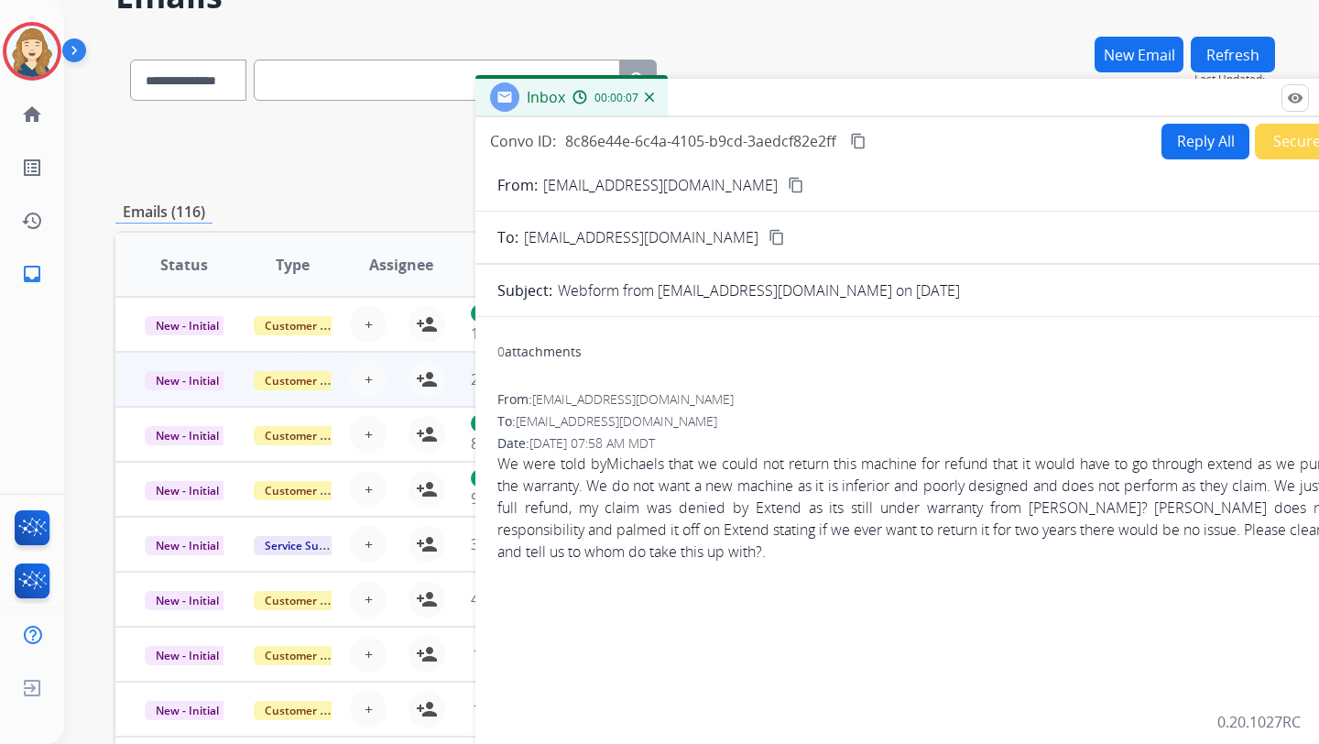
drag, startPoint x: 1085, startPoint y: 30, endPoint x: 1064, endPoint y: 194, distance: 165.2
click at [1064, 117] on div "Inbox 00:00:07" at bounding box center [933, 98] width 916 height 38
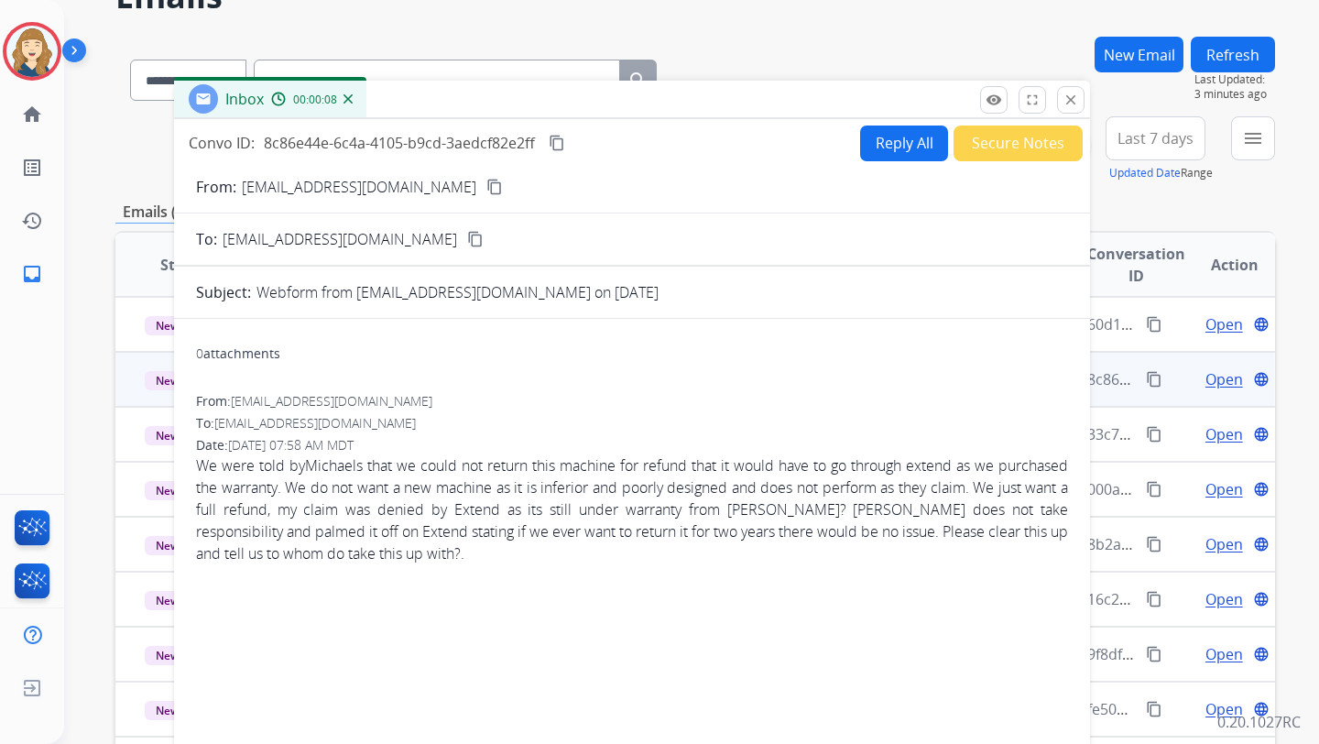
drag, startPoint x: 1064, startPoint y: 194, endPoint x: 823, endPoint y: 99, distance: 259.9
click at [823, 99] on div "Inbox 00:00:08" at bounding box center [632, 100] width 916 height 38
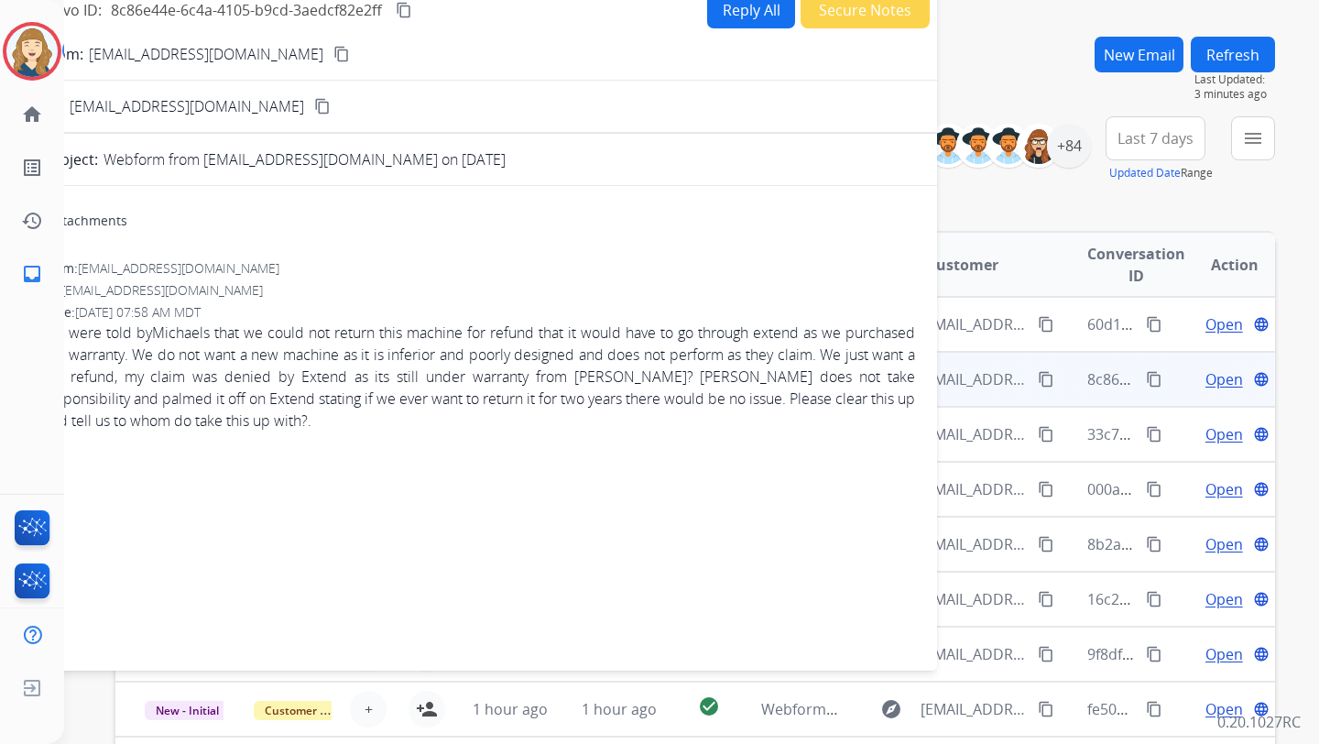
drag, startPoint x: 823, startPoint y: 99, endPoint x: 684, endPoint y: 34, distance: 152.9
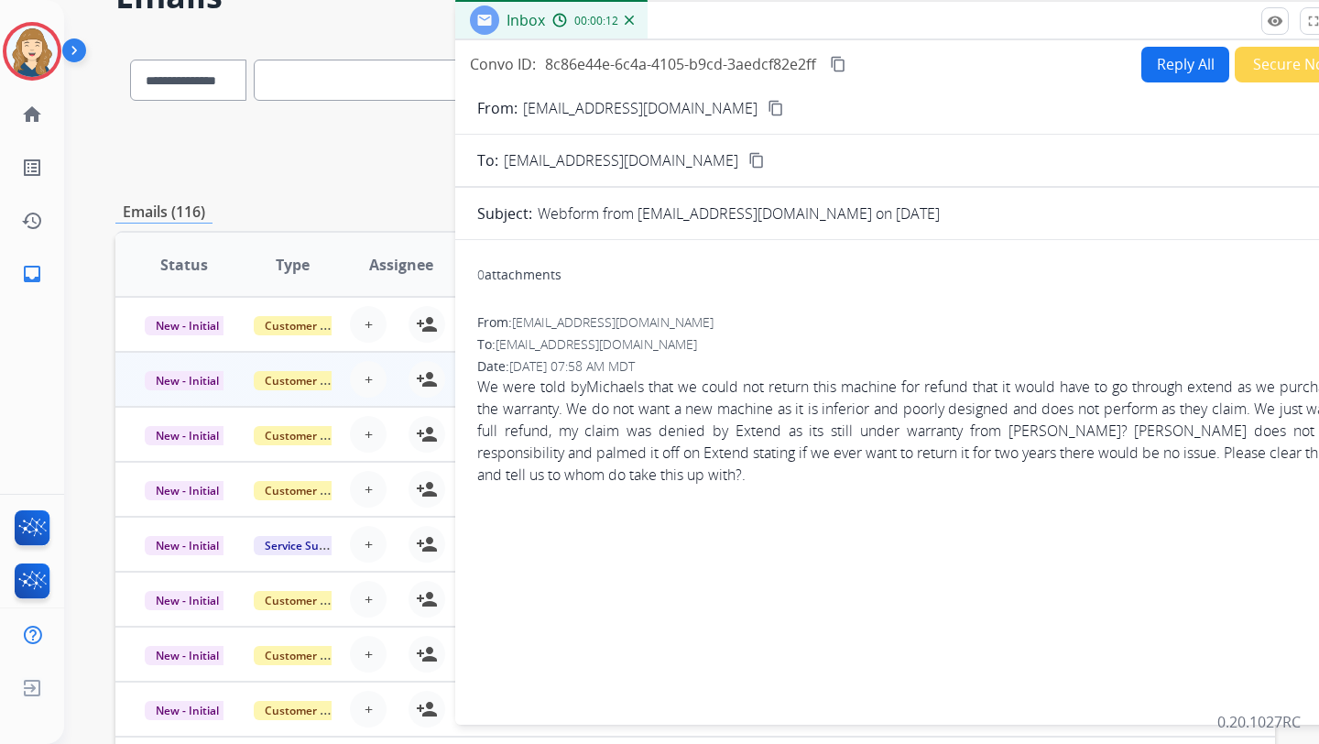
drag, startPoint x: 594, startPoint y: 46, endPoint x: 1013, endPoint y: 33, distance: 419.8
click at [1013, 33] on div "Inbox 00:00:12" at bounding box center [913, 21] width 916 height 38
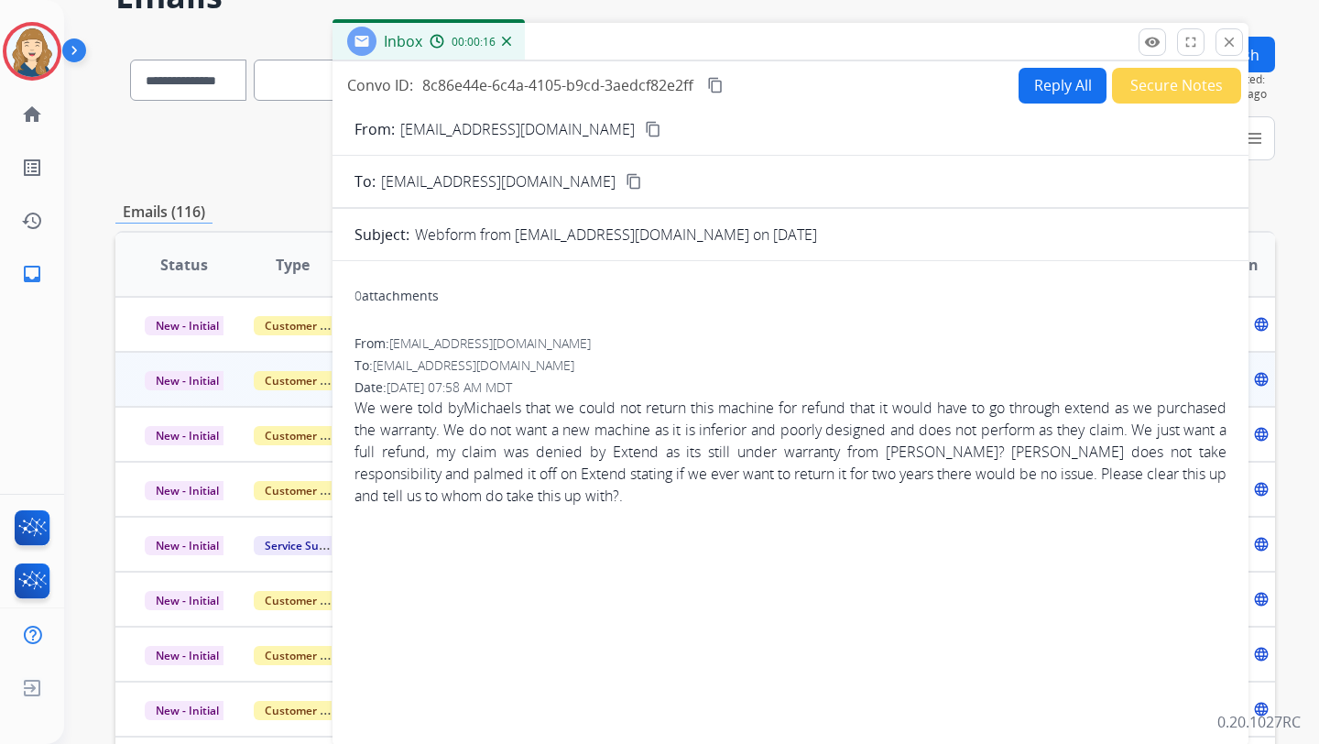
drag, startPoint x: 982, startPoint y: 38, endPoint x: 988, endPoint y: 148, distance: 111.0
click at [984, 61] on div "Inbox 00:00:16" at bounding box center [791, 42] width 916 height 38
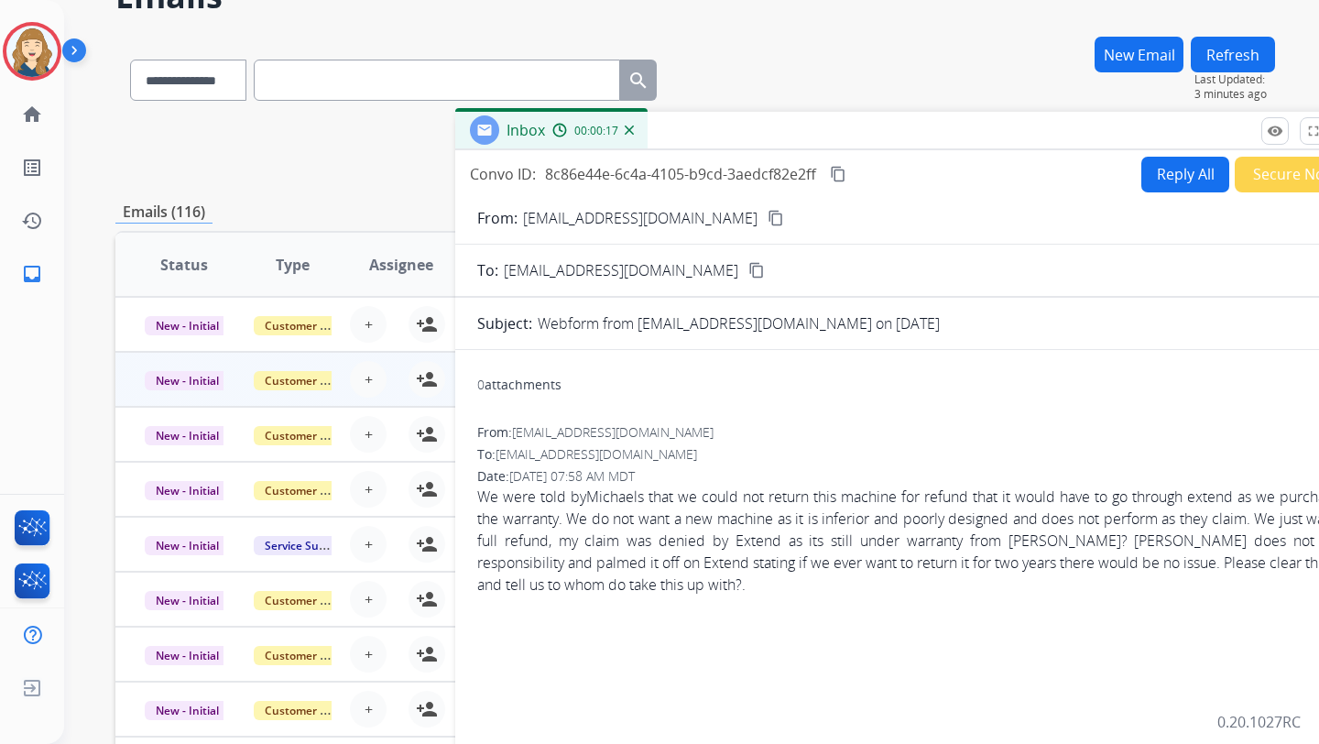
click at [1143, 54] on button "New Email" at bounding box center [1139, 55] width 89 height 36
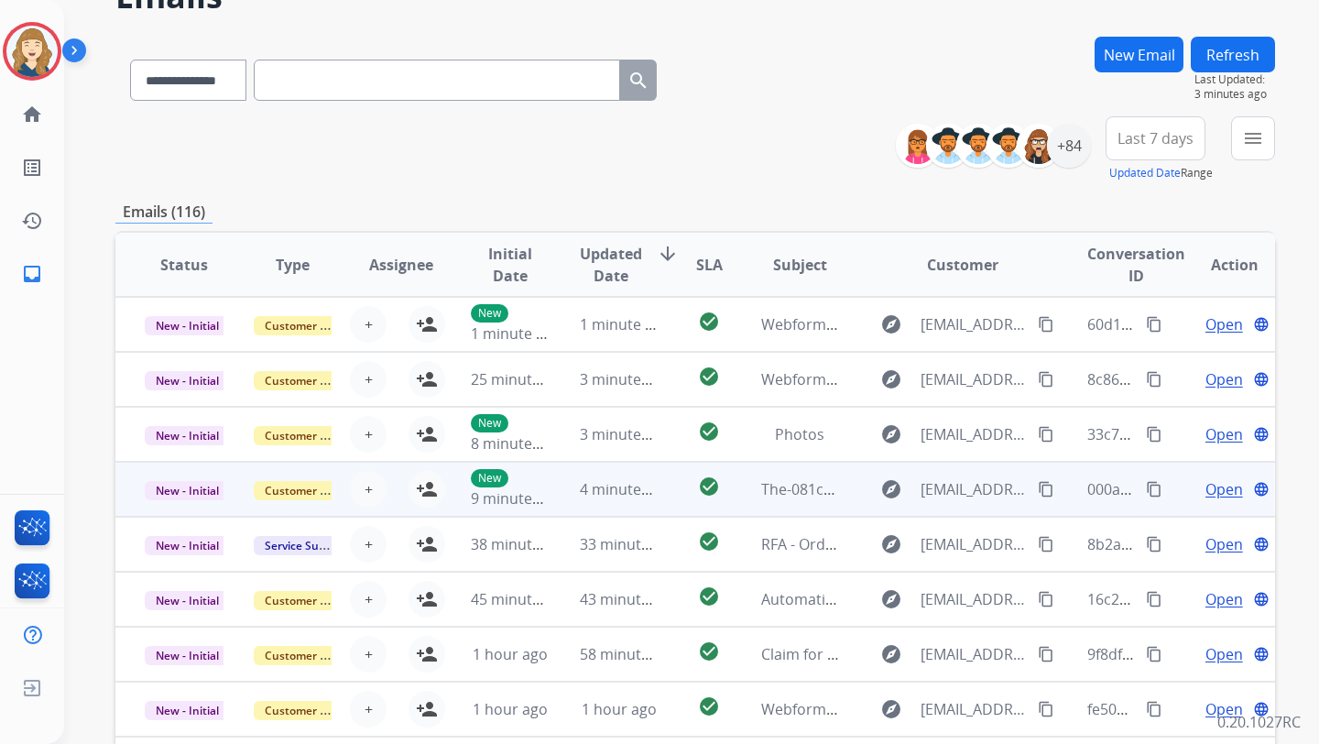
click at [1206, 495] on span "Open" at bounding box center [1225, 489] width 38 height 22
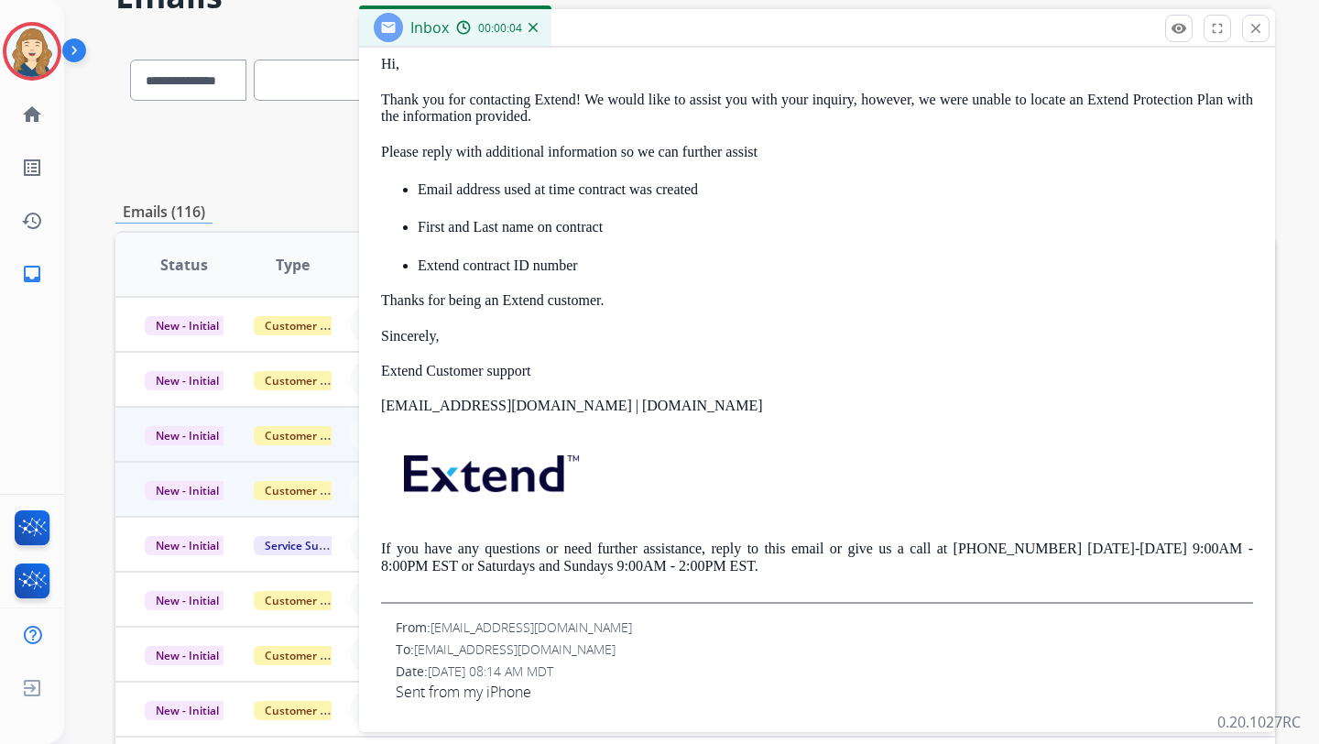
scroll to position [2, 0]
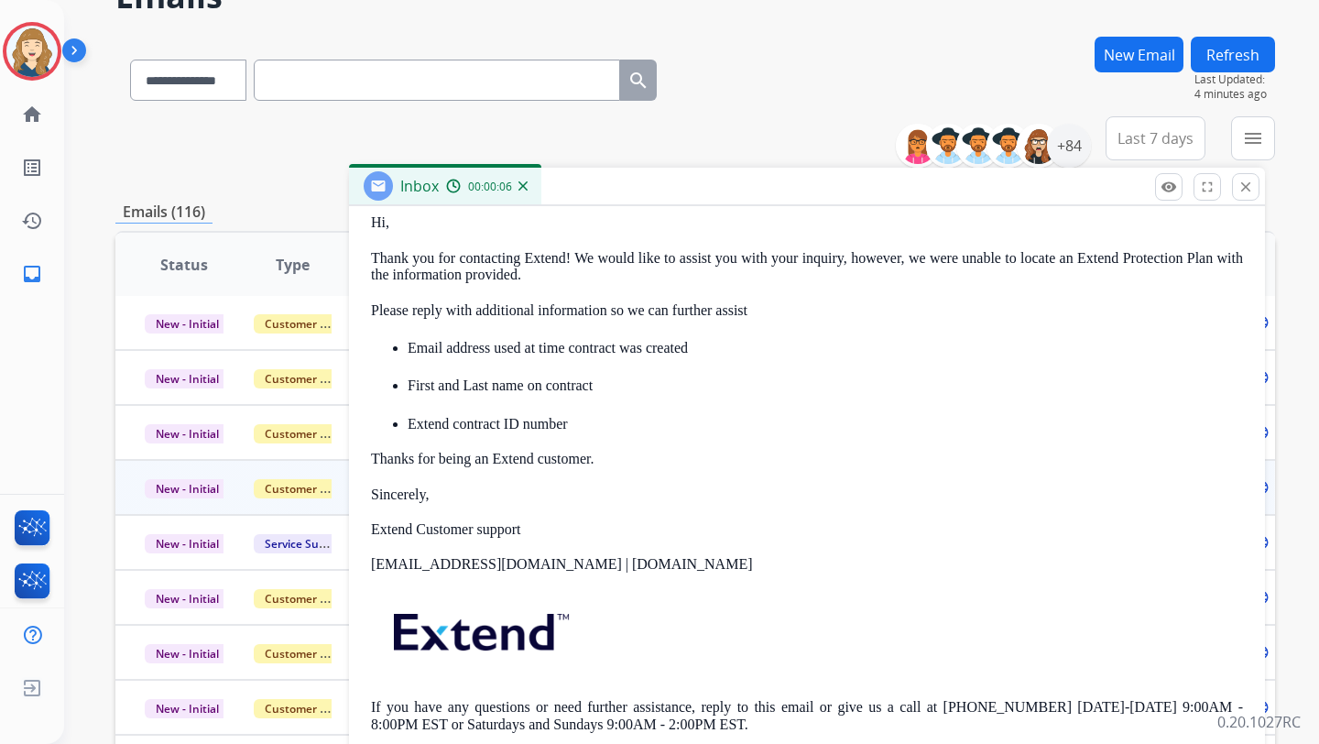
drag, startPoint x: 608, startPoint y: 27, endPoint x: 595, endPoint y: 185, distance: 159.0
click at [596, 185] on div "Inbox 00:00:06" at bounding box center [807, 187] width 916 height 38
click at [1236, 186] on mat-icon "close" at bounding box center [1244, 187] width 16 height 16
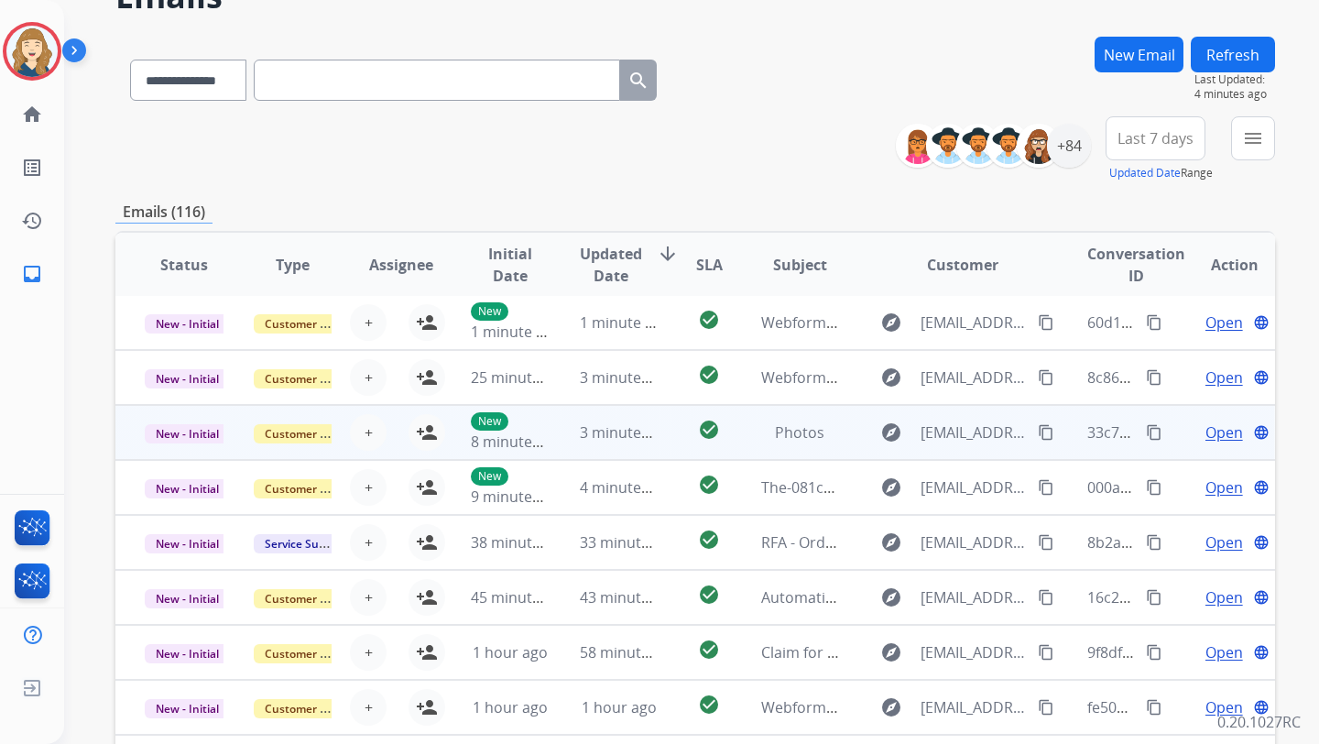
click at [1208, 438] on span "Open" at bounding box center [1225, 432] width 38 height 22
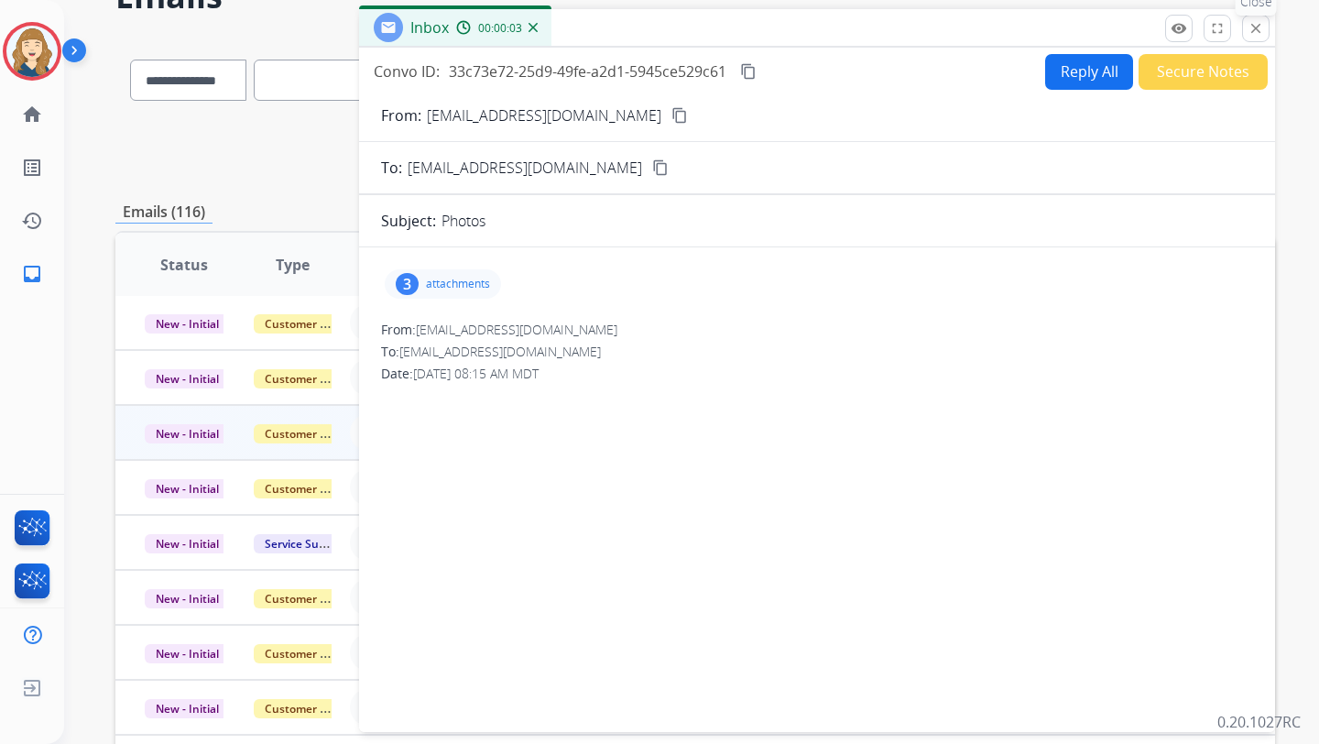
click at [1256, 39] on button "close Close" at bounding box center [1255, 28] width 27 height 27
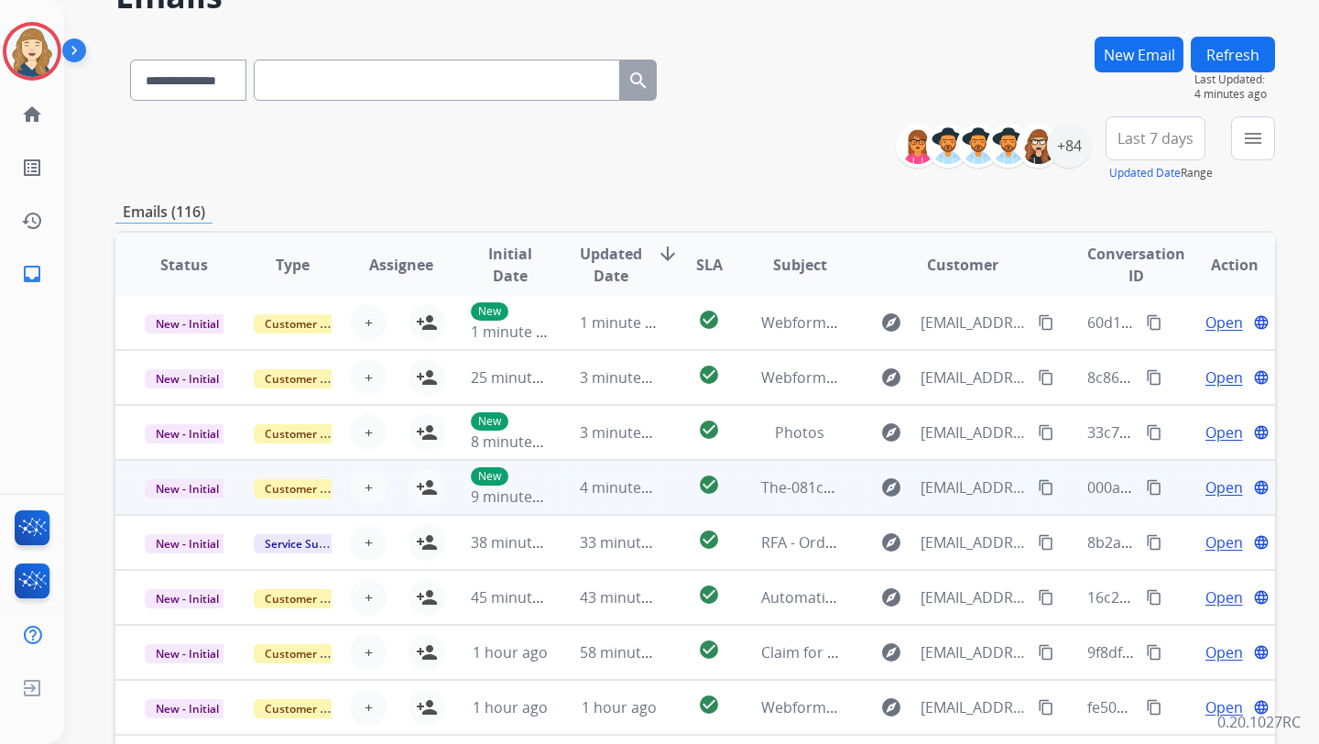
click at [1206, 487] on span "Open" at bounding box center [1225, 487] width 38 height 22
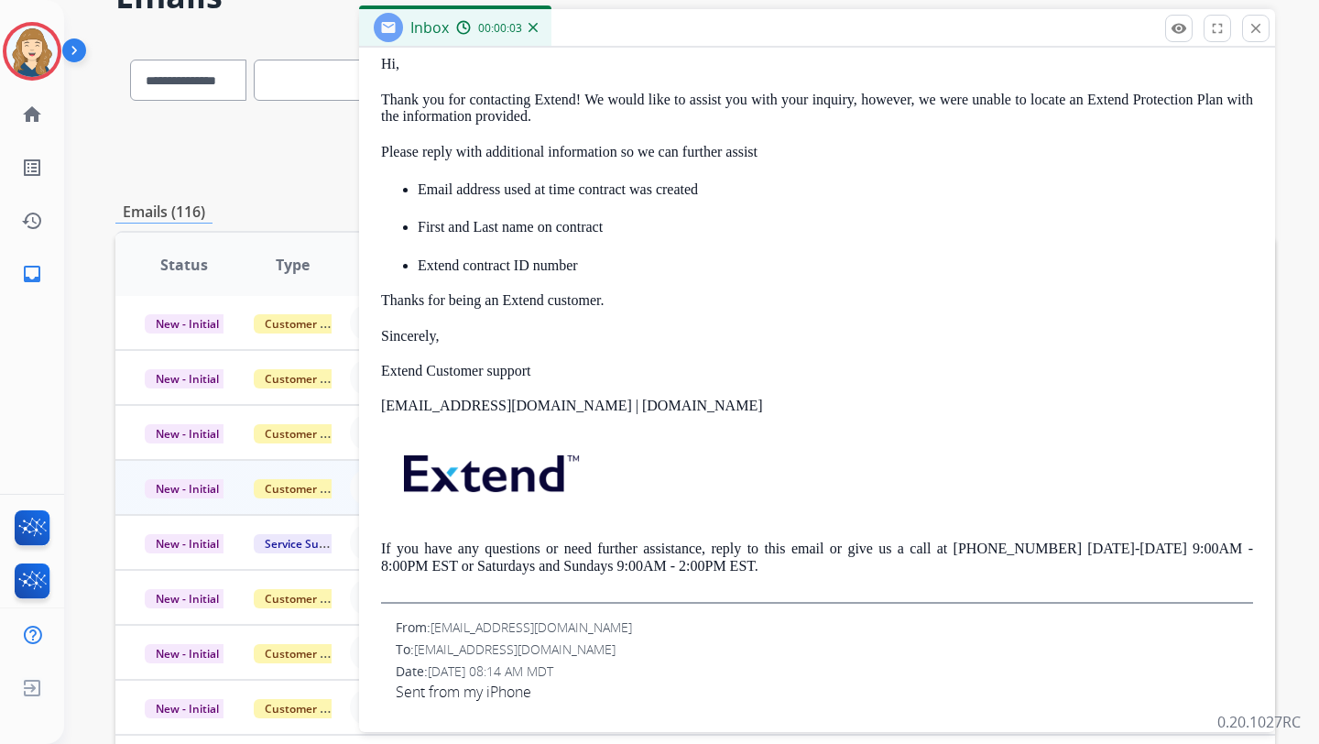
scroll to position [0, 0]
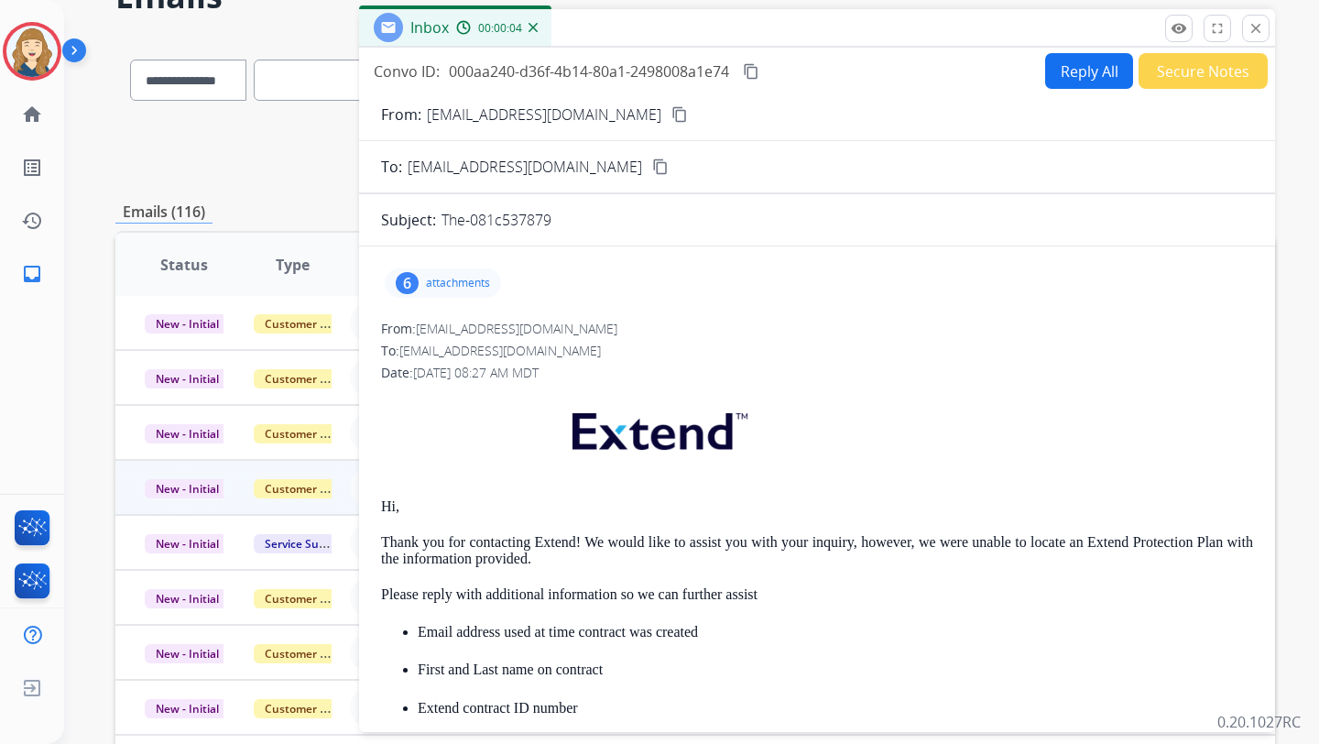
click at [278, 182] on div "**********" at bounding box center [695, 488] width 1160 height 903
click at [289, 117] on div "**********" at bounding box center [695, 149] width 1160 height 66
click at [289, 136] on div "**********" at bounding box center [695, 149] width 1160 height 66
click at [1250, 40] on button "close Close" at bounding box center [1255, 28] width 27 height 27
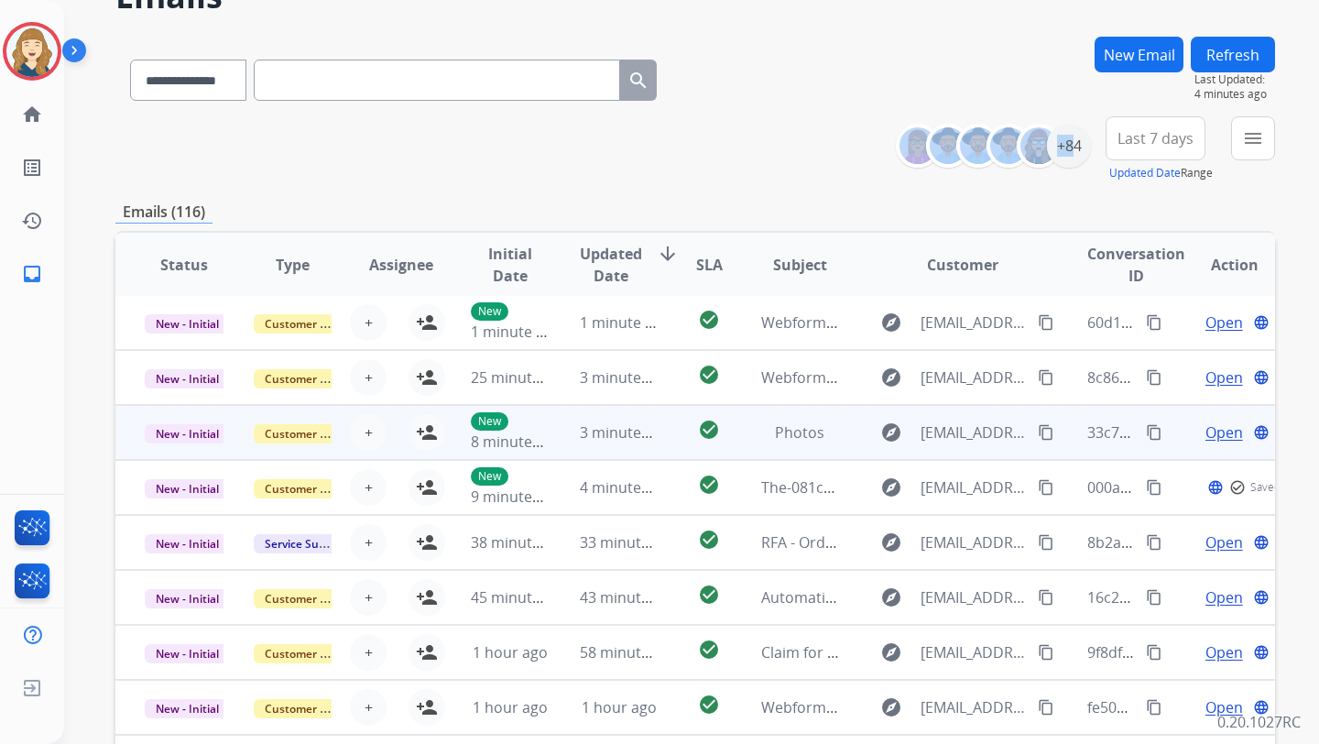
scroll to position [16, 0]
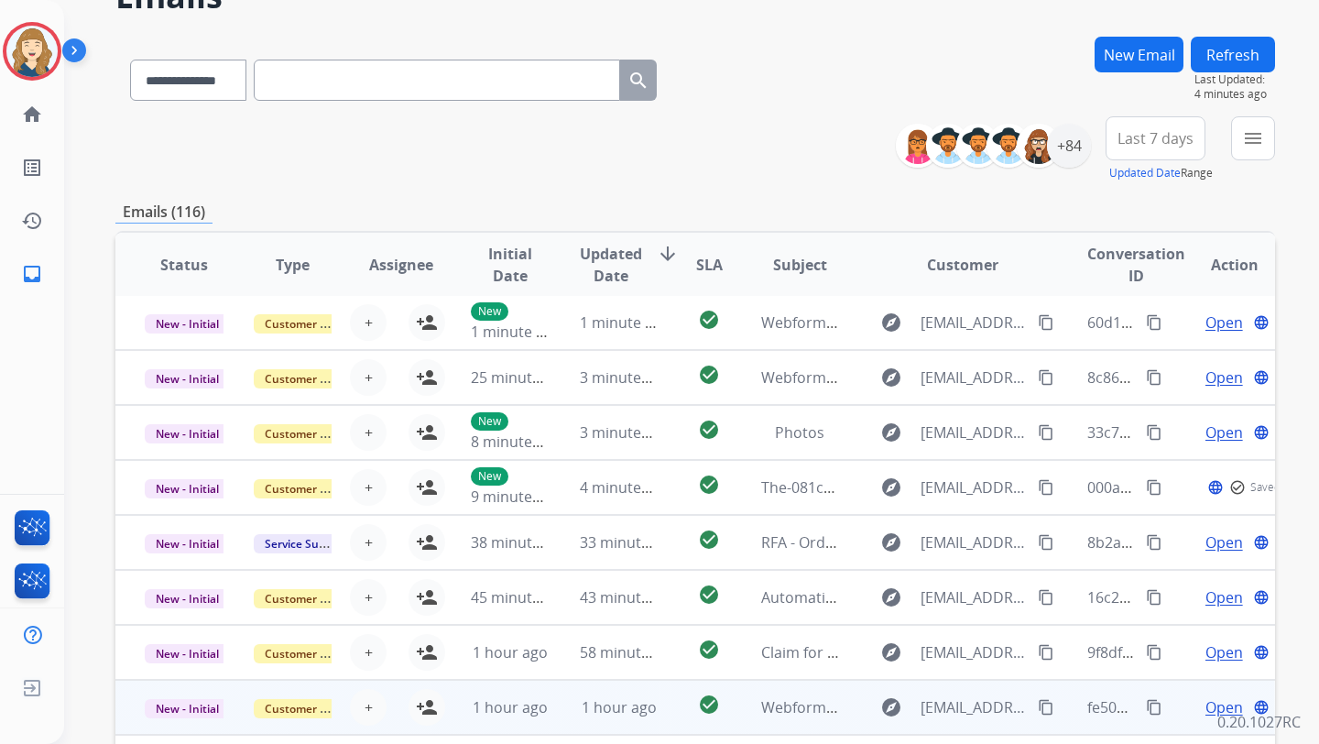
click at [1206, 696] on span "Open" at bounding box center [1225, 707] width 38 height 22
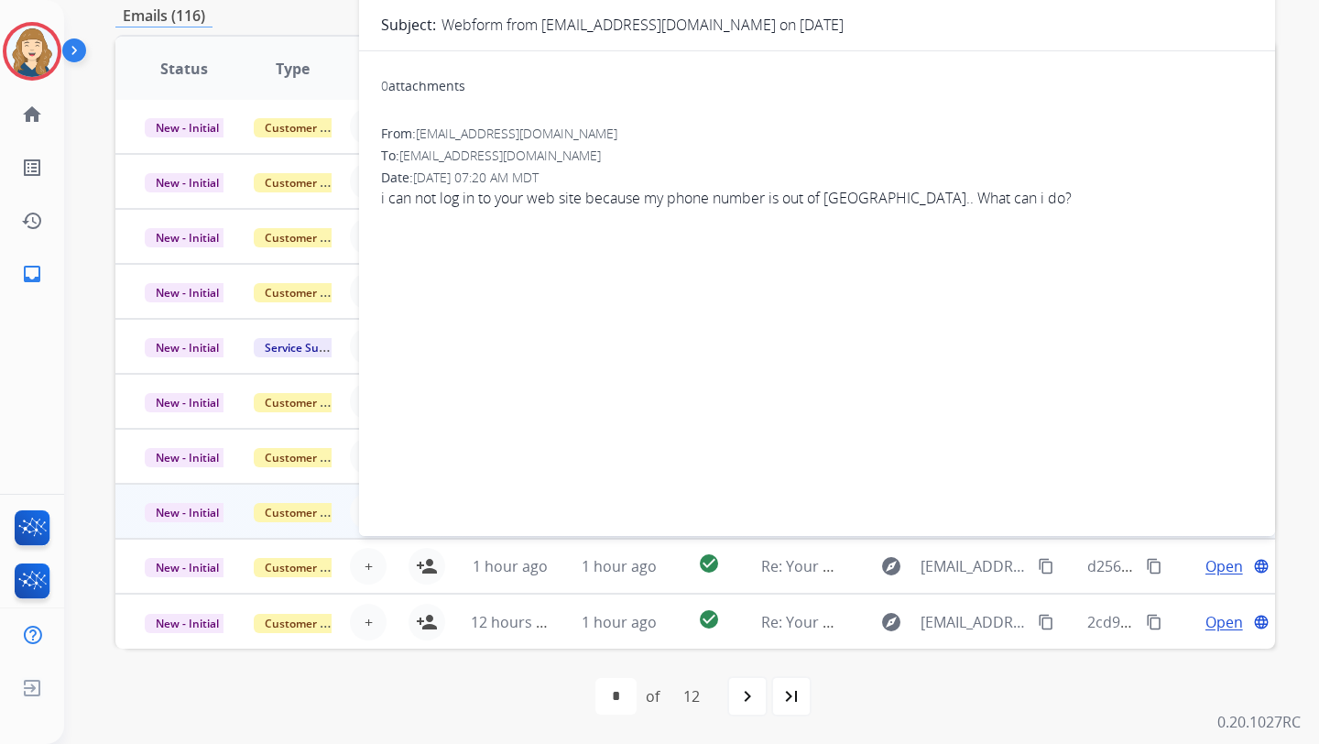
scroll to position [0, 0]
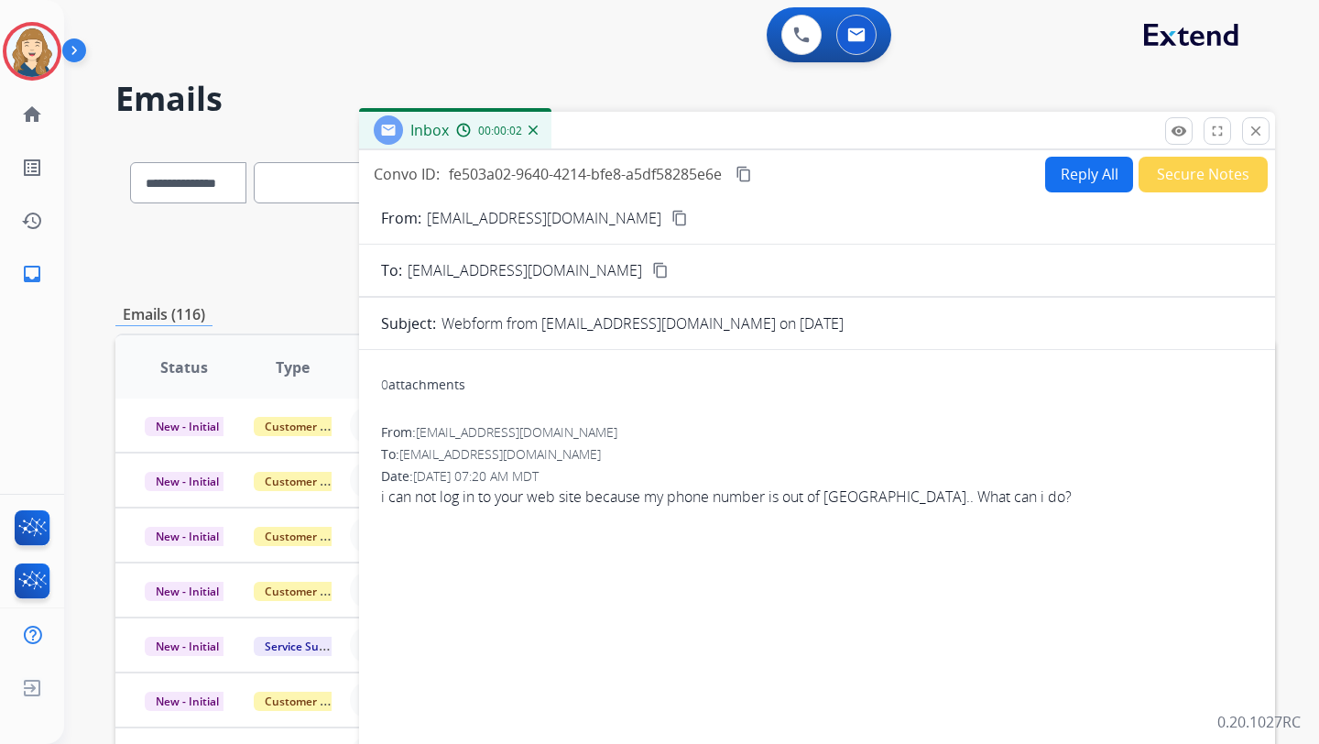
click at [1055, 157] on button "Reply All" at bounding box center [1089, 175] width 88 height 36
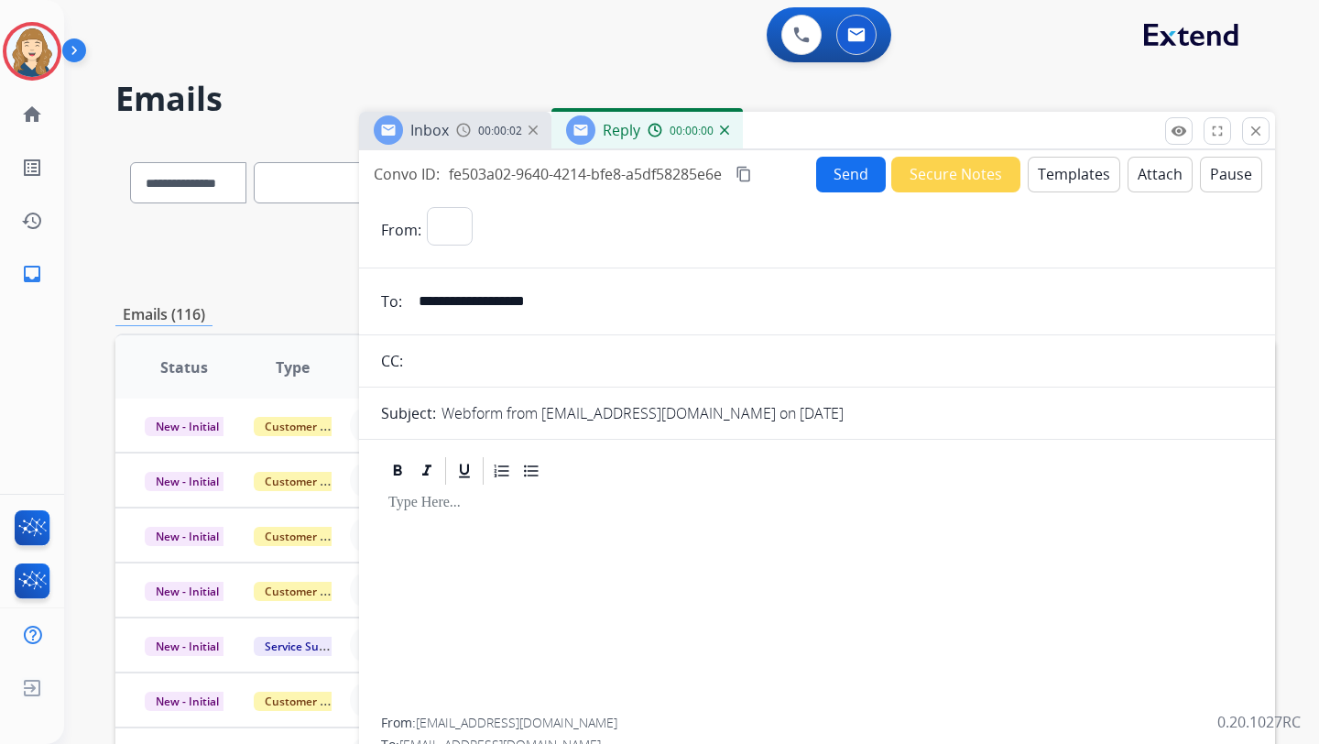
select select "**********"
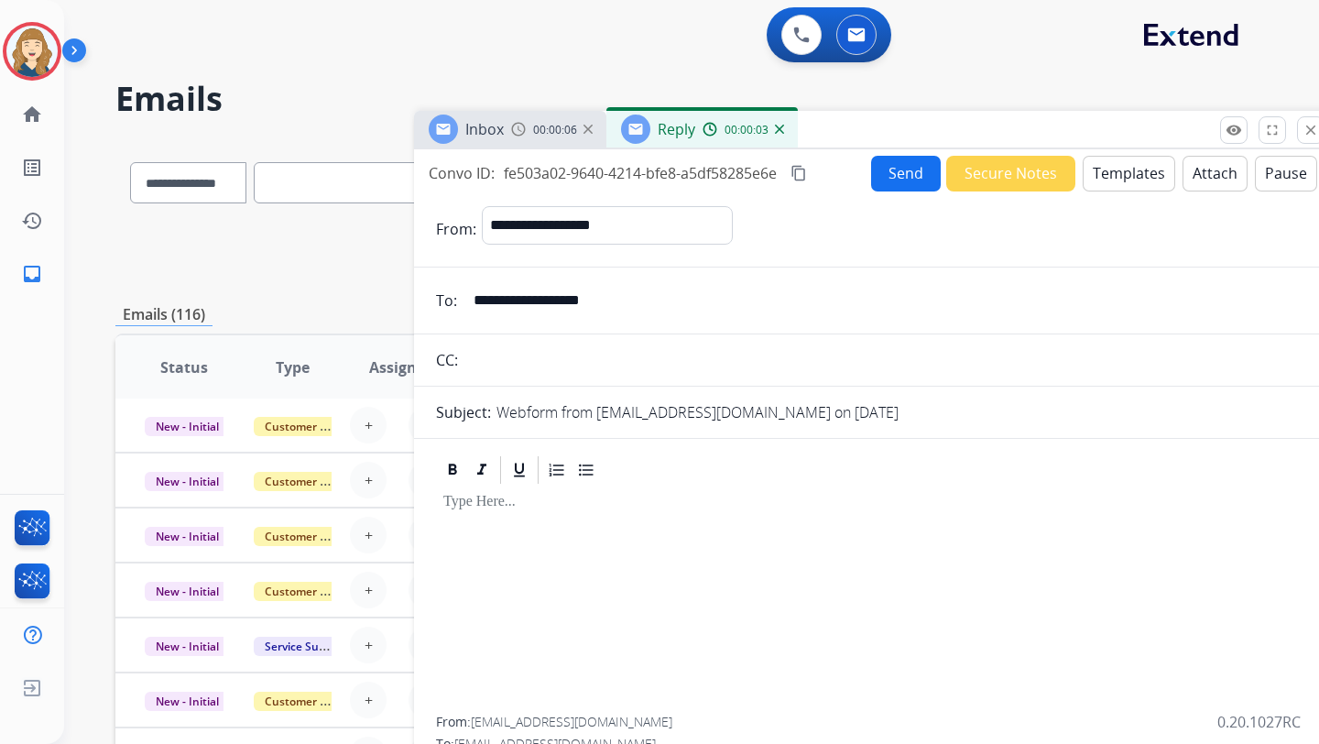
drag, startPoint x: 936, startPoint y: 123, endPoint x: 1018, endPoint y: 118, distance: 81.7
click at [1015, 119] on div "Inbox 00:00:06 Reply 00:00:03" at bounding box center [872, 130] width 916 height 38
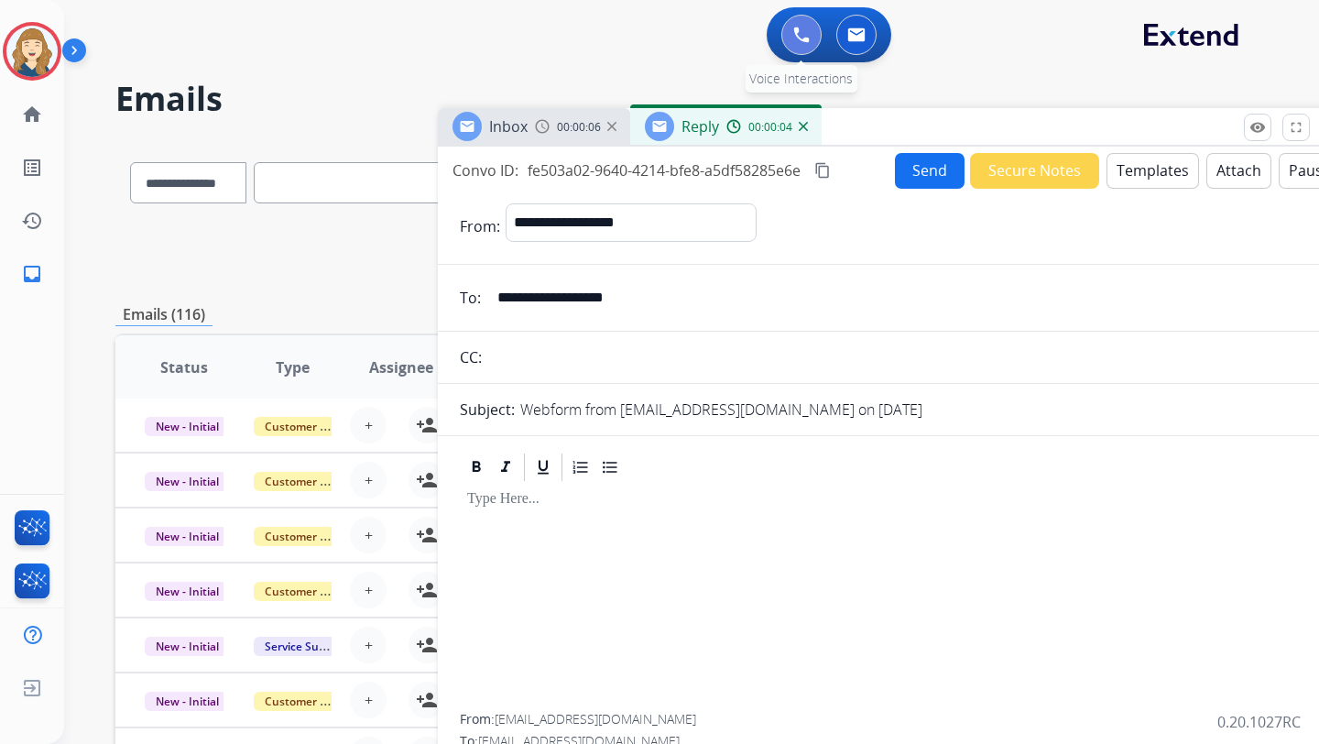
click at [788, 36] on button at bounding box center [801, 35] width 40 height 40
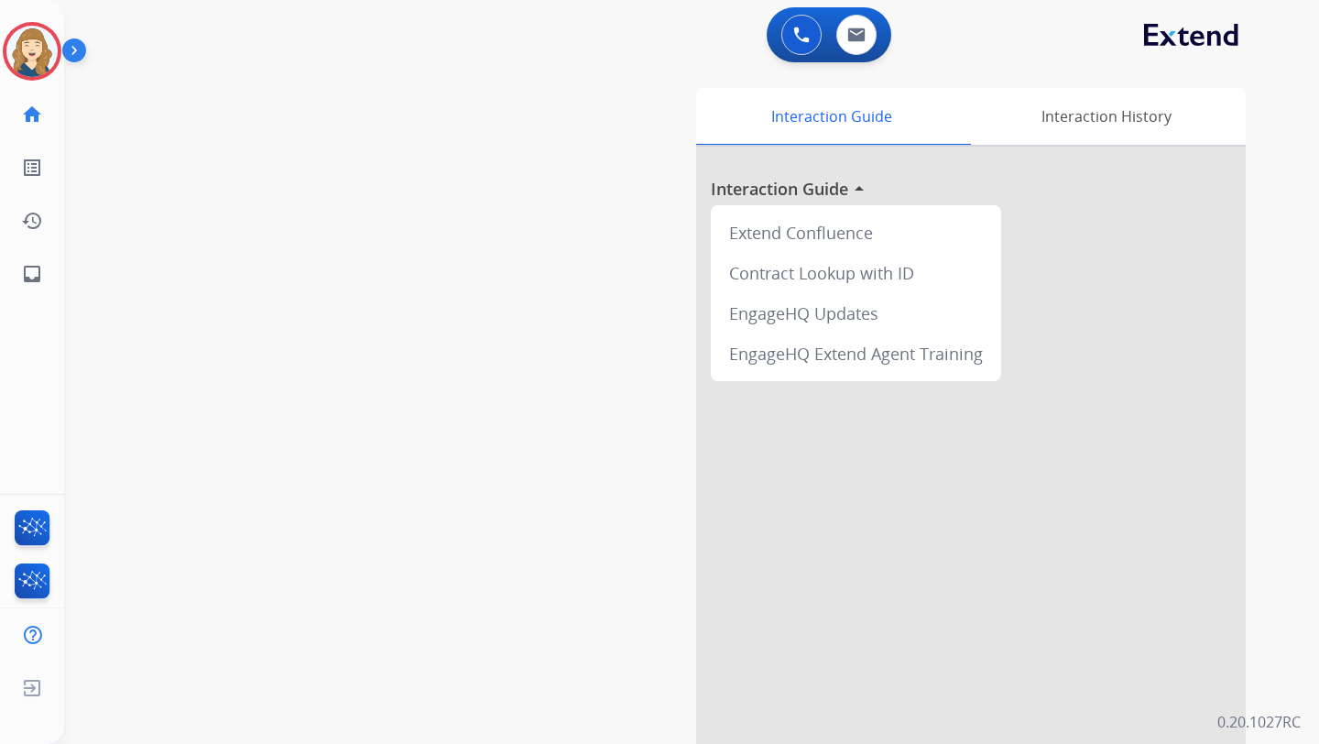
click at [62, 305] on div "Dev1 Logged In Edit Avatar Agent: Dev1 Routing Profile: Dev Engineering home Ho…" at bounding box center [32, 372] width 64 height 744
click at [6, 277] on li "inbox Emails Emails" at bounding box center [31, 273] width 51 height 51
click at [19, 275] on link "inbox Emails" at bounding box center [31, 273] width 51 height 51
select select "**********"
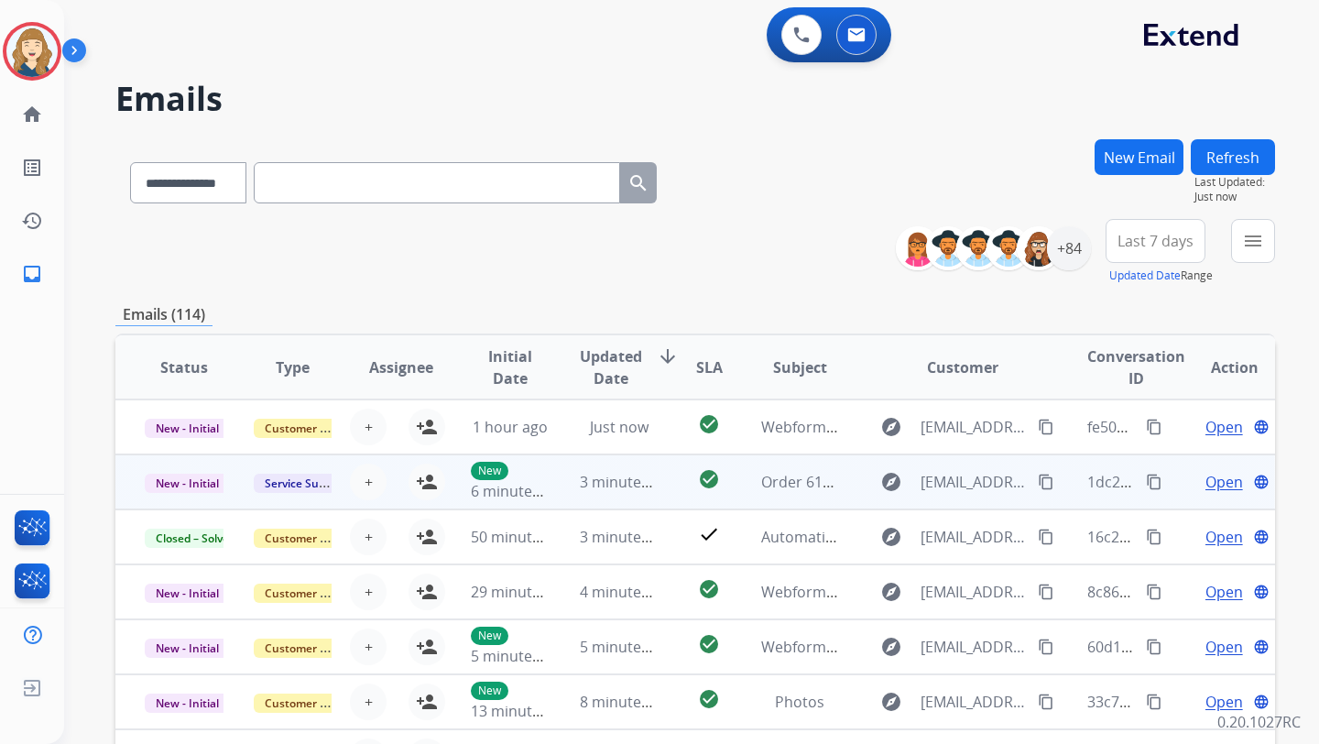
click at [1206, 486] on span "Open" at bounding box center [1225, 482] width 38 height 22
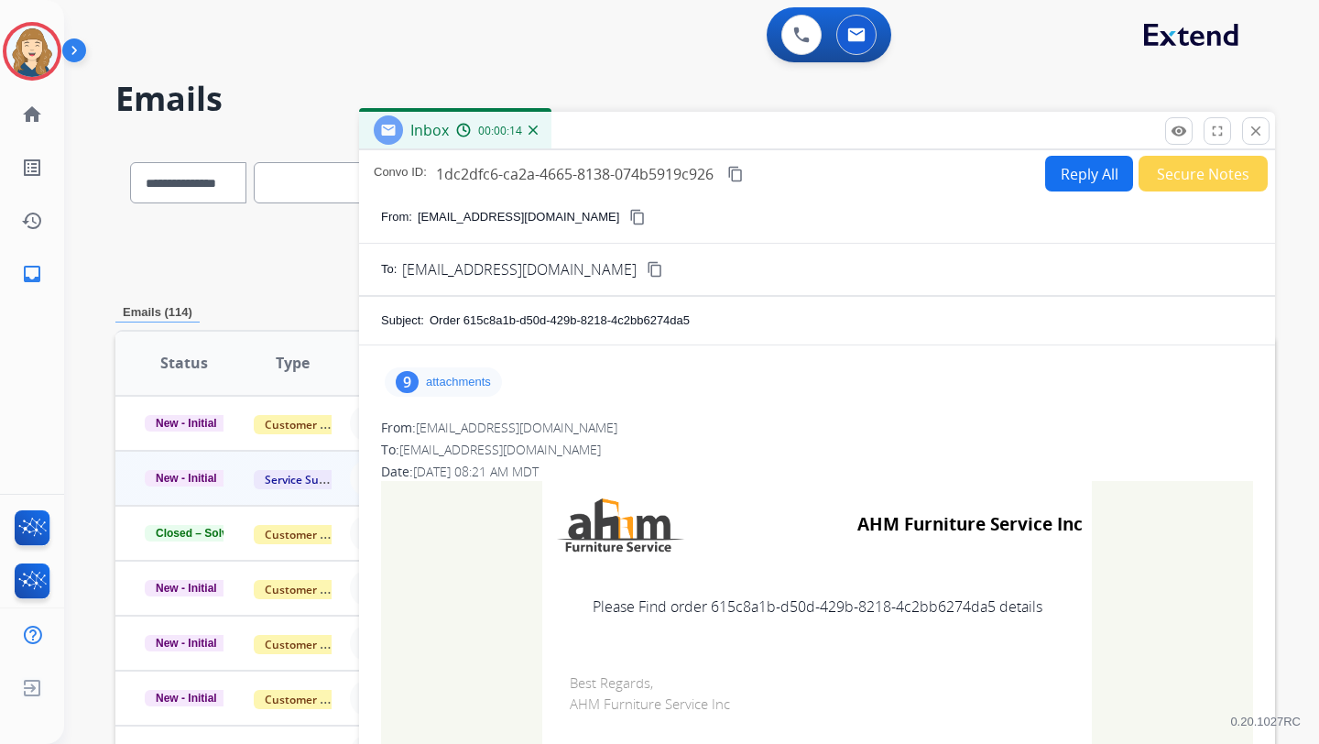
click at [1236, 125] on div "remove_red_eye Logs fullscreen Expand close Close" at bounding box center [1217, 130] width 104 height 27
click at [1248, 128] on mat-icon "close" at bounding box center [1256, 131] width 16 height 16
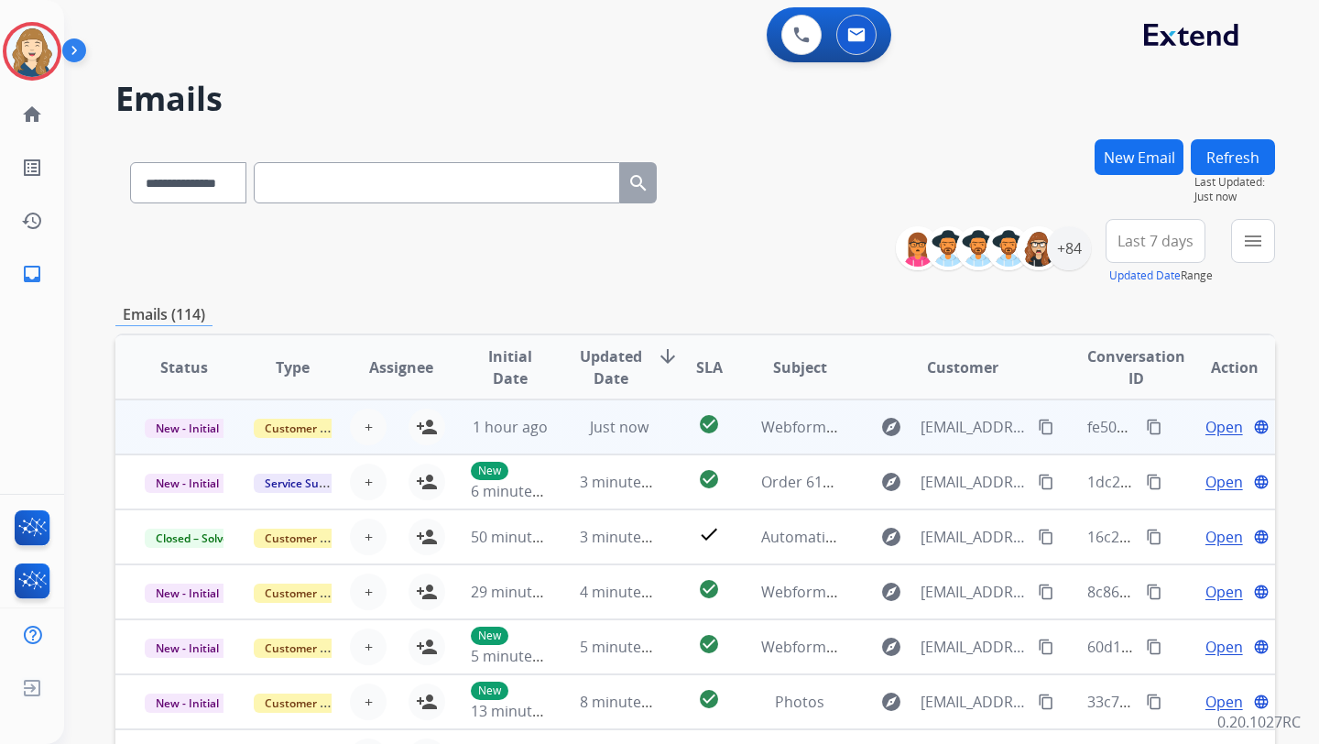
click at [1206, 433] on span "Open" at bounding box center [1225, 427] width 38 height 22
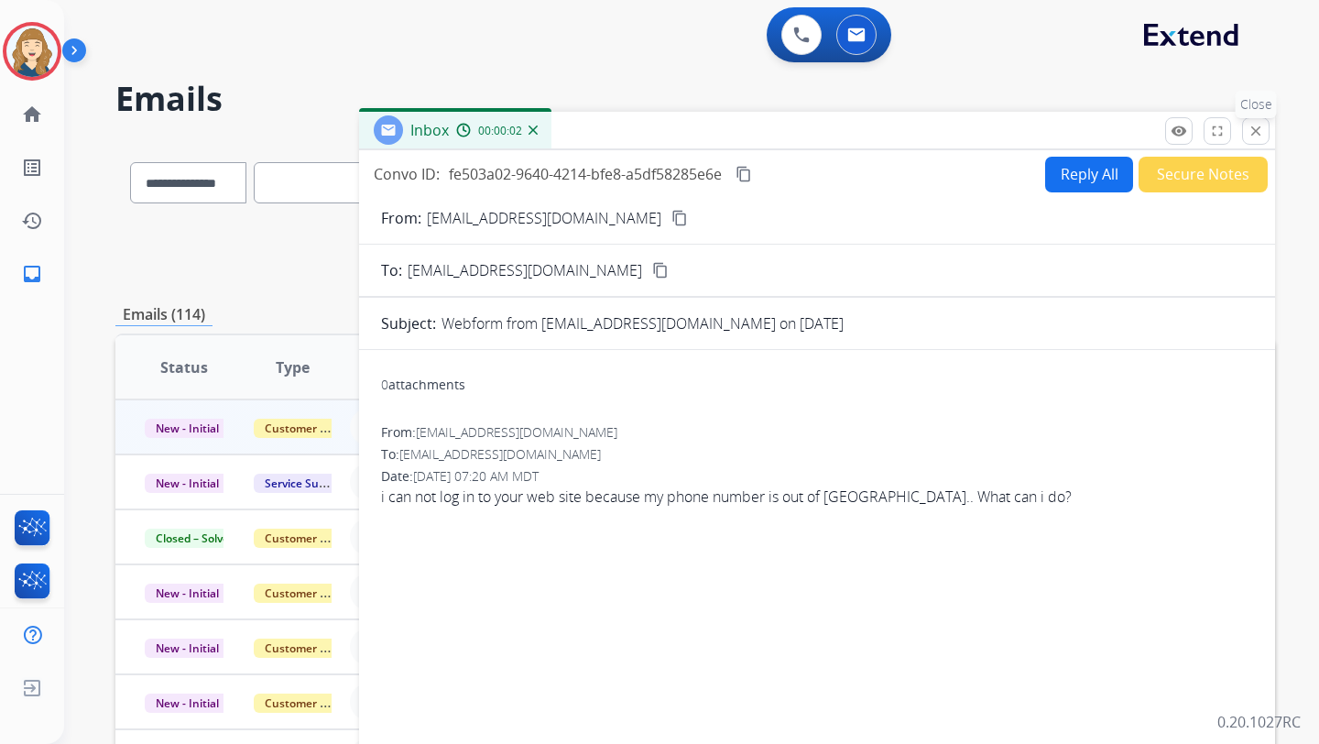
click at [1252, 141] on button "close Close" at bounding box center [1255, 130] width 27 height 27
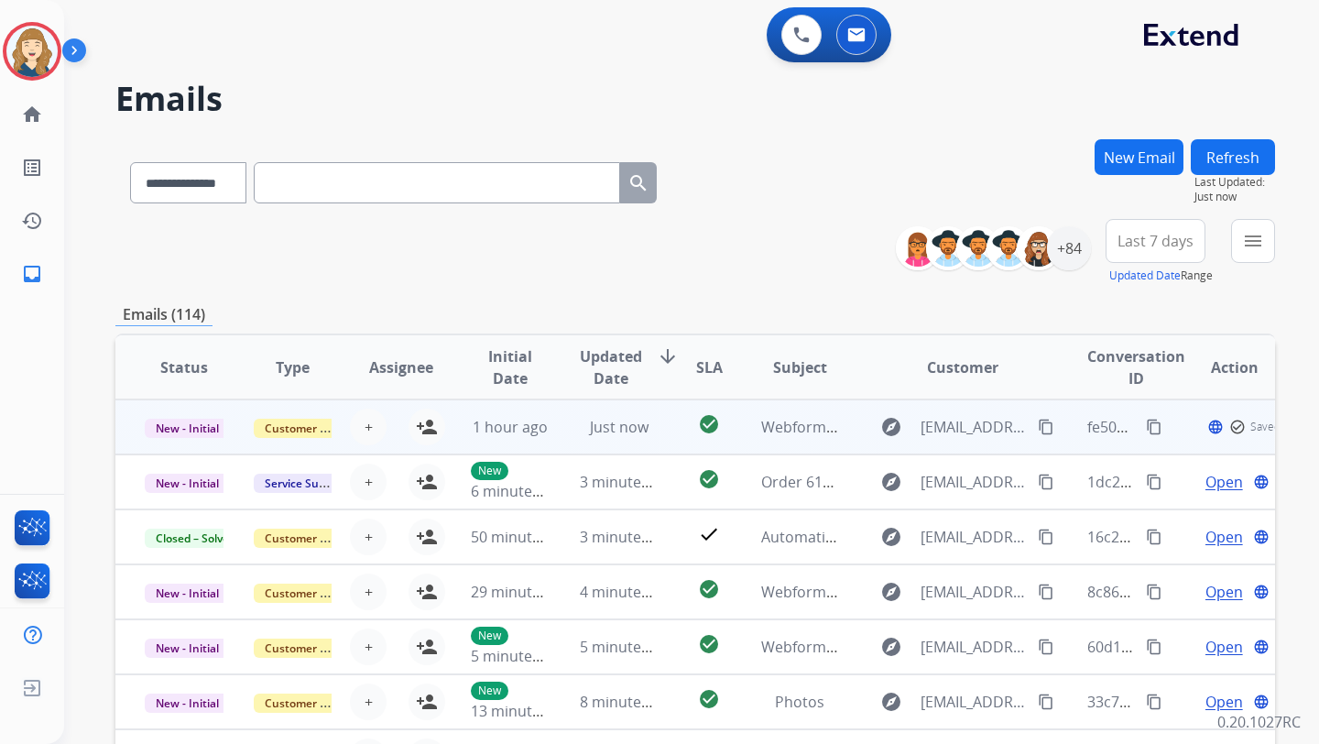
scroll to position [16, 0]
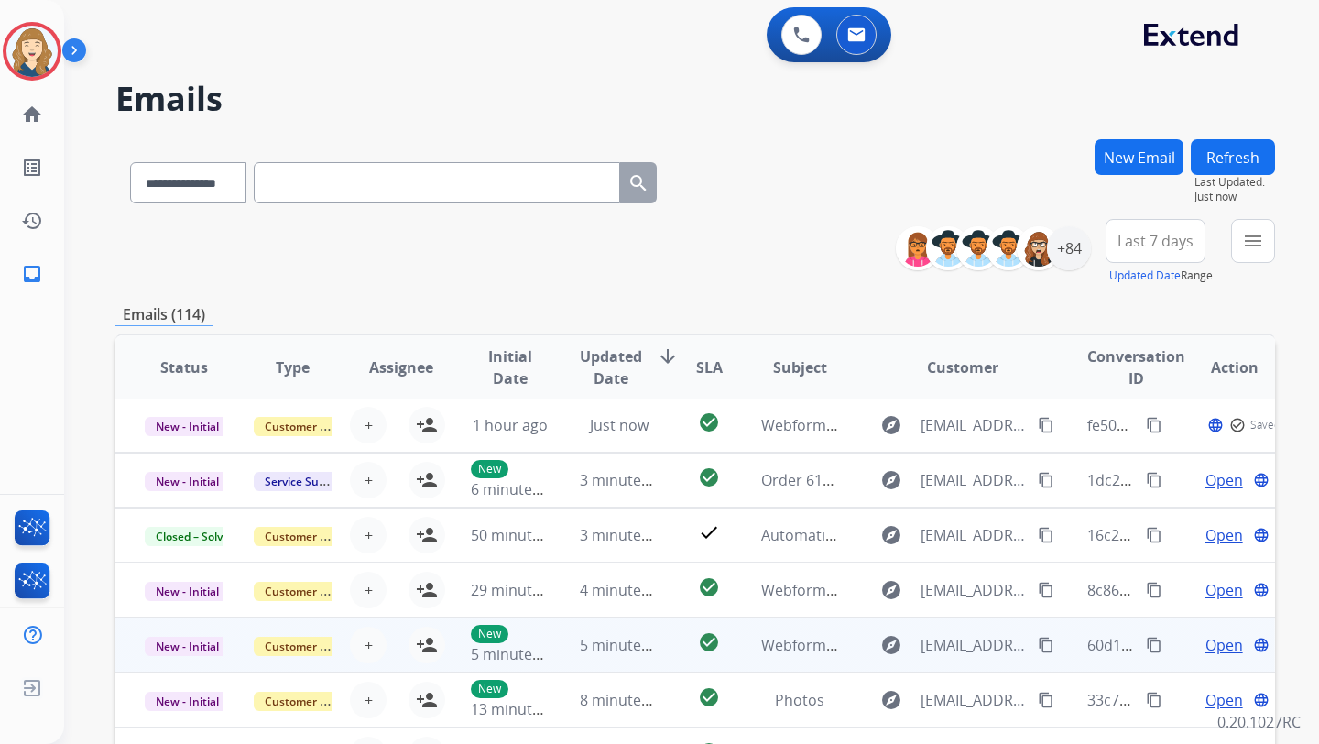
click at [1206, 634] on span "Open" at bounding box center [1225, 645] width 38 height 22
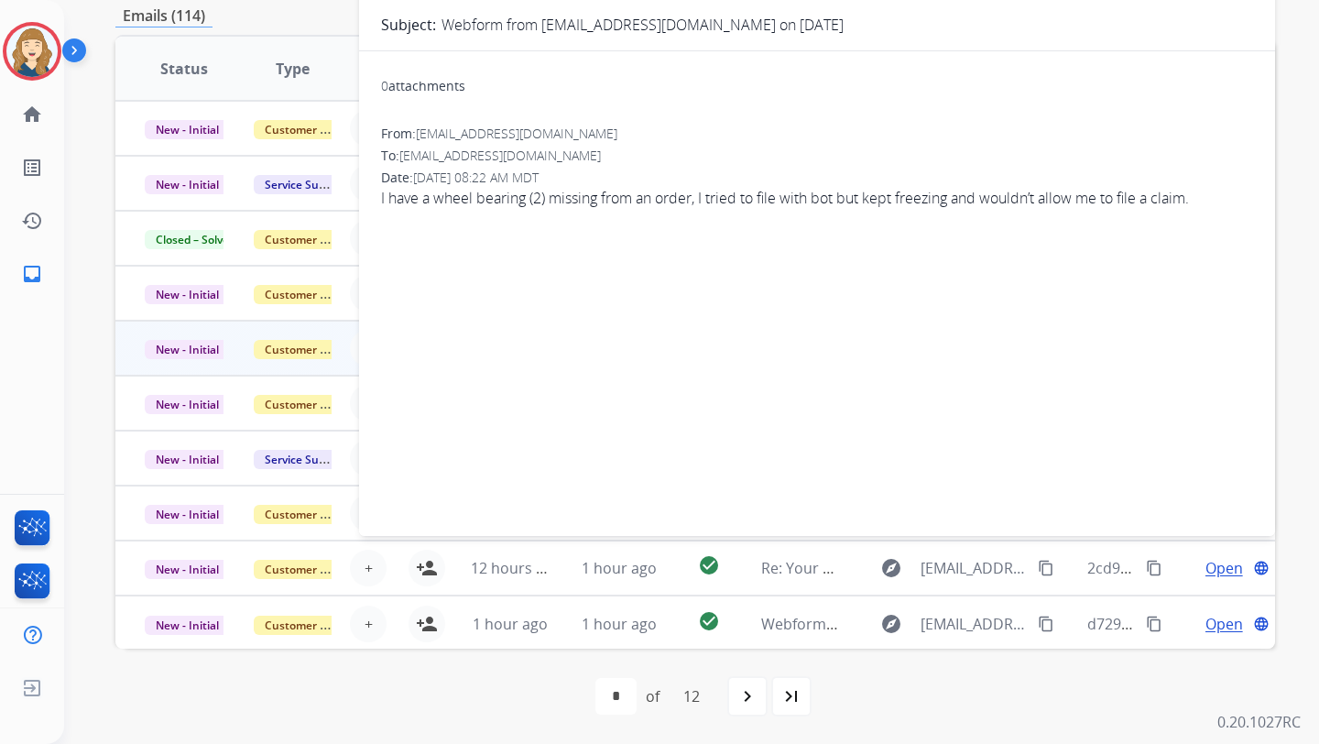
scroll to position [0, 0]
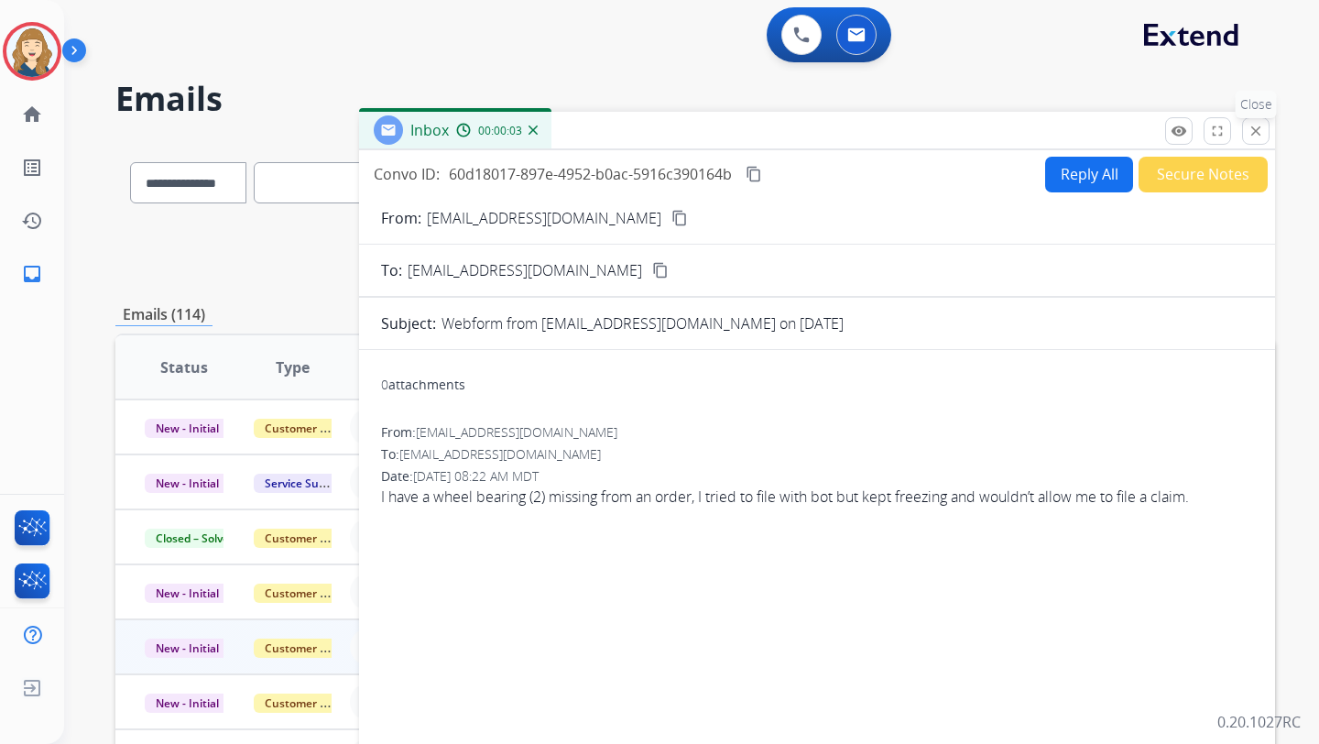
click at [1253, 132] on mat-icon "close" at bounding box center [1256, 131] width 16 height 16
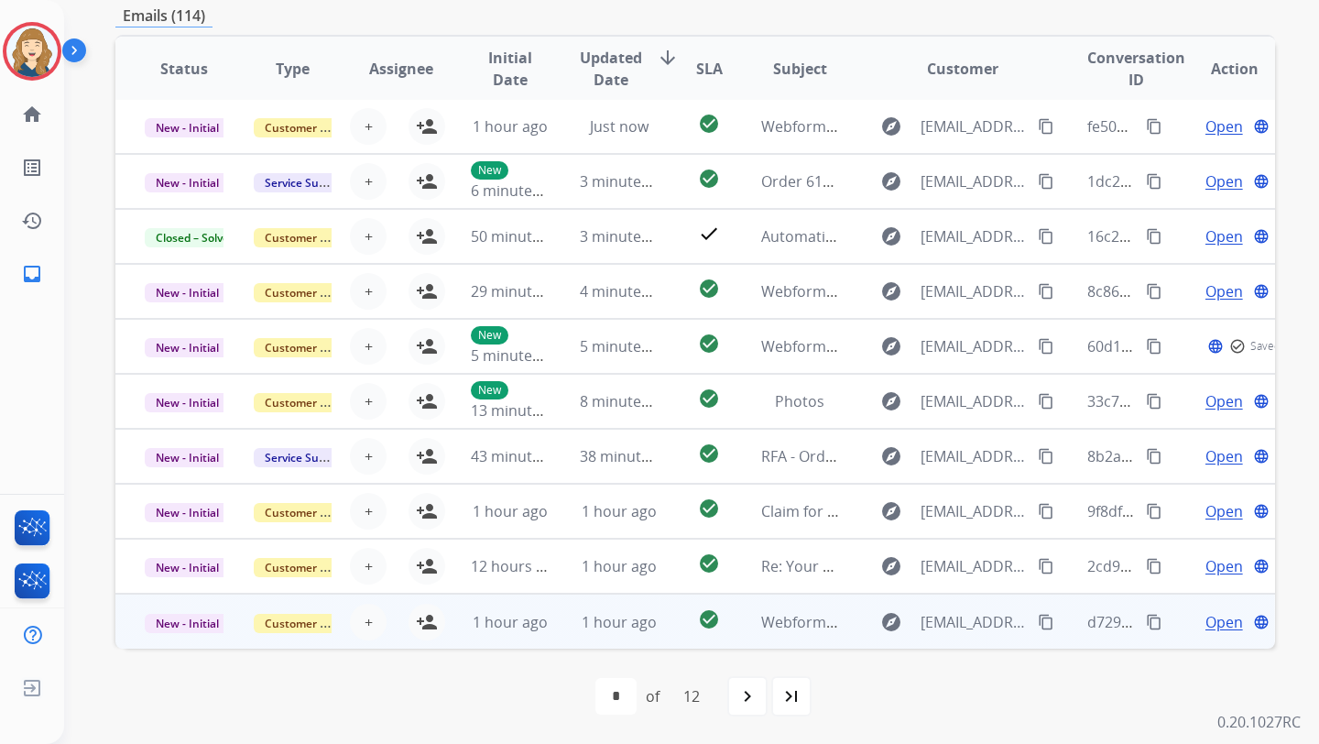
scroll to position [2, 0]
click at [1210, 611] on span "Open" at bounding box center [1225, 622] width 38 height 22
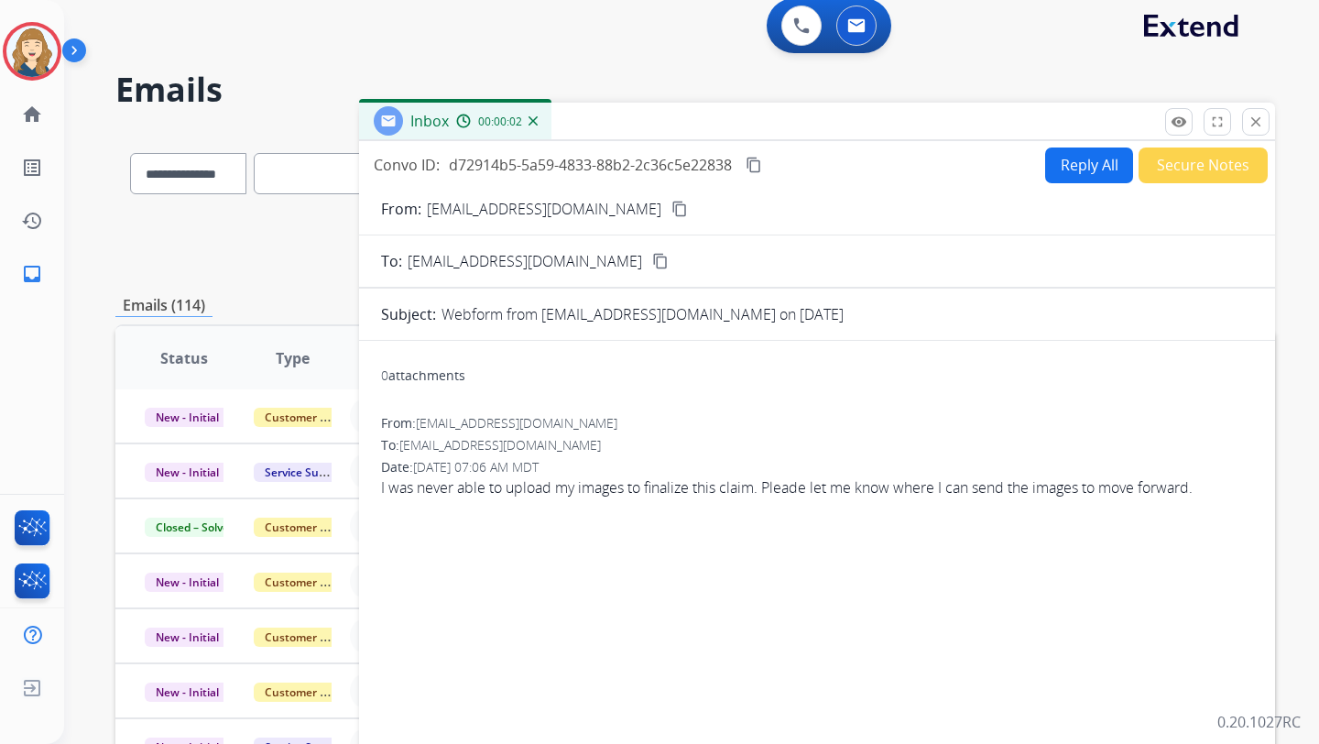
scroll to position [0, 0]
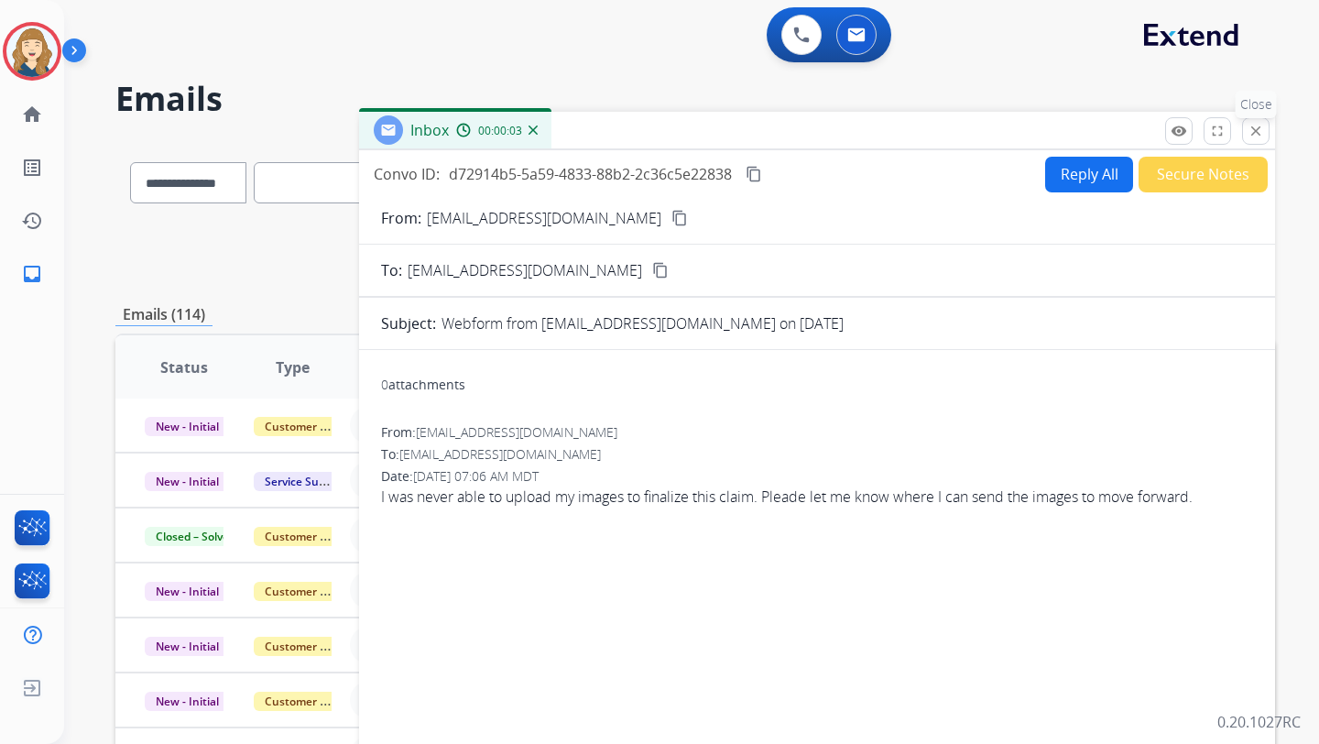
click at [1250, 125] on mat-icon "close" at bounding box center [1256, 131] width 16 height 16
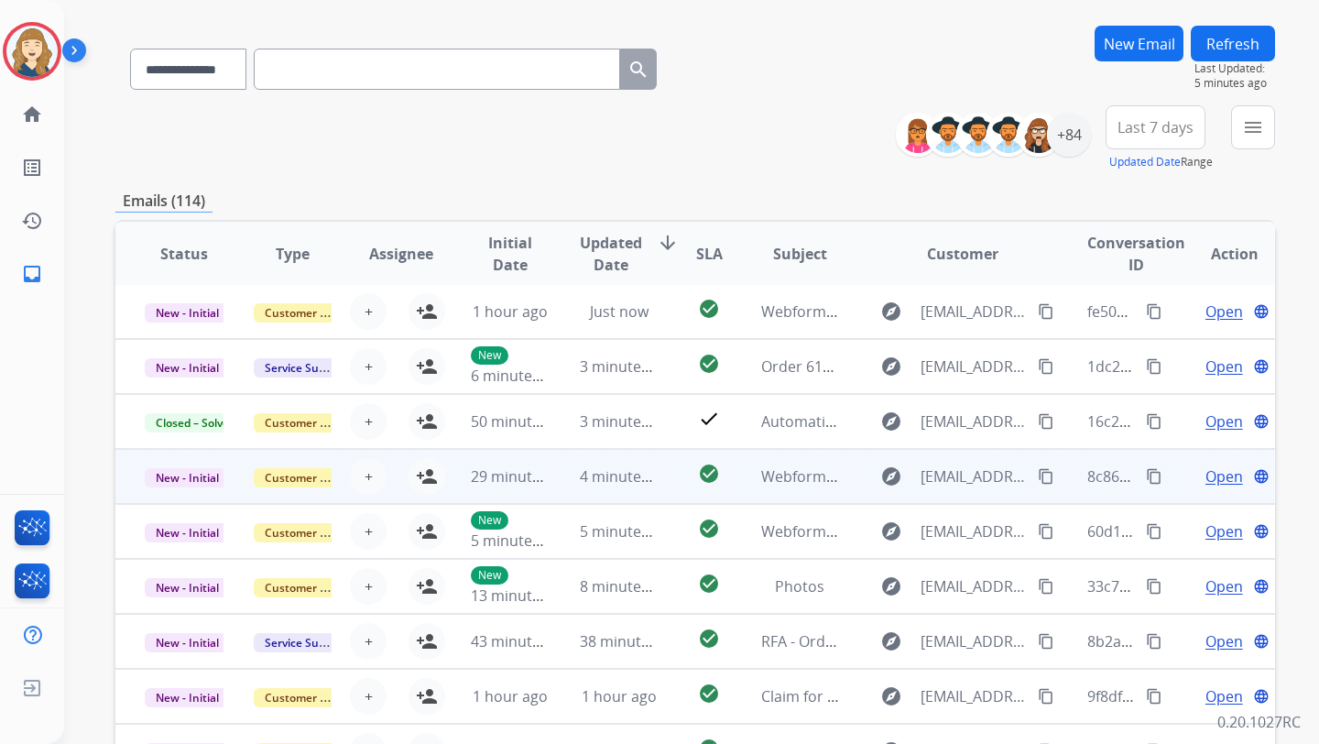
scroll to position [177, 0]
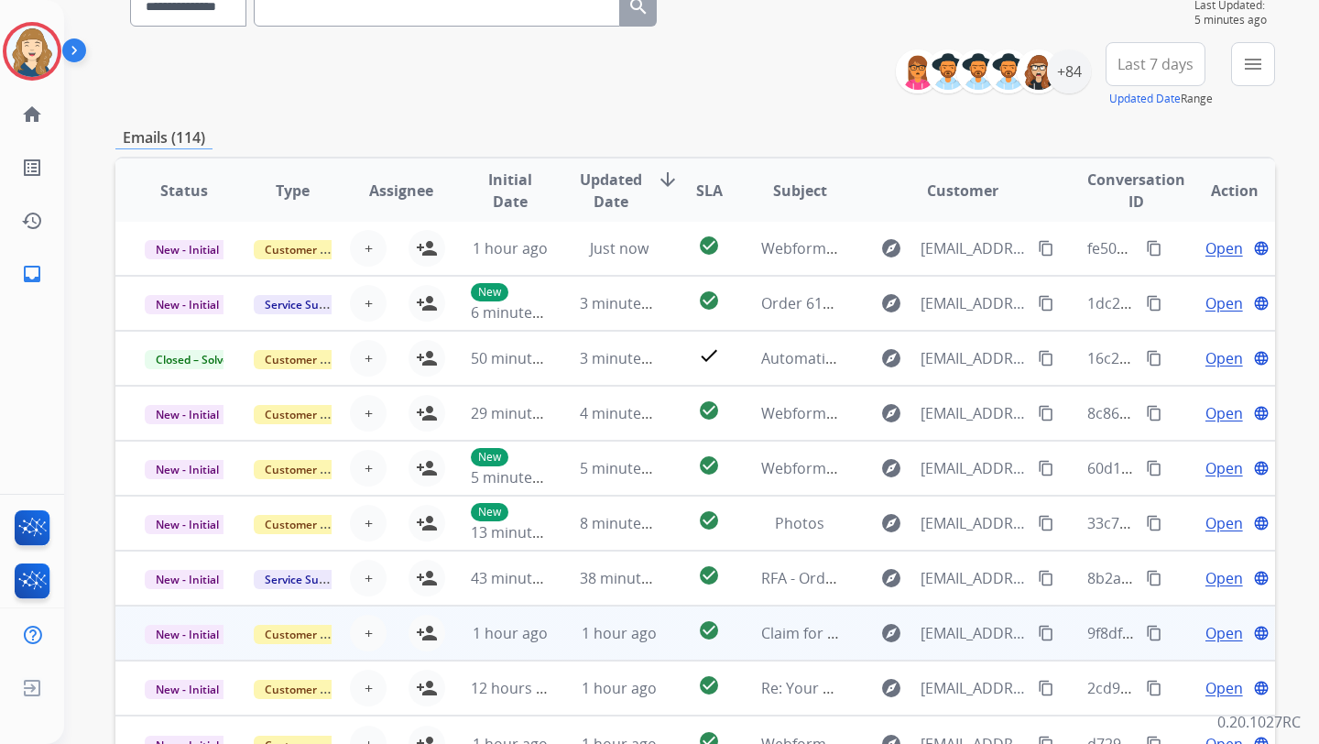
click at [1213, 635] on span "Open" at bounding box center [1225, 633] width 38 height 22
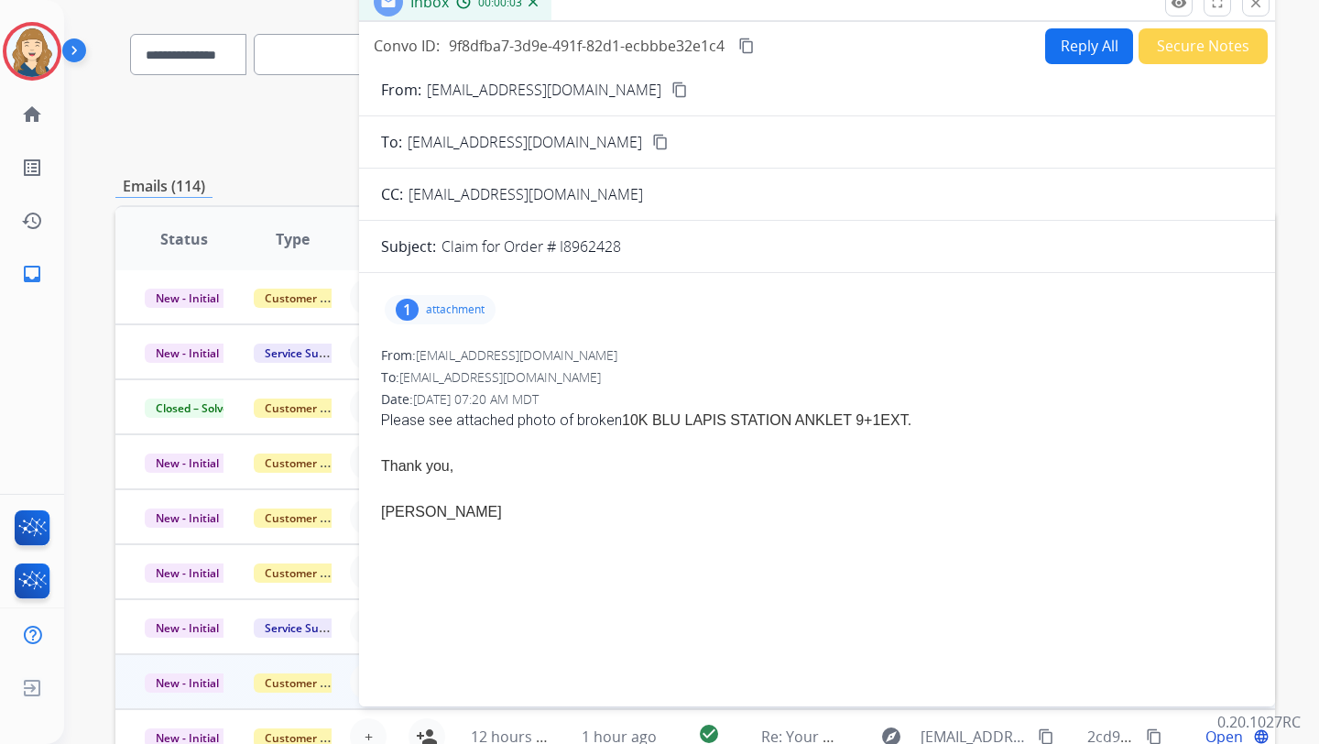
scroll to position [0, 0]
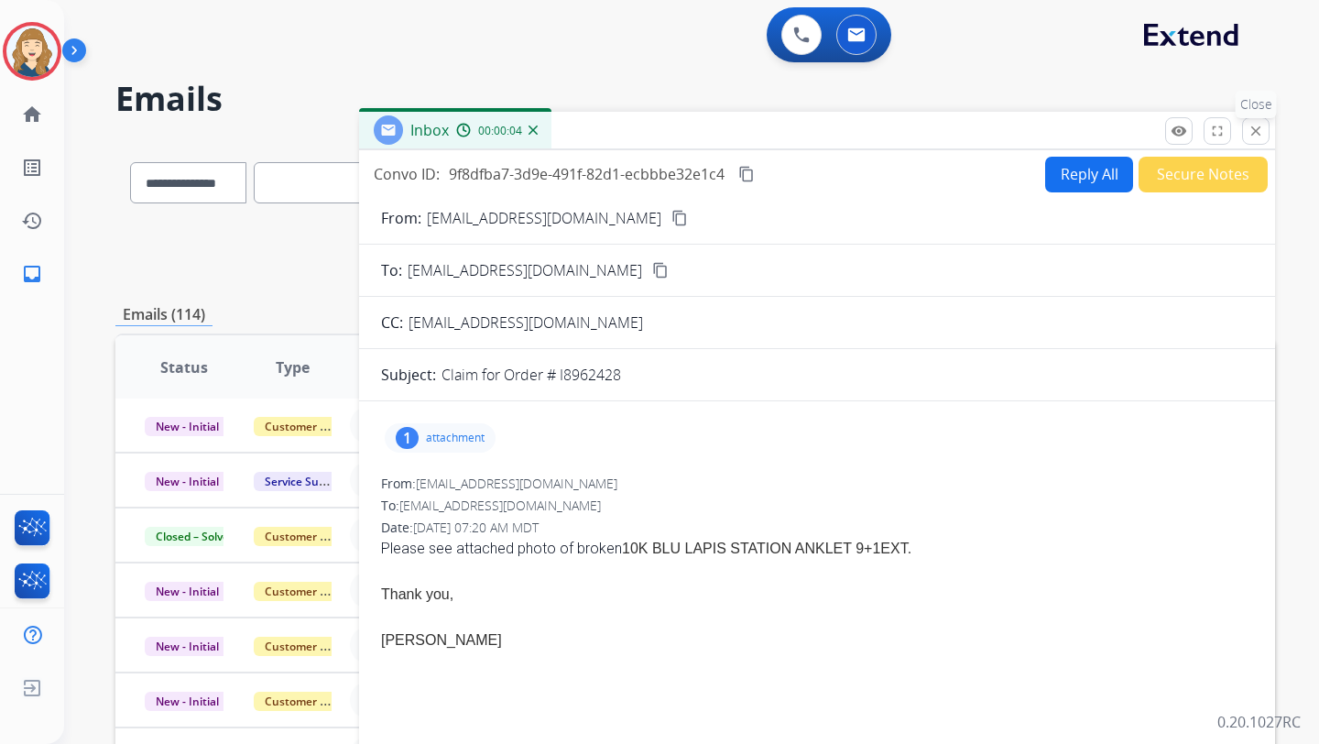
click at [1252, 133] on mat-icon "close" at bounding box center [1256, 131] width 16 height 16
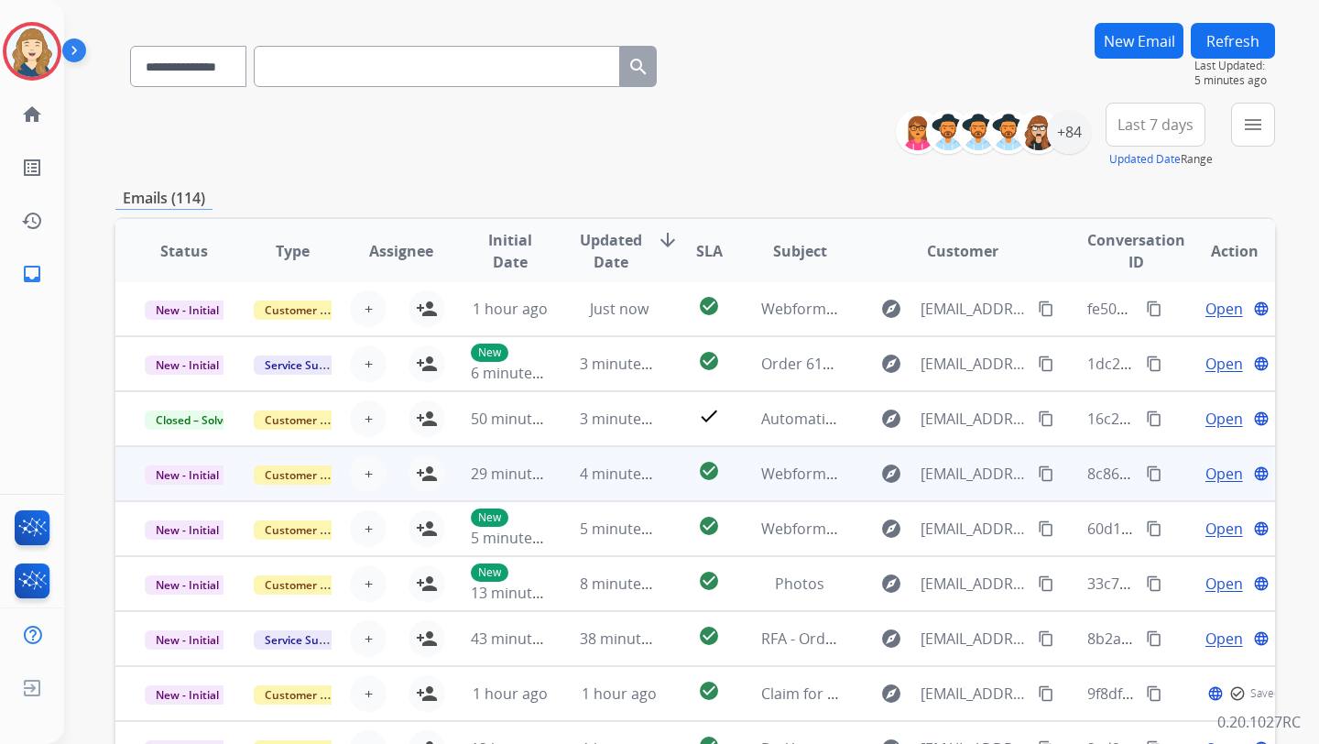
scroll to position [222, 0]
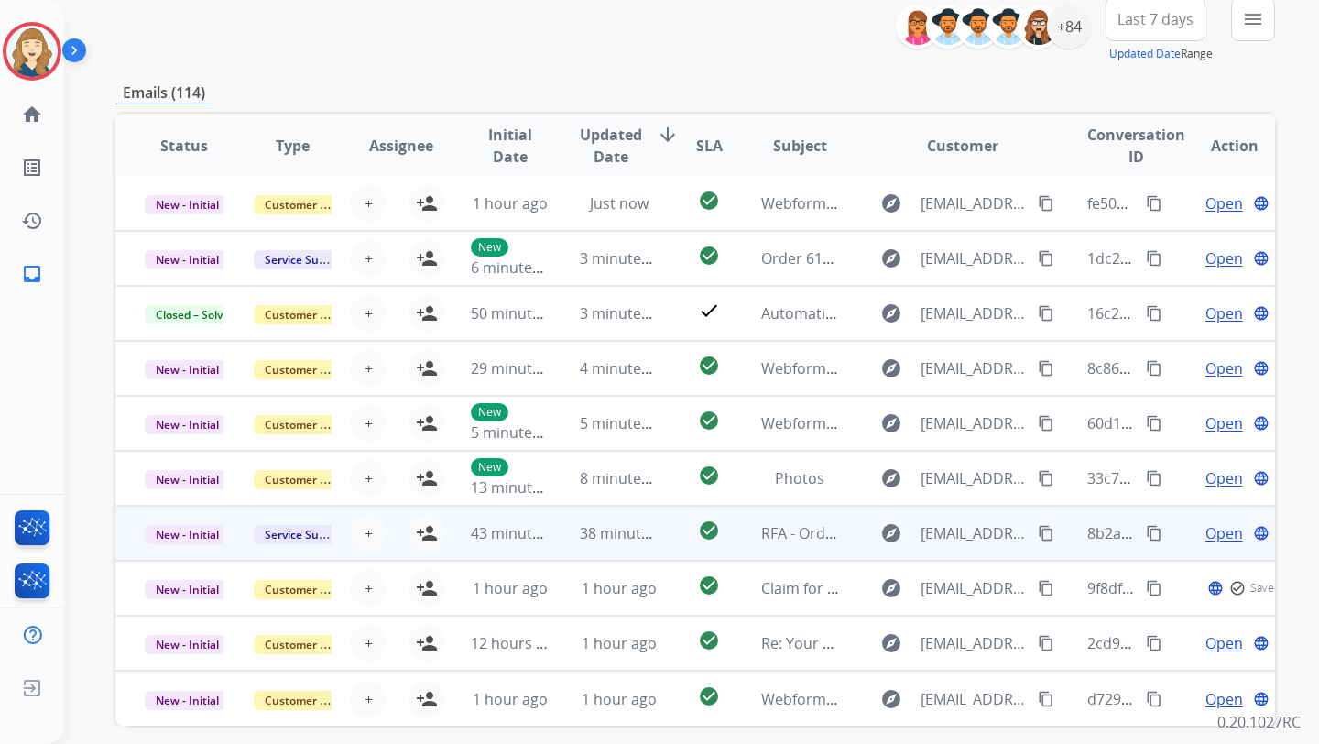
click at [1212, 522] on span "Open" at bounding box center [1225, 533] width 38 height 22
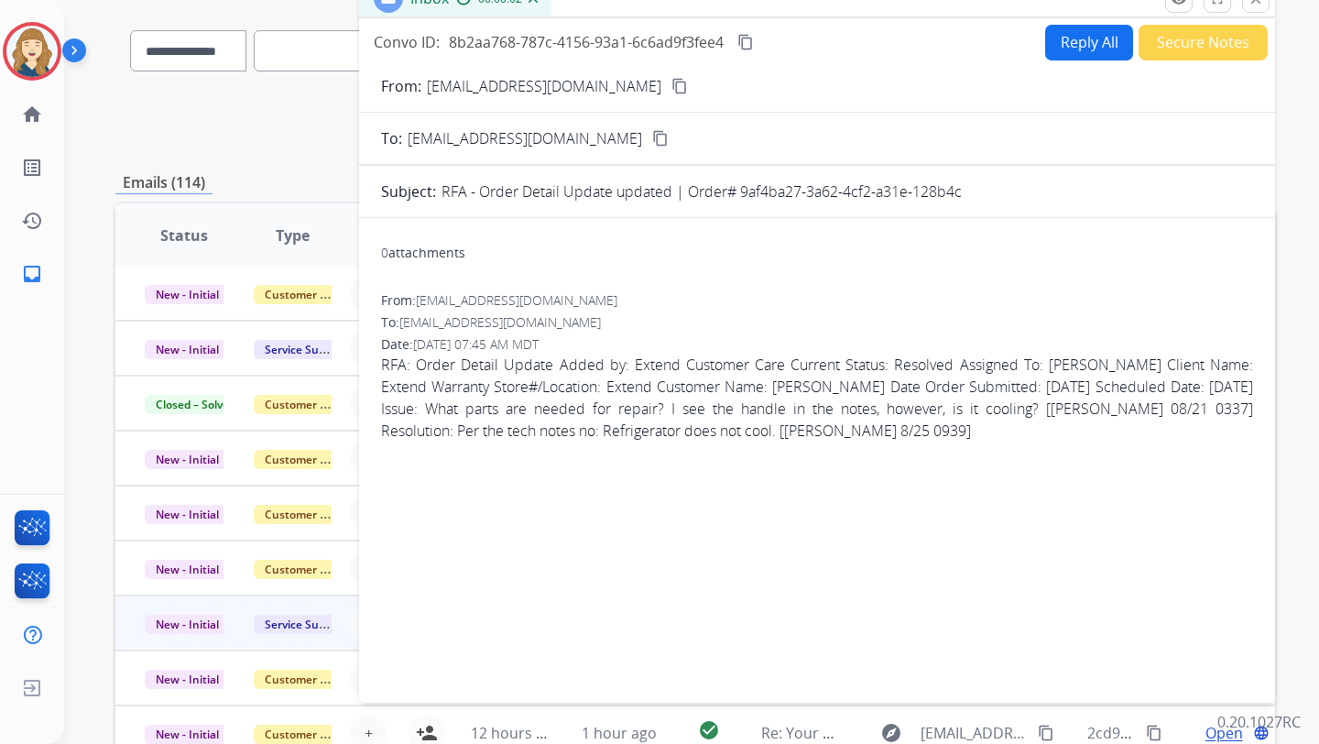
scroll to position [130, 0]
click at [1084, 53] on button "Reply All" at bounding box center [1089, 45] width 88 height 36
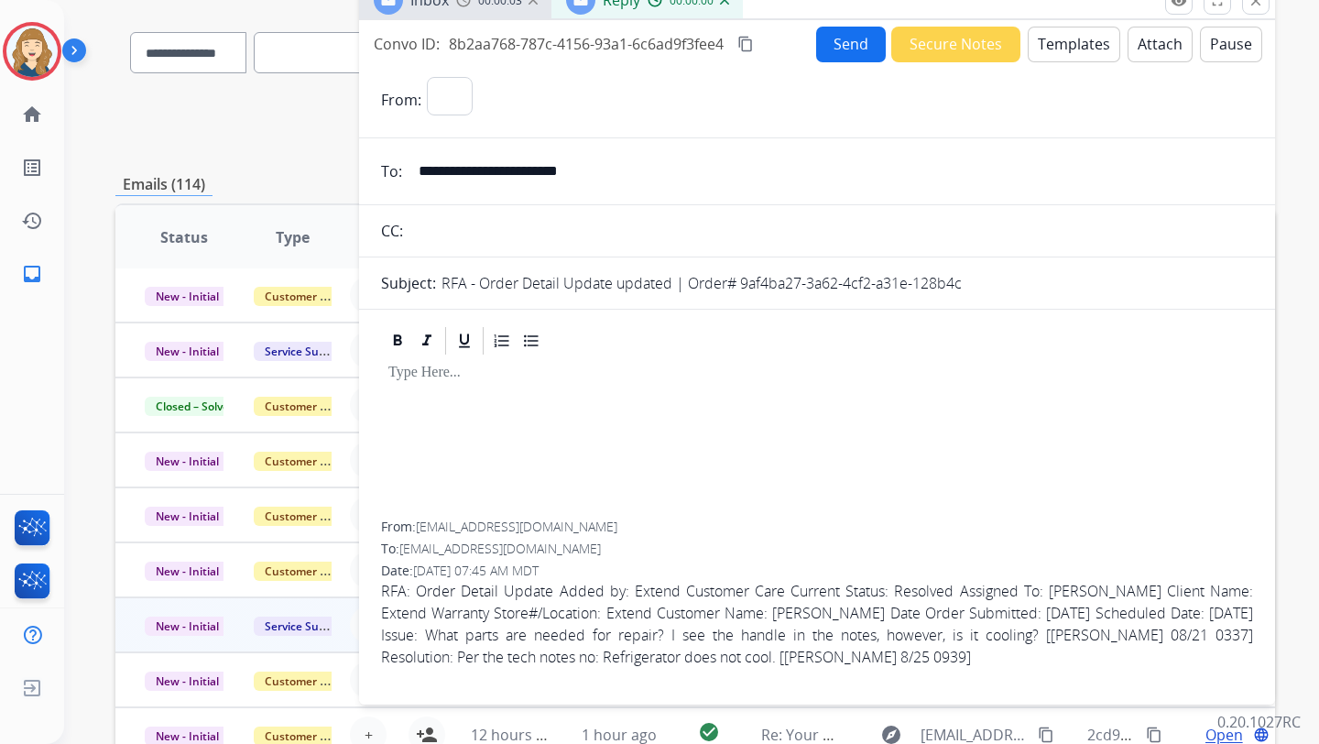
select select "**********"
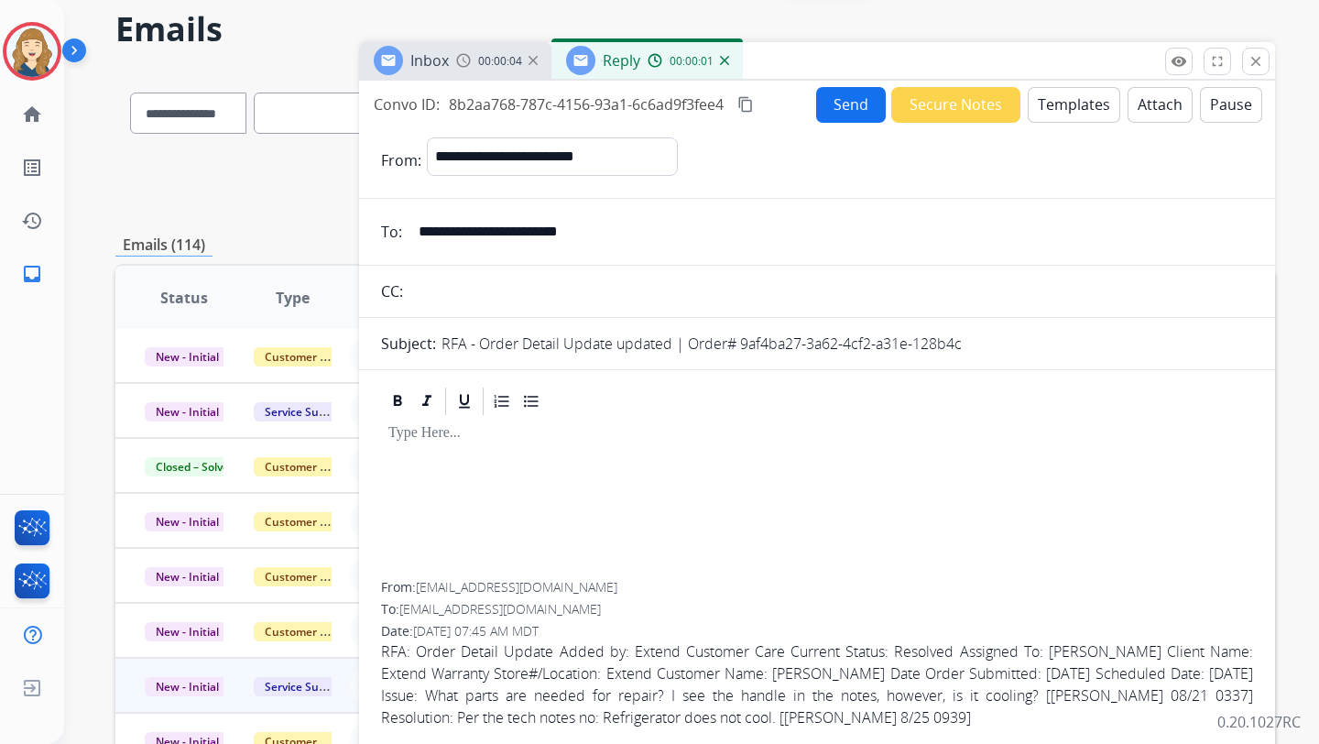
scroll to position [68, 0]
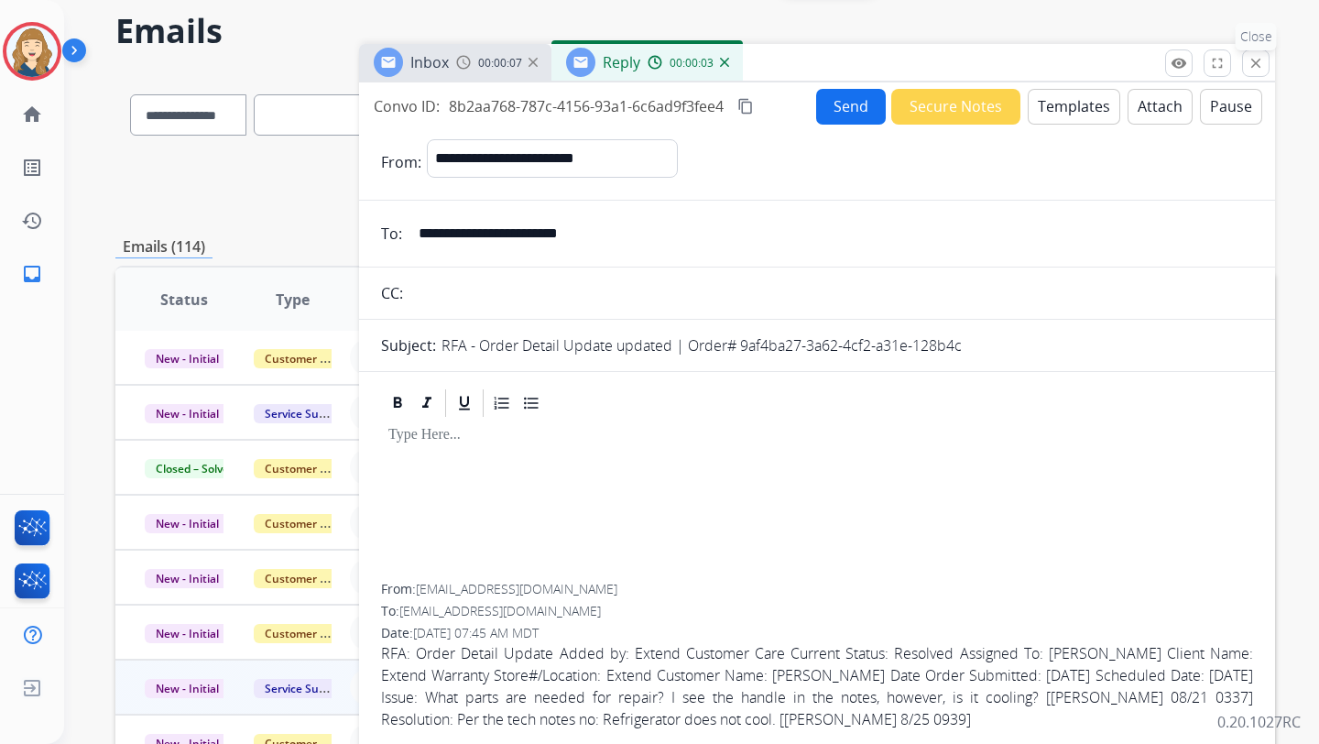
click at [1257, 62] on mat-icon "close" at bounding box center [1256, 63] width 16 height 16
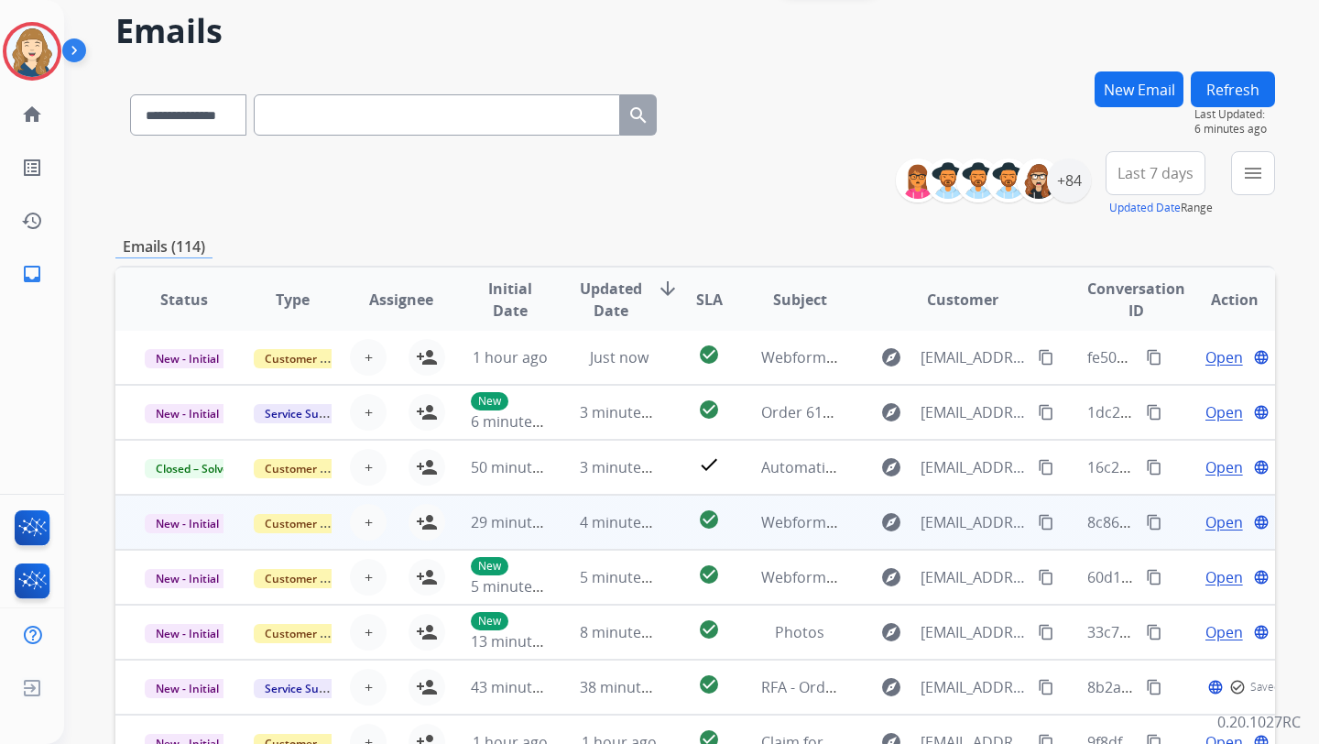
scroll to position [299, 0]
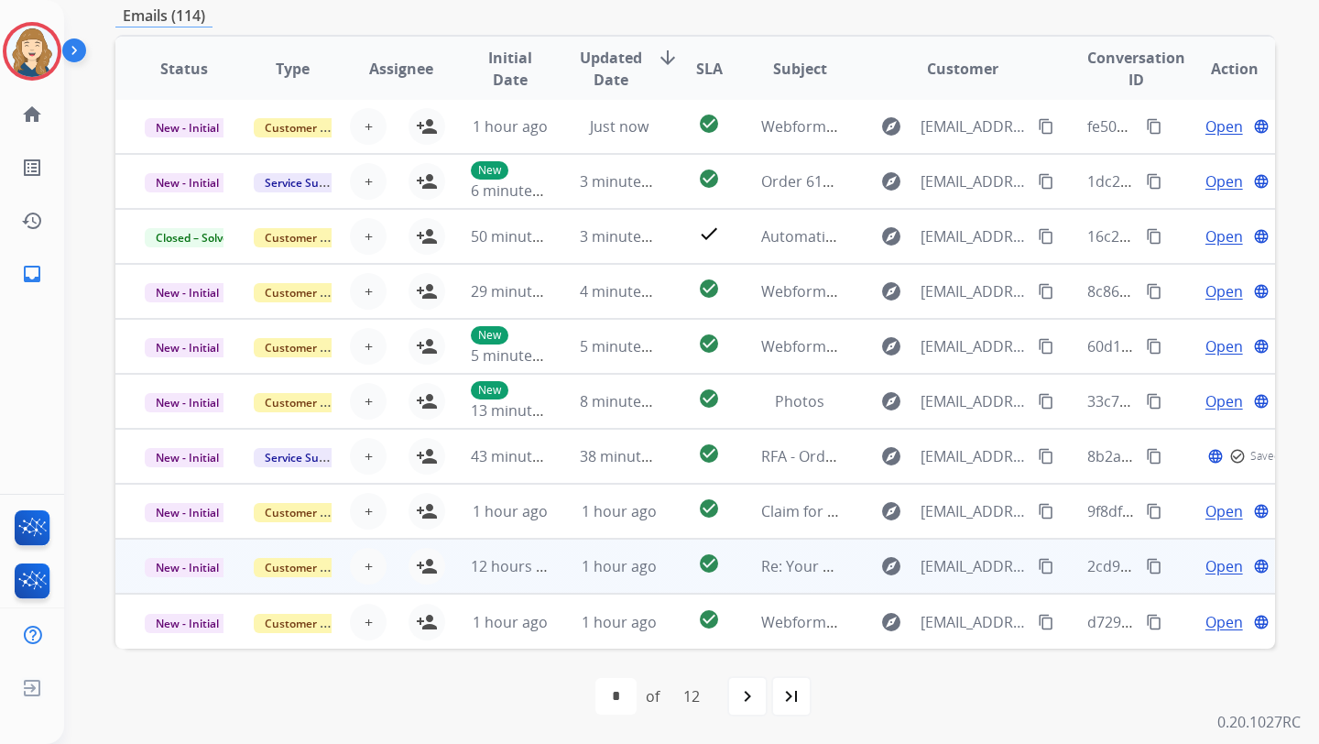
click at [1206, 556] on span "Open" at bounding box center [1225, 566] width 38 height 22
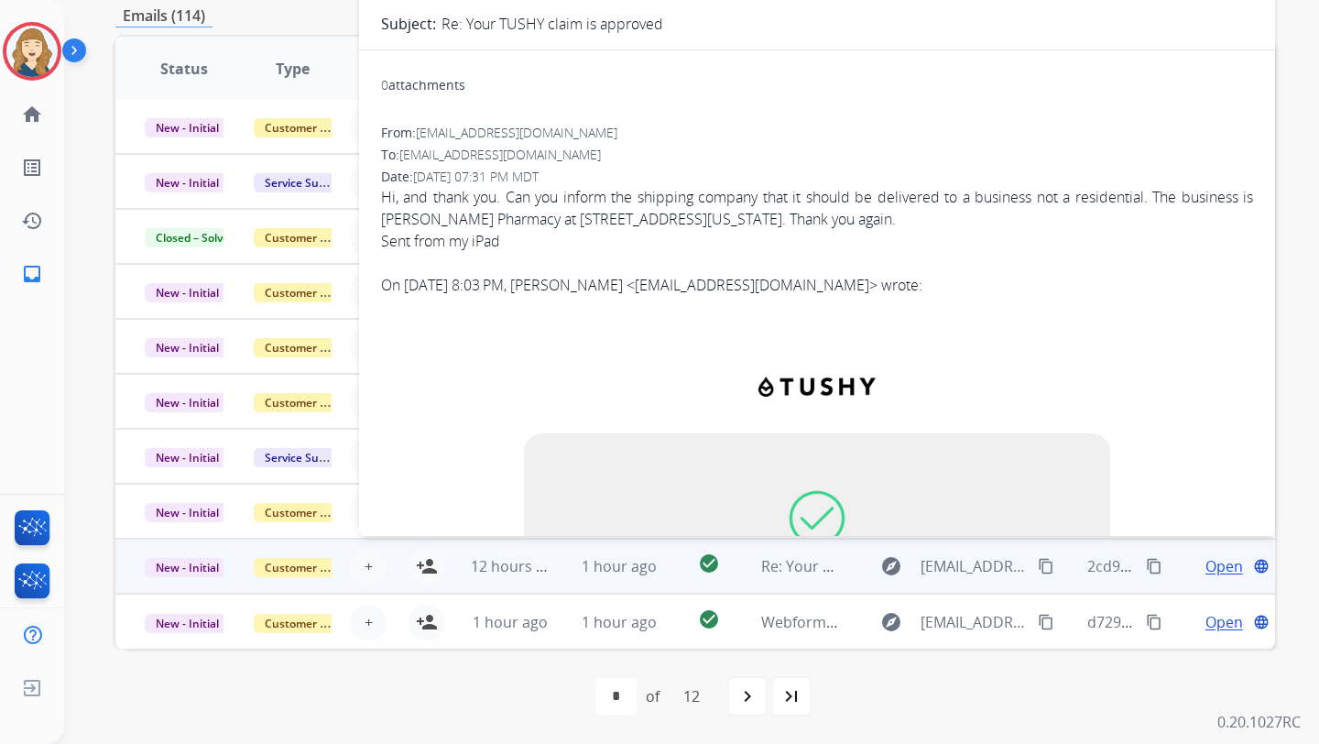
scroll to position [0, 0]
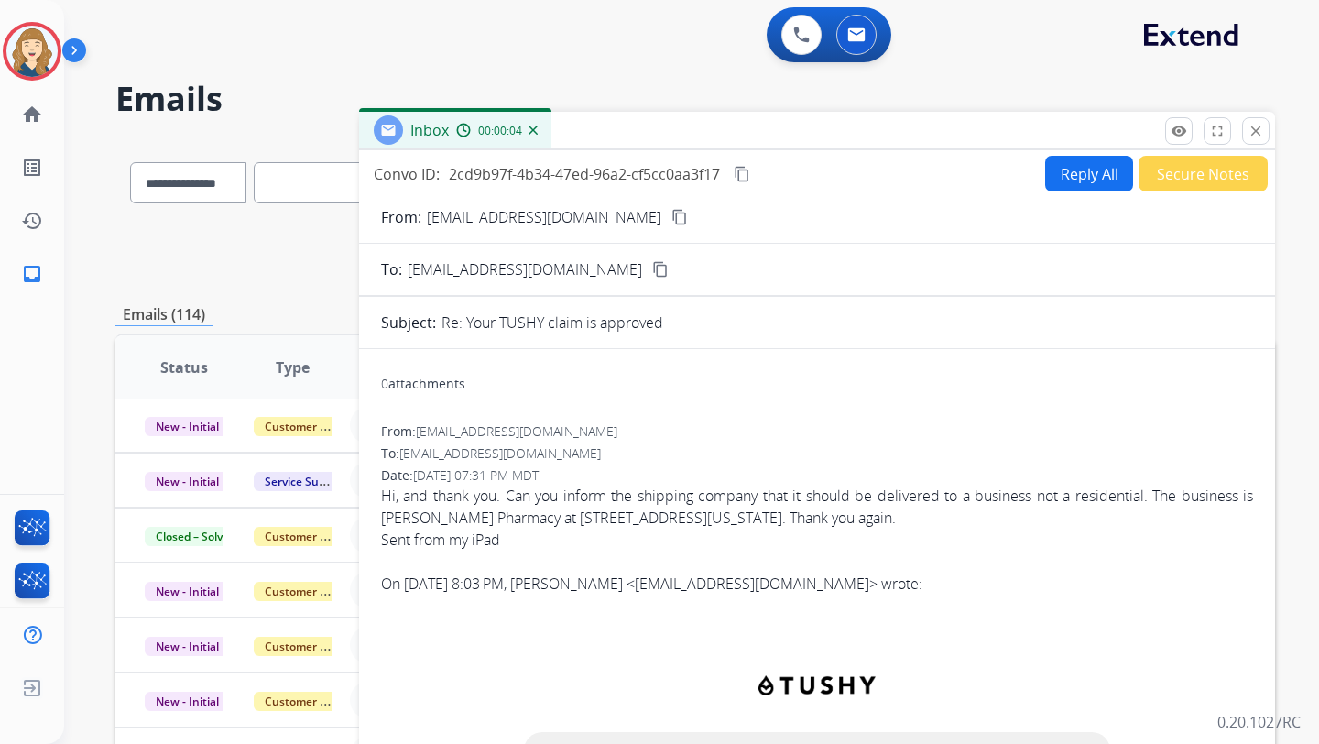
click at [1087, 165] on button "Reply All" at bounding box center [1089, 174] width 88 height 36
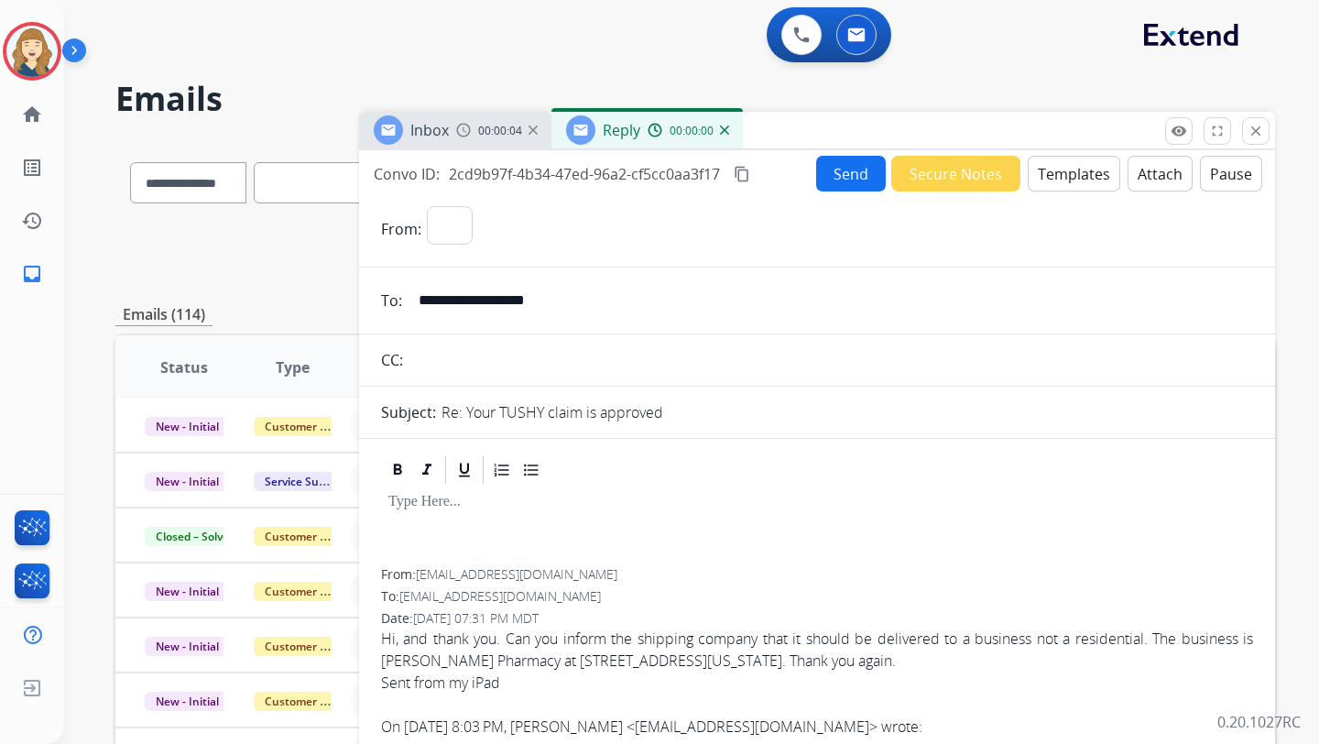
select select "**********"
